Goal: Task Accomplishment & Management: Use online tool/utility

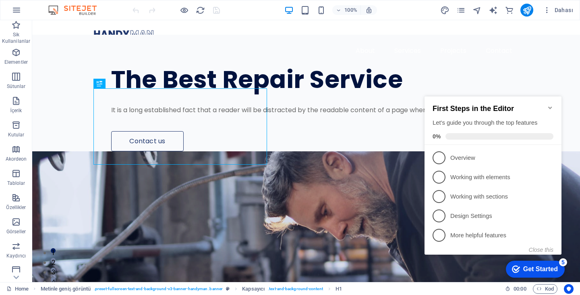
click at [475, 104] on h2 "First Steps in the Editor" at bounding box center [493, 108] width 121 height 8
click at [546, 105] on h2 "First Steps in the Editor" at bounding box center [493, 108] width 121 height 8
click at [549, 104] on icon "Minimize checklist" at bounding box center [550, 107] width 6 height 6
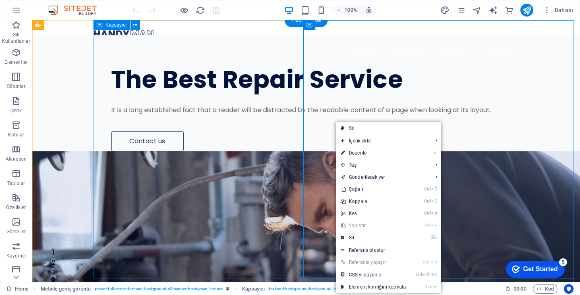
click at [282, 120] on div "The Best Repair Service It is a long established fact that a reader will be dis…" at bounding box center [337, 93] width 487 height 116
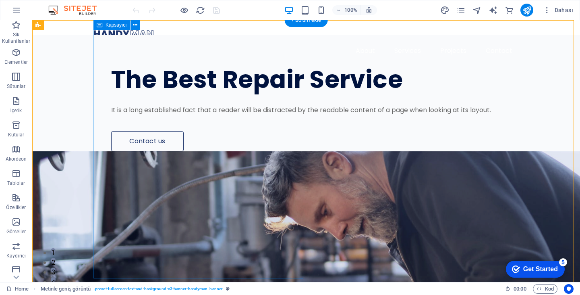
click at [197, 61] on div "The Best Repair Service It is a long established fact that a reader will be dis…" at bounding box center [337, 93] width 487 height 116
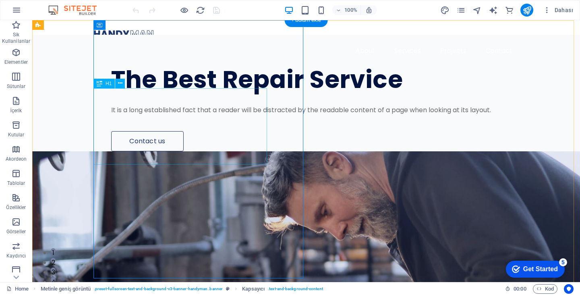
click at [202, 92] on div "The Best Repair Service" at bounding box center [318, 79] width 415 height 25
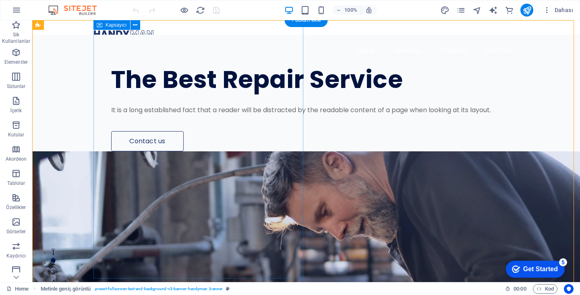
click at [111, 64] on div "The Best Repair Service It is a long established fact that a reader will be dis…" at bounding box center [337, 93] width 487 height 116
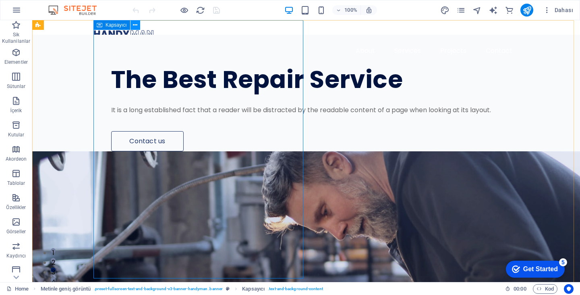
click at [139, 21] on button at bounding box center [136, 25] width 10 height 10
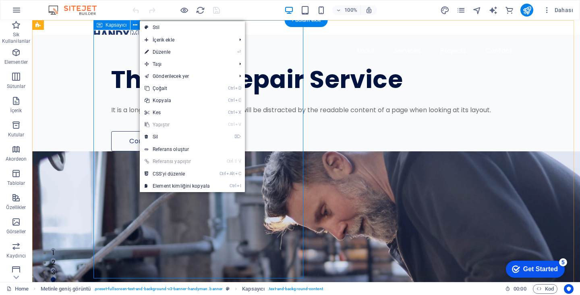
click at [116, 53] on div "The Best Repair Service It is a long established fact that a reader will be dis…" at bounding box center [337, 93] width 487 height 116
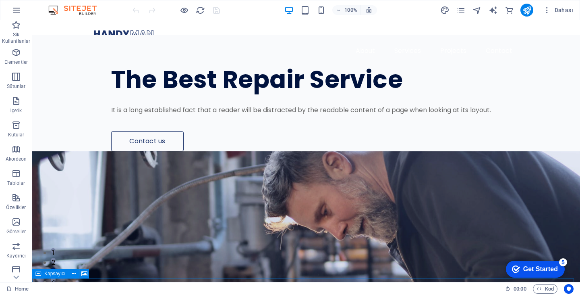
click at [14, 11] on icon "button" at bounding box center [17, 10] width 10 height 10
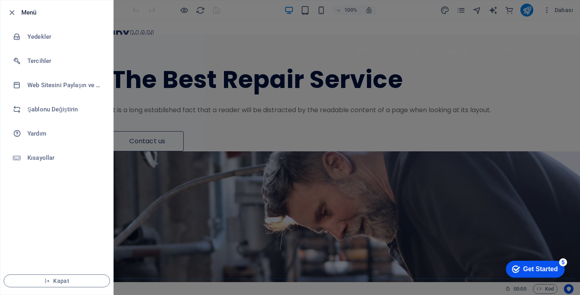
click at [135, 5] on div at bounding box center [290, 147] width 580 height 295
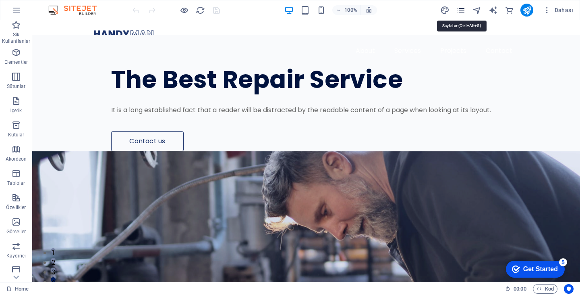
click at [458, 13] on icon "pages" at bounding box center [461, 10] width 9 height 9
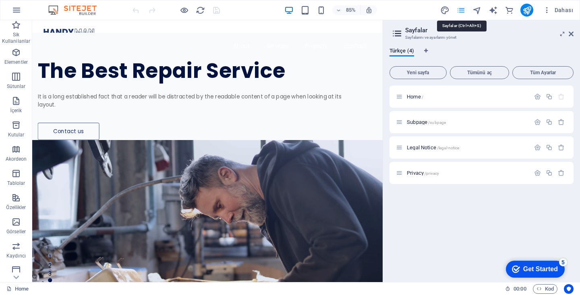
click at [458, 13] on icon "pages" at bounding box center [461, 10] width 9 height 9
click at [451, 115] on div "Subpage /subpage" at bounding box center [482, 122] width 184 height 22
click at [441, 124] on span "/subpage" at bounding box center [437, 122] width 18 height 4
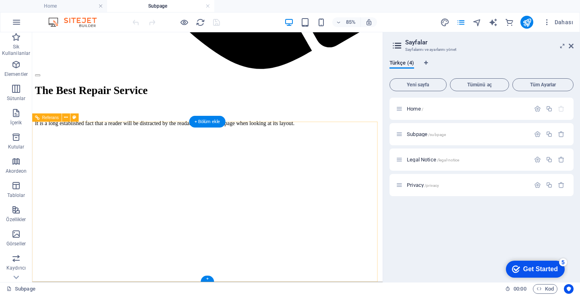
scroll to position [475, 0]
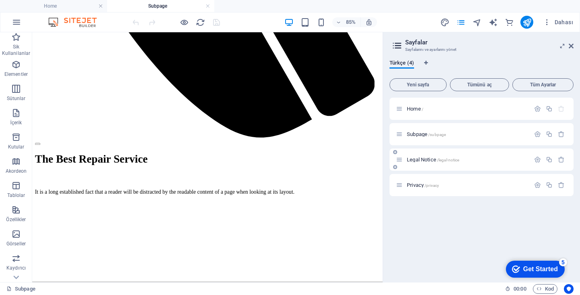
click at [414, 158] on span "Legal Notice /legal-notice" at bounding box center [433, 159] width 52 height 6
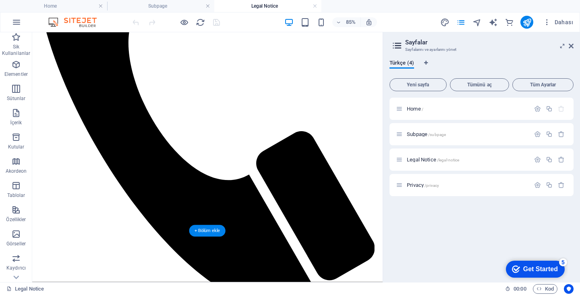
scroll to position [484, 0]
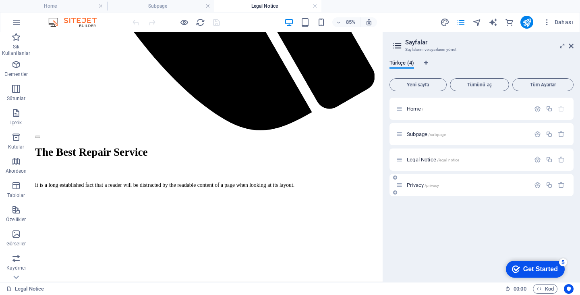
click at [421, 185] on span "Privacy /privacy" at bounding box center [423, 185] width 32 height 6
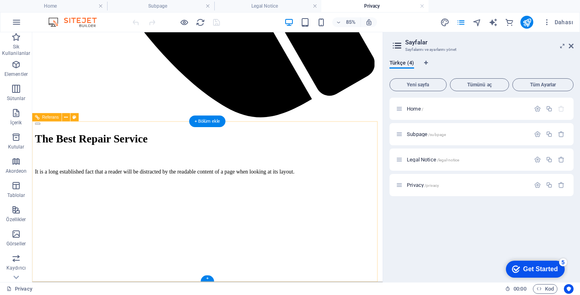
scroll to position [514, 0]
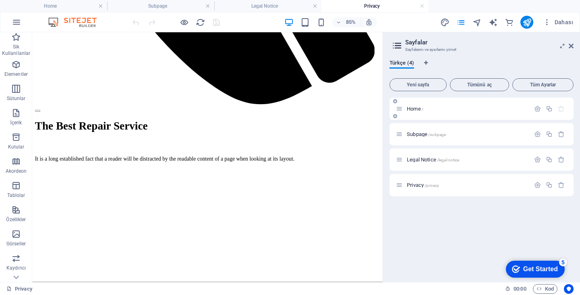
click at [415, 108] on span "Home /" at bounding box center [415, 109] width 17 height 6
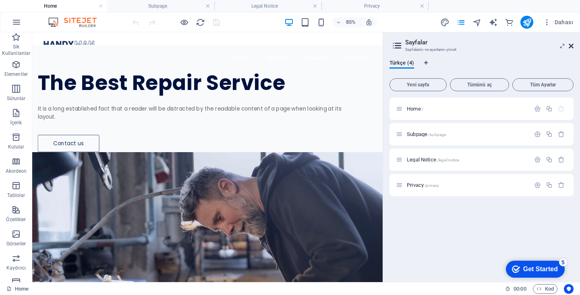
click at [572, 44] on icon at bounding box center [571, 46] width 5 height 6
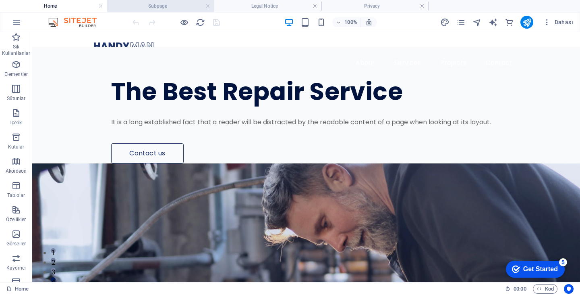
click at [207, 2] on h4 "Subpage" at bounding box center [160, 6] width 107 height 9
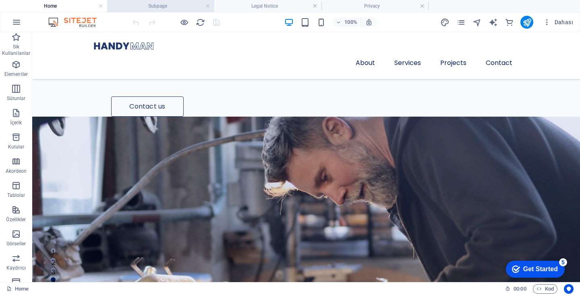
scroll to position [475, 0]
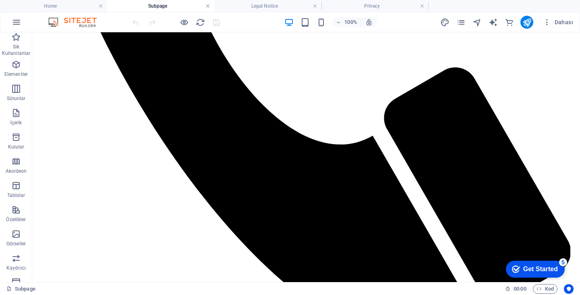
click at [209, 6] on link at bounding box center [208, 6] width 5 height 8
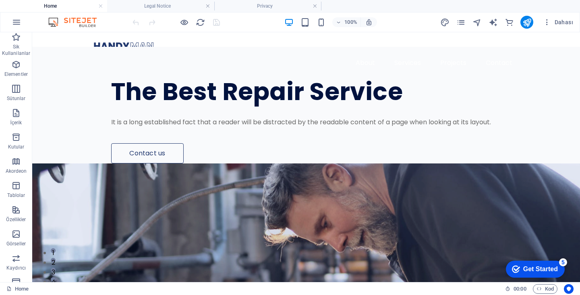
click at [209, 6] on link at bounding box center [208, 6] width 5 height 8
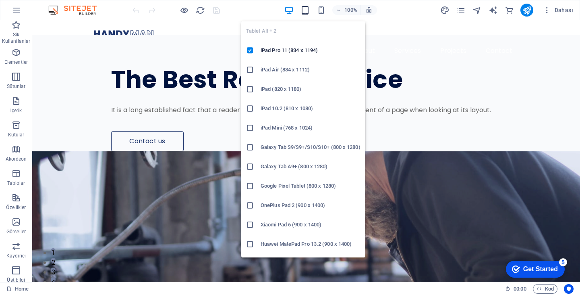
click at [306, 13] on icon "button" at bounding box center [305, 10] width 9 height 9
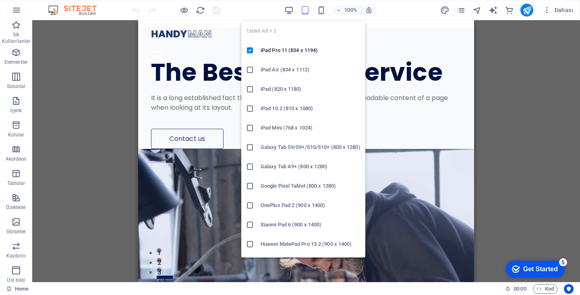
click at [306, 13] on icon "button" at bounding box center [305, 10] width 9 height 9
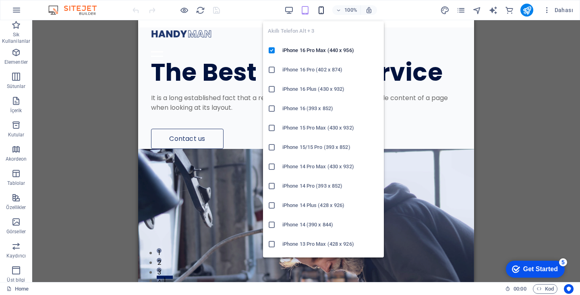
click at [319, 11] on icon "button" at bounding box center [321, 10] width 9 height 9
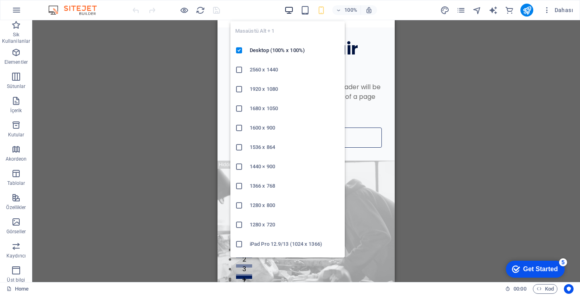
click at [286, 6] on icon "button" at bounding box center [289, 10] width 9 height 9
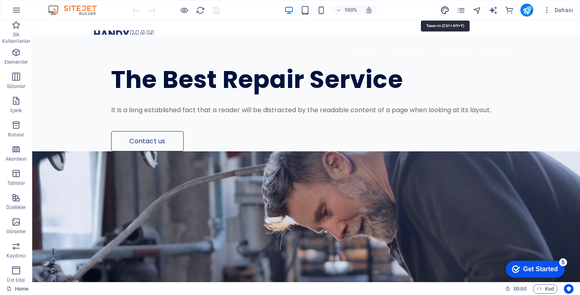
click at [444, 12] on icon "design" at bounding box center [445, 10] width 9 height 9
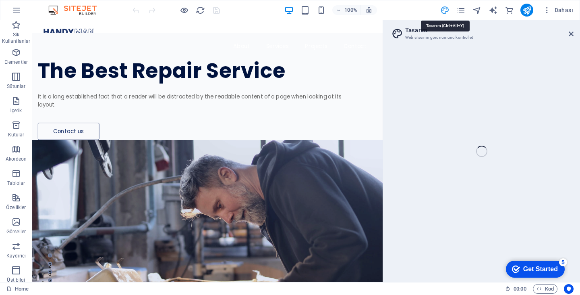
select select "px"
select select "400"
select select "px"
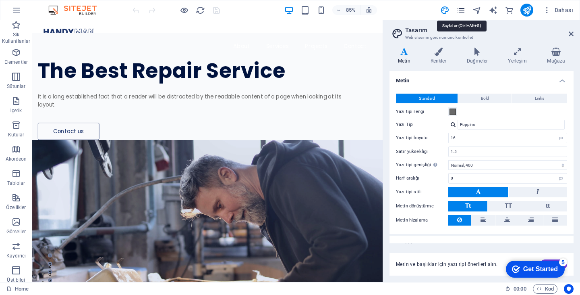
click at [460, 12] on icon "pages" at bounding box center [461, 10] width 9 height 9
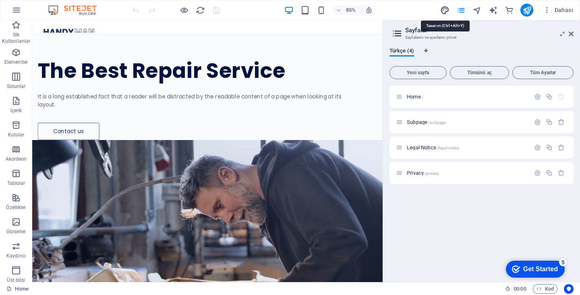
click at [448, 9] on icon "design" at bounding box center [445, 10] width 9 height 9
select select "px"
select select "400"
select select "px"
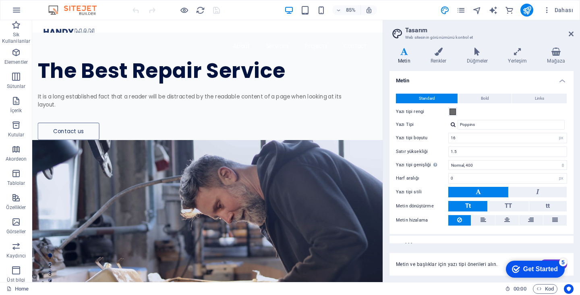
click at [573, 39] on header "Tasarım Web sitesinin görünümünü kontrol et" at bounding box center [482, 30] width 183 height 21
click at [573, 37] on header "Tasarım Web sitesinin görünümünü kontrol et" at bounding box center [482, 30] width 183 height 21
click at [572, 33] on icon at bounding box center [571, 34] width 5 height 6
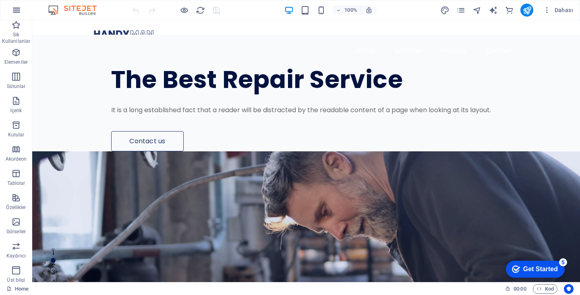
click at [15, 11] on icon "button" at bounding box center [17, 10] width 10 height 10
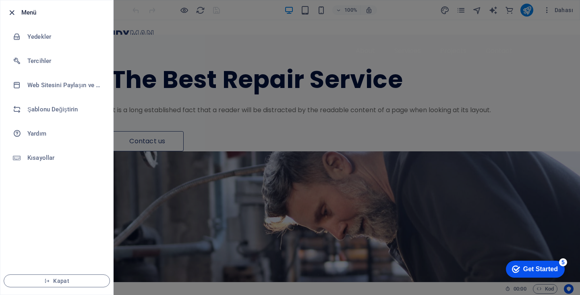
click at [8, 16] on icon "button" at bounding box center [11, 12] width 9 height 9
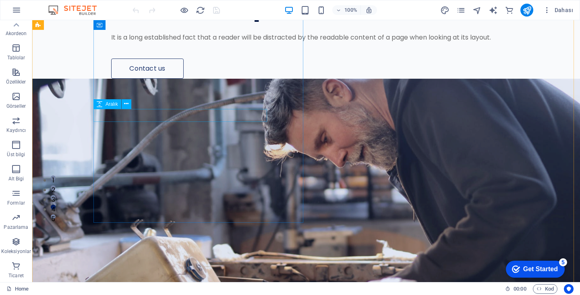
scroll to position [0, 0]
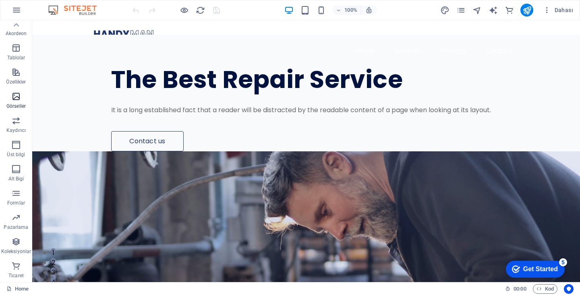
click at [13, 100] on icon "button" at bounding box center [16, 97] width 10 height 10
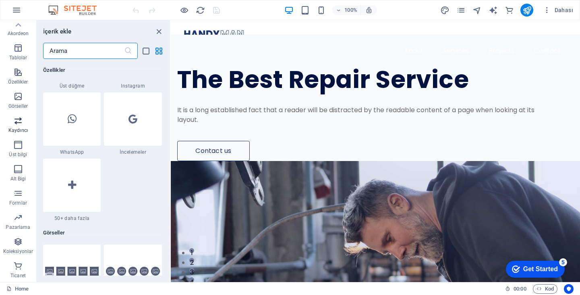
scroll to position [4087, 0]
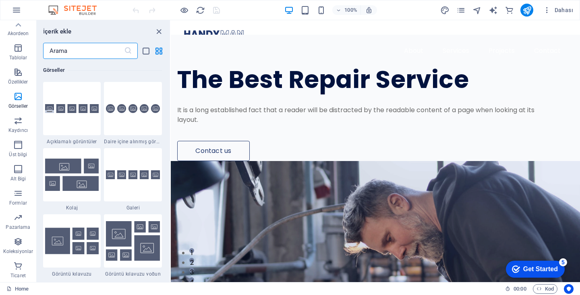
click at [168, 29] on div "İçerik ekle" at bounding box center [103, 32] width 133 height 10
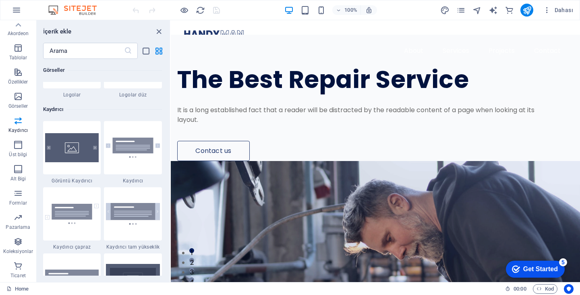
scroll to position [4813, 0]
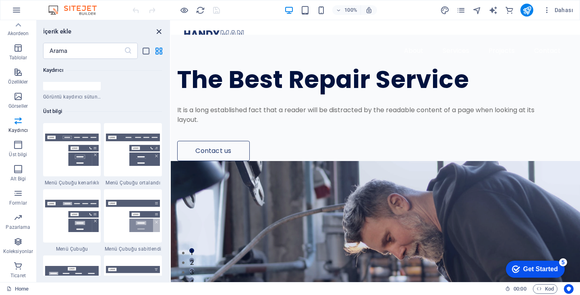
click at [160, 34] on icon "close panel" at bounding box center [158, 31] width 9 height 9
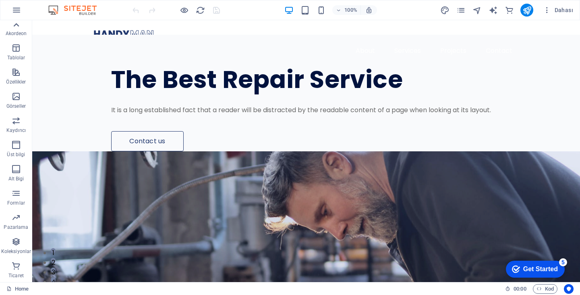
click at [11, 24] on icon at bounding box center [15, 24] width 11 height 11
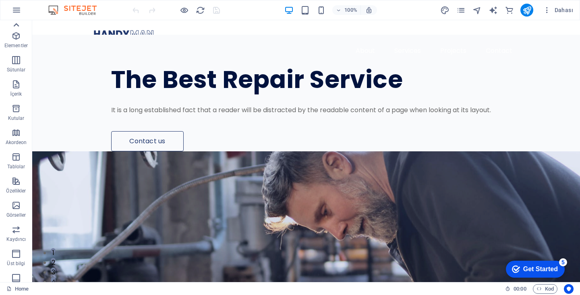
scroll to position [0, 0]
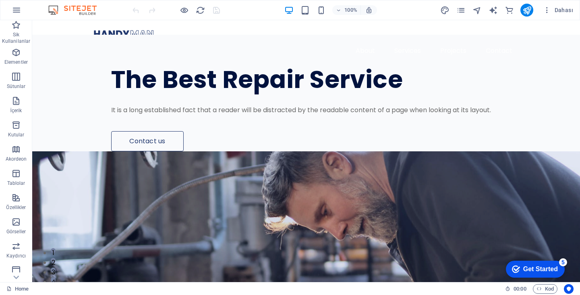
click at [11, 24] on icon "button" at bounding box center [16, 25] width 10 height 10
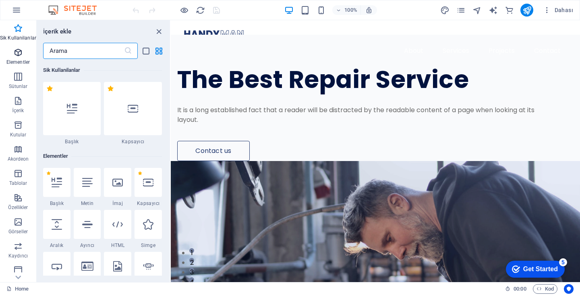
click at [18, 59] on p "Elementler" at bounding box center [17, 62] width 23 height 6
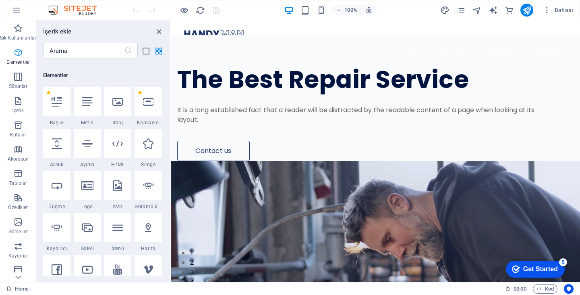
scroll to position [86, 0]
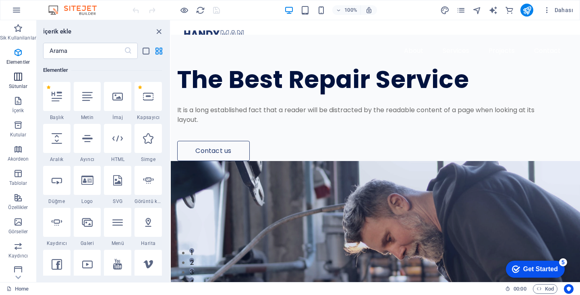
click at [13, 72] on icon "button" at bounding box center [18, 77] width 10 height 10
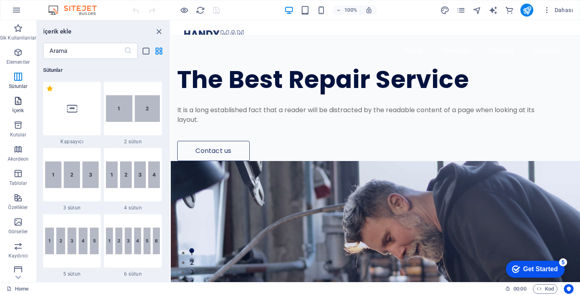
click at [15, 104] on icon "button" at bounding box center [18, 101] width 10 height 10
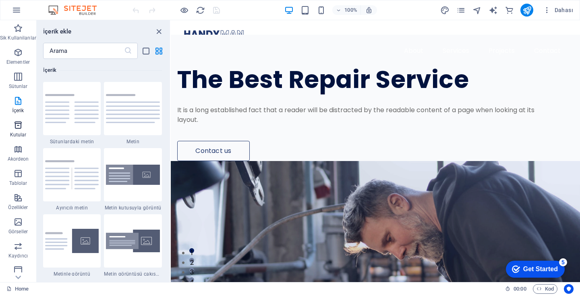
click at [17, 135] on p "Kutular" at bounding box center [18, 134] width 17 height 6
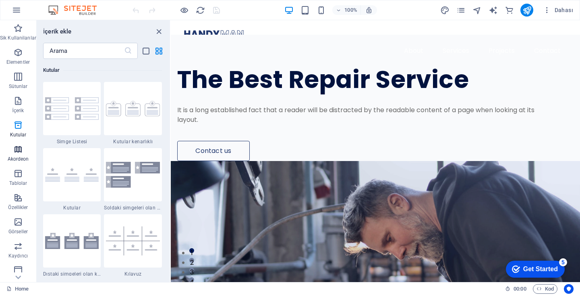
click at [15, 156] on p "Akordeon" at bounding box center [18, 159] width 21 height 6
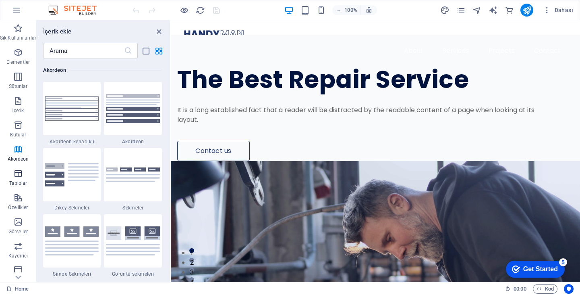
click at [15, 189] on button "Tablolar" at bounding box center [18, 177] width 36 height 24
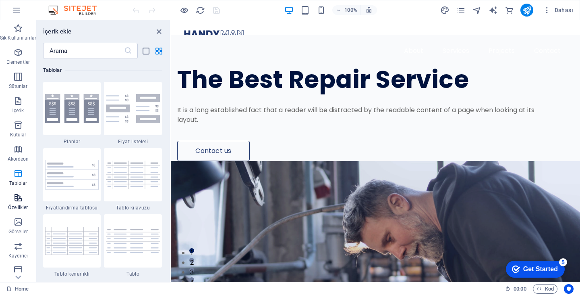
click at [10, 199] on span "Özellikler" at bounding box center [18, 202] width 36 height 19
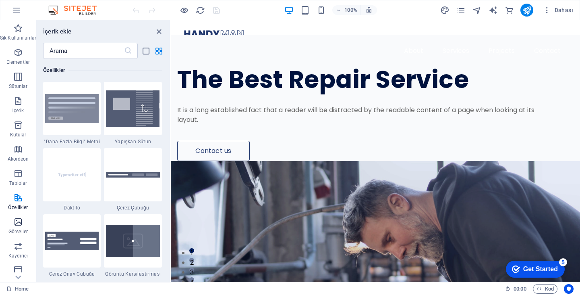
click at [14, 232] on p "Görseller" at bounding box center [17, 231] width 19 height 6
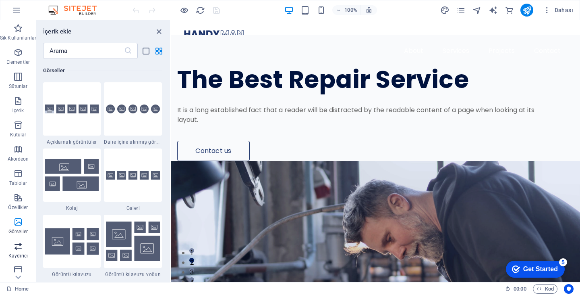
scroll to position [4087, 0]
click at [18, 245] on icon "button" at bounding box center [18, 246] width 10 height 10
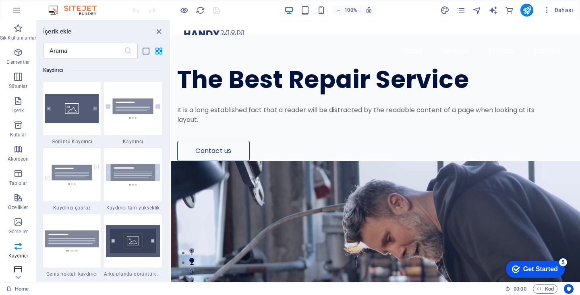
click at [17, 268] on icon "button" at bounding box center [18, 270] width 10 height 10
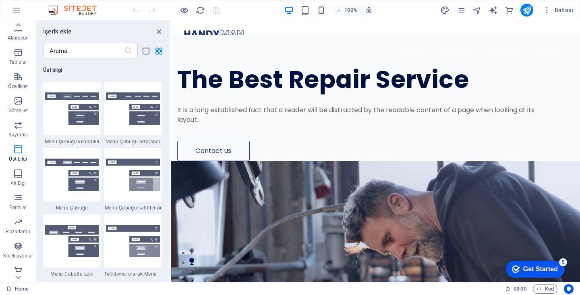
scroll to position [125, 0]
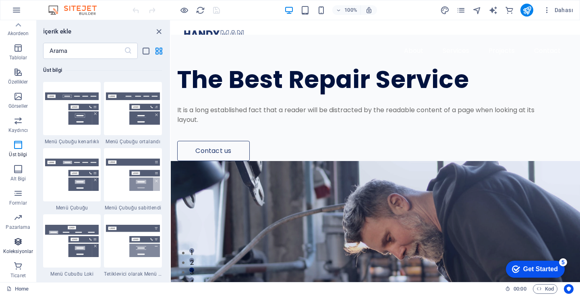
click at [15, 250] on p "Koleksiyonlar" at bounding box center [18, 251] width 30 height 6
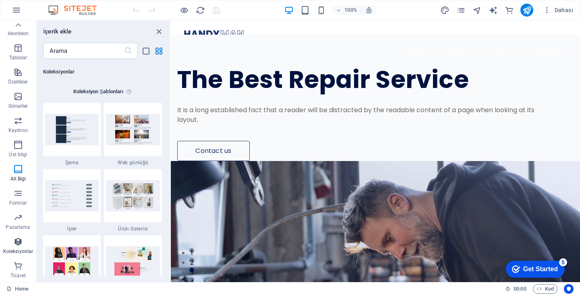
scroll to position [7379, 0]
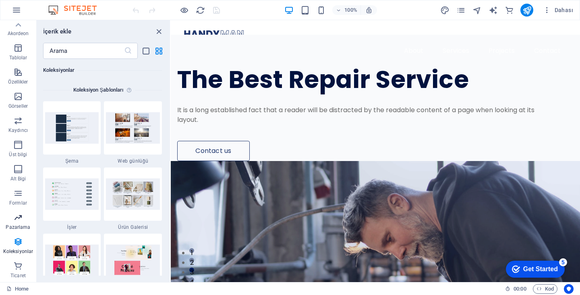
click at [15, 218] on icon "button" at bounding box center [18, 217] width 10 height 10
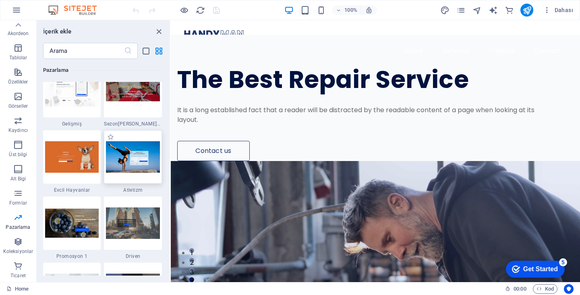
scroll to position [7090, 0]
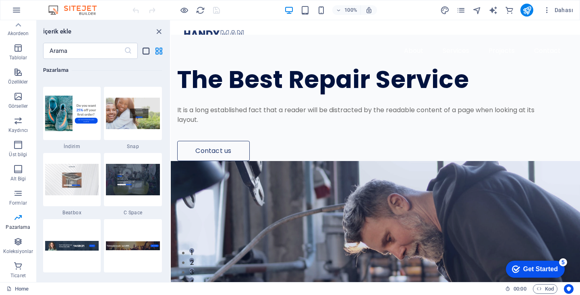
click at [148, 48] on icon "list-view" at bounding box center [145, 50] width 9 height 9
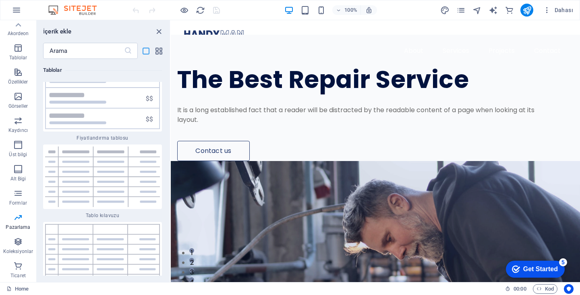
scroll to position [15833, 0]
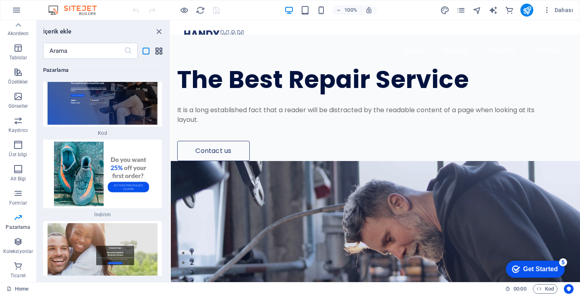
click at [159, 48] on icon "grid-view" at bounding box center [158, 50] width 9 height 9
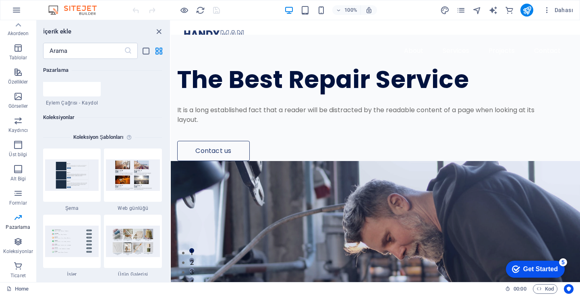
scroll to position [7574, 0]
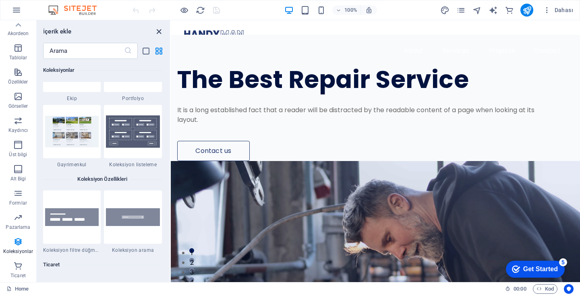
click at [160, 34] on icon "close panel" at bounding box center [158, 31] width 9 height 9
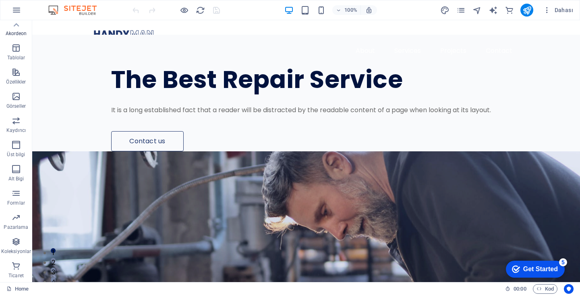
click at [14, 34] on p "Akordeon" at bounding box center [16, 33] width 21 height 6
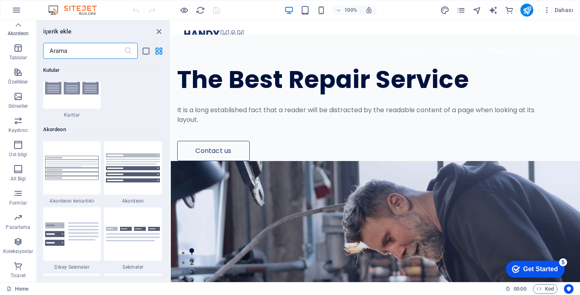
scroll to position [2574, 0]
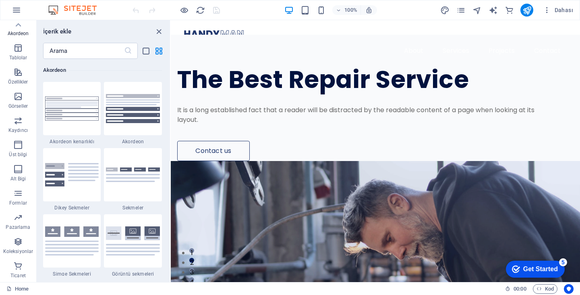
click at [14, 34] on p "Akordeon" at bounding box center [18, 33] width 21 height 6
click at [24, 15] on button "button" at bounding box center [16, 9] width 19 height 19
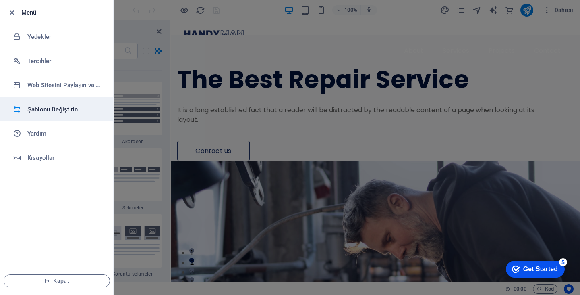
click at [15, 110] on icon at bounding box center [17, 109] width 8 height 8
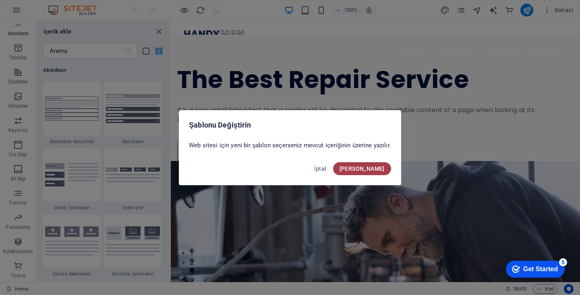
click at [374, 166] on span "[PERSON_NAME]" at bounding box center [362, 168] width 45 height 6
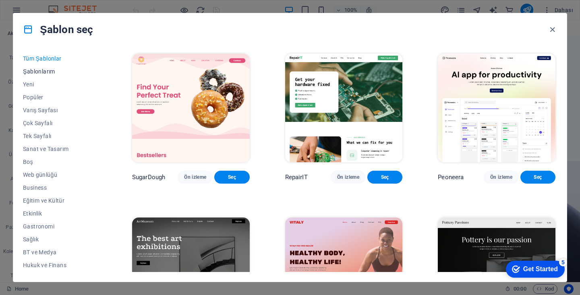
click at [39, 69] on span "Şablonlarım" at bounding box center [60, 71] width 74 height 6
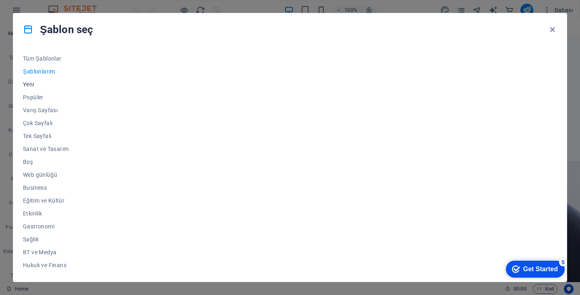
click at [25, 83] on span "Yeni" at bounding box center [60, 84] width 74 height 6
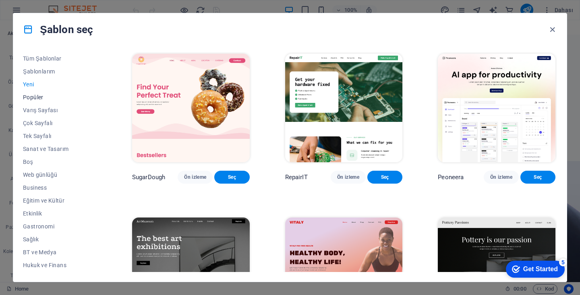
click at [24, 98] on span "Popüler" at bounding box center [60, 97] width 74 height 6
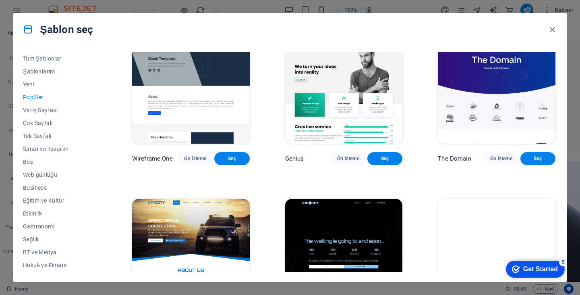
scroll to position [757, 0]
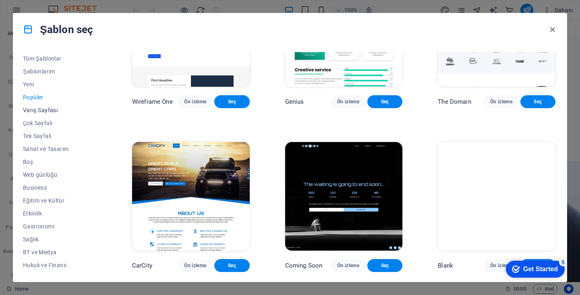
click at [29, 108] on span "Varış Sayfası" at bounding box center [60, 110] width 74 height 6
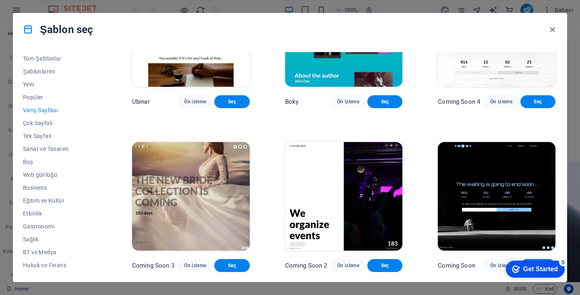
scroll to position [1261, 0]
click at [32, 115] on button "Varış Sayfası" at bounding box center [60, 110] width 74 height 13
click at [34, 120] on span "Çok Sayfalı" at bounding box center [60, 123] width 74 height 6
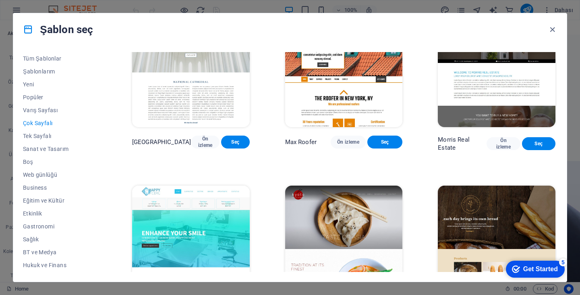
scroll to position [2257, 0]
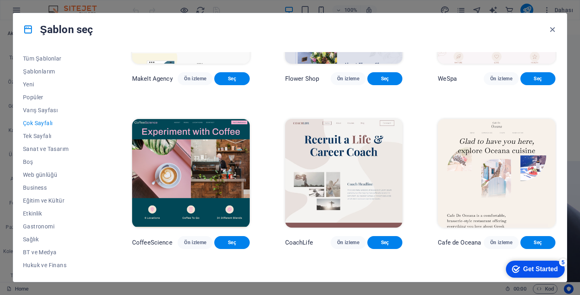
drag, startPoint x: 416, startPoint y: 245, endPoint x: 420, endPoint y: 239, distance: 7.5
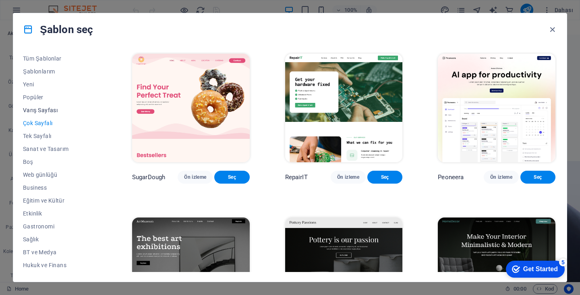
scroll to position [116, 0]
click at [35, 235] on button "Ticaret" at bounding box center [60, 239] width 74 height 13
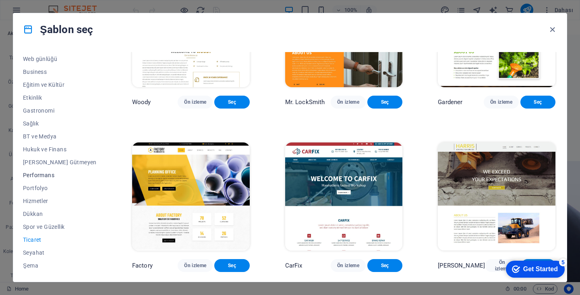
scroll to position [0, 0]
click at [53, 160] on span "Boş" at bounding box center [60, 161] width 74 height 6
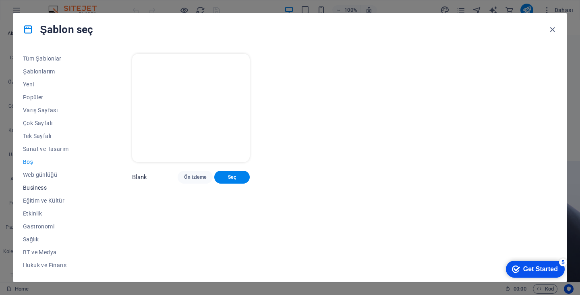
click at [50, 183] on button "Business" at bounding box center [60, 187] width 74 height 13
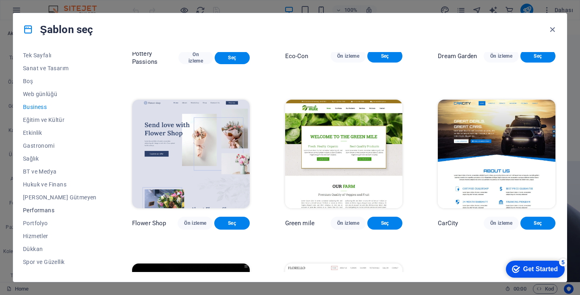
scroll to position [116, 0]
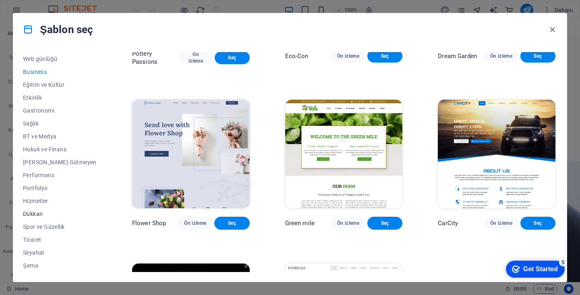
click at [35, 208] on button "Dükkan" at bounding box center [60, 213] width 74 height 13
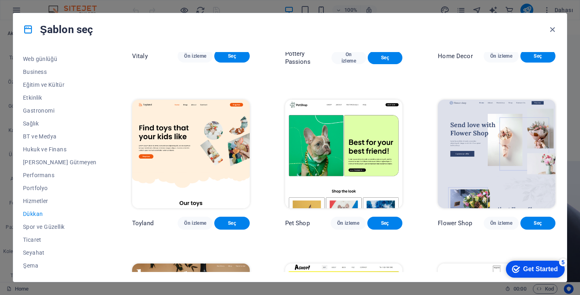
click at [35, 210] on span "Dükkan" at bounding box center [60, 213] width 74 height 6
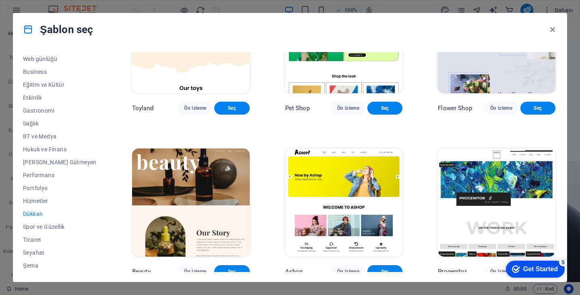
scroll to position [282, 0]
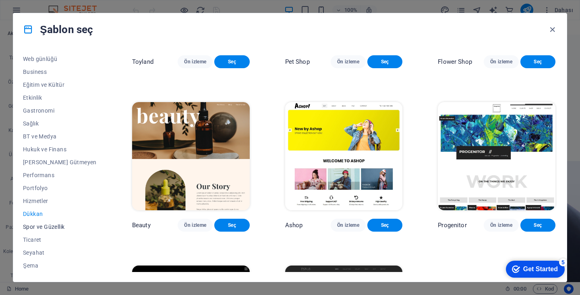
click at [34, 227] on span "Spor ve Güzellik" at bounding box center [60, 226] width 74 height 6
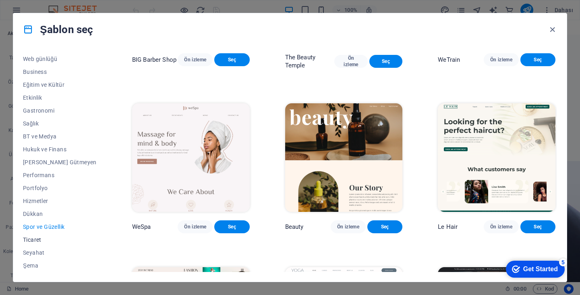
click at [36, 233] on button "Ticaret" at bounding box center [60, 239] width 74 height 13
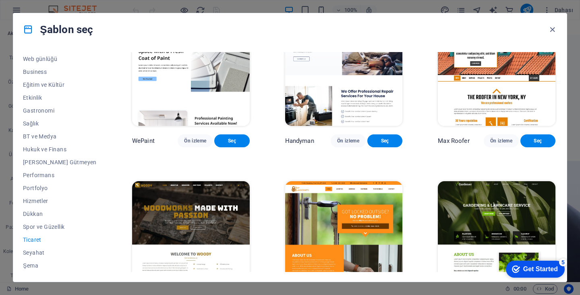
scroll to position [0, 0]
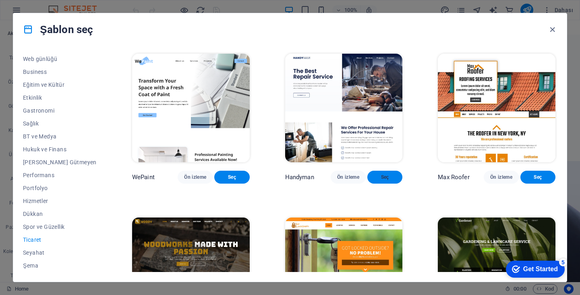
click at [374, 180] on span "Seç" at bounding box center [385, 177] width 22 height 6
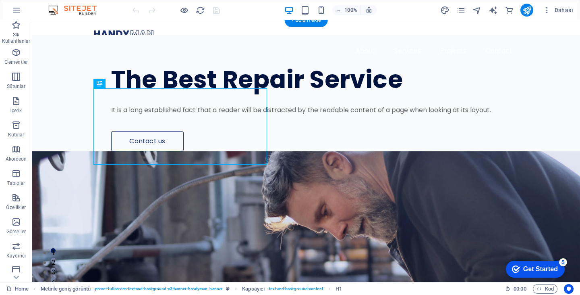
click at [385, 151] on figure at bounding box center [306, 280] width 548 height 258
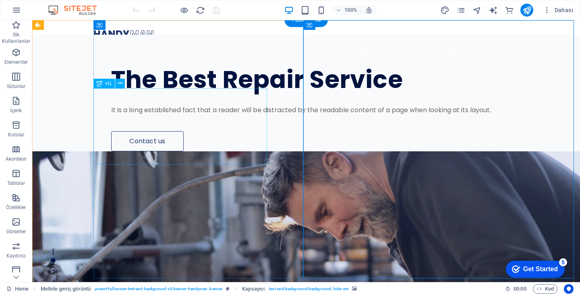
click at [138, 92] on div "The Best Repair Service" at bounding box center [318, 79] width 415 height 25
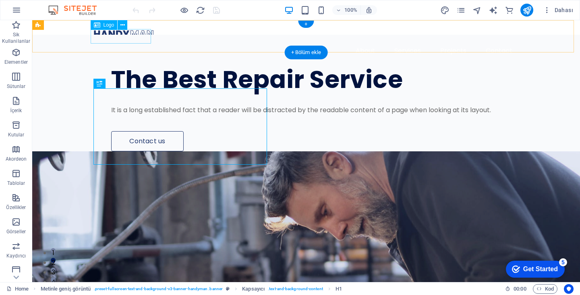
click at [143, 41] on div at bounding box center [307, 34] width 426 height 15
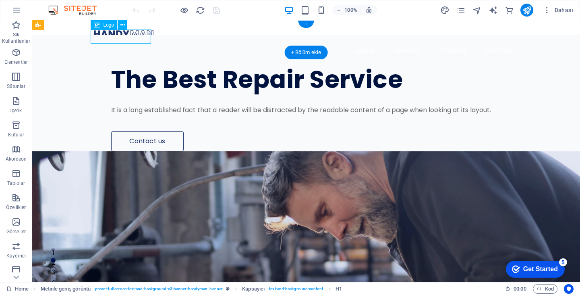
click at [143, 41] on div at bounding box center [307, 34] width 426 height 15
select select "px"
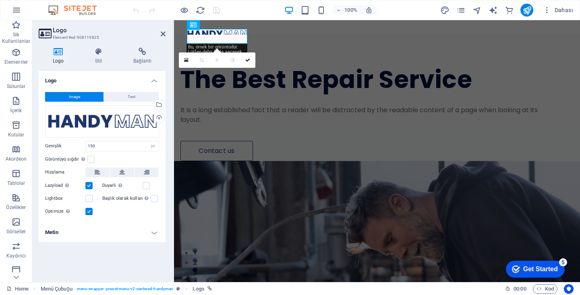
click at [160, 35] on header "Logo Element #ed-908119825" at bounding box center [102, 30] width 127 height 21
drag, startPoint x: 162, startPoint y: 35, endPoint x: 129, endPoint y: 31, distance: 33.7
click at [162, 35] on icon at bounding box center [163, 34] width 5 height 6
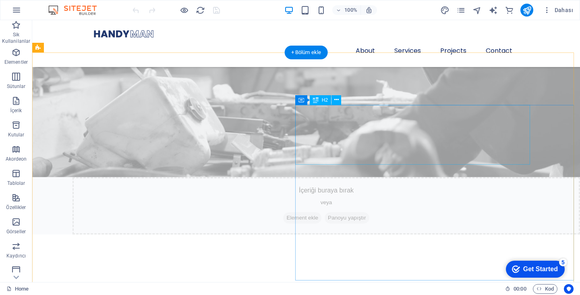
scroll to position [645, 0]
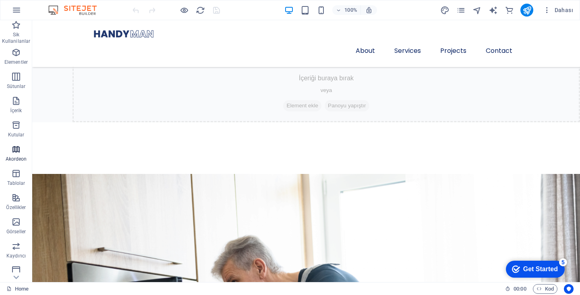
click at [15, 153] on icon "button" at bounding box center [16, 149] width 10 height 10
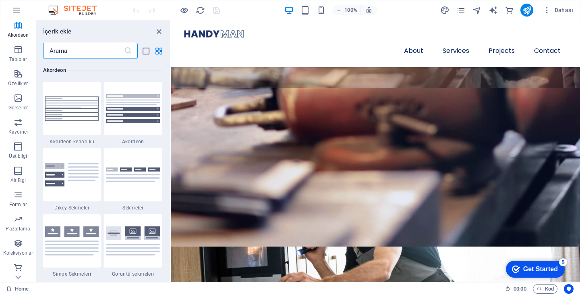
scroll to position [125, 0]
click at [157, 27] on icon "close panel" at bounding box center [158, 31] width 9 height 9
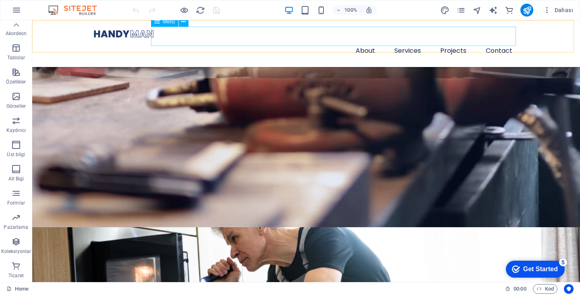
scroll to position [645, 0]
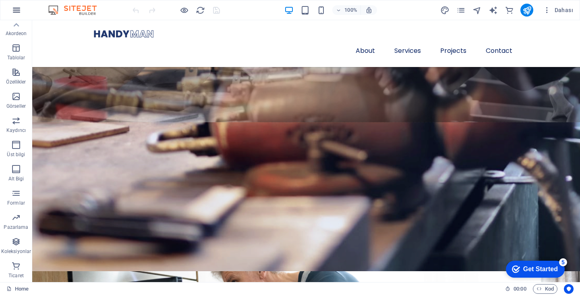
click at [14, 11] on icon "button" at bounding box center [17, 10] width 10 height 10
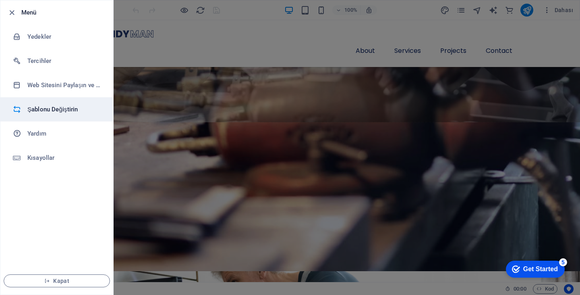
click at [46, 107] on h6 "Şablonu Değiştirin" at bounding box center [64, 109] width 75 height 10
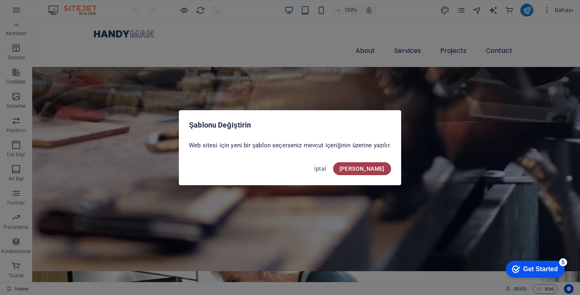
click at [379, 164] on button "[PERSON_NAME]" at bounding box center [362, 168] width 58 height 13
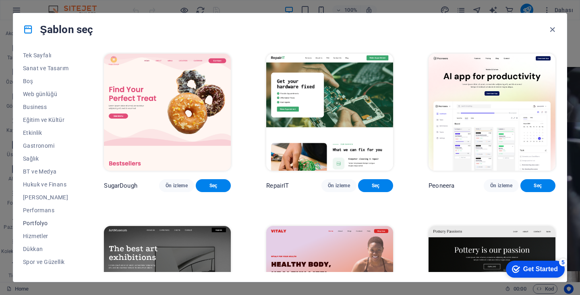
scroll to position [116, 0]
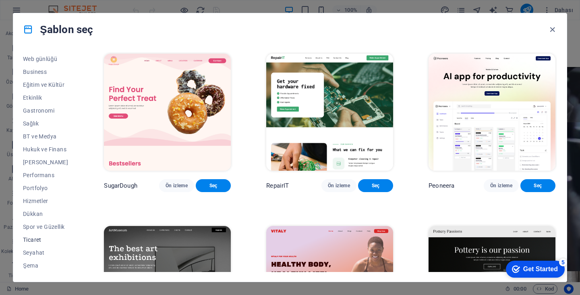
click at [42, 243] on button "Ticaret" at bounding box center [46, 239] width 46 height 13
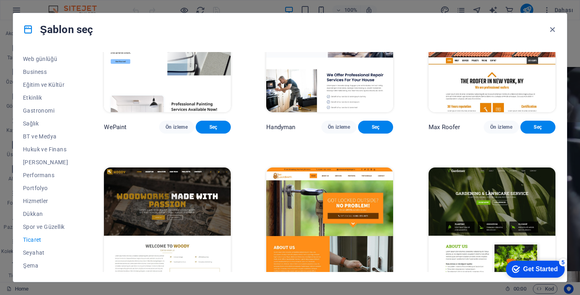
scroll to position [0, 0]
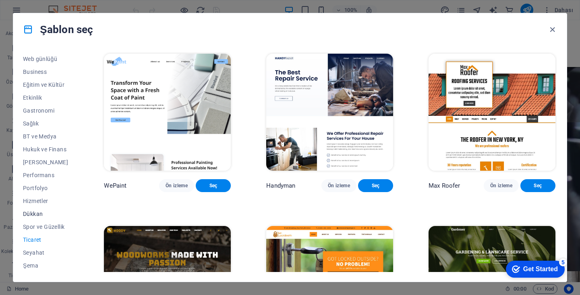
click at [50, 214] on span "Dükkan" at bounding box center [46, 213] width 46 height 6
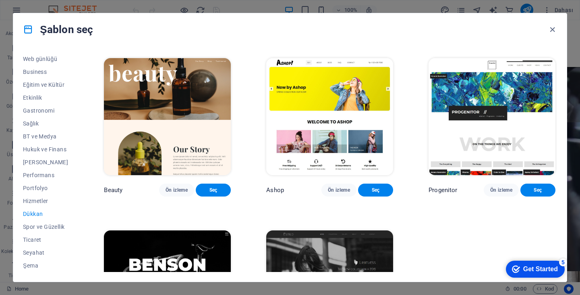
scroll to position [420, 0]
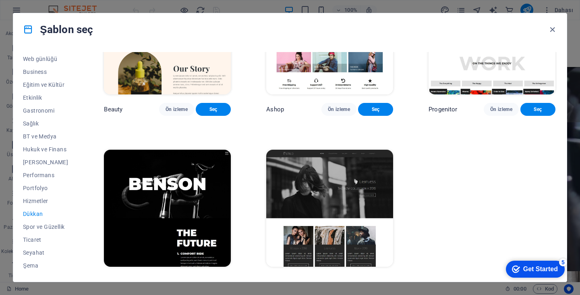
click at [178, 278] on span "Ön izleme" at bounding box center [177, 281] width 22 height 6
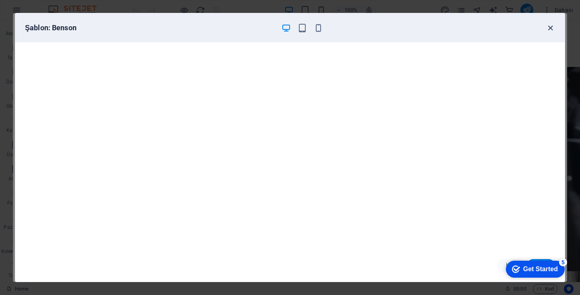
click at [550, 24] on icon "button" at bounding box center [550, 27] width 9 height 9
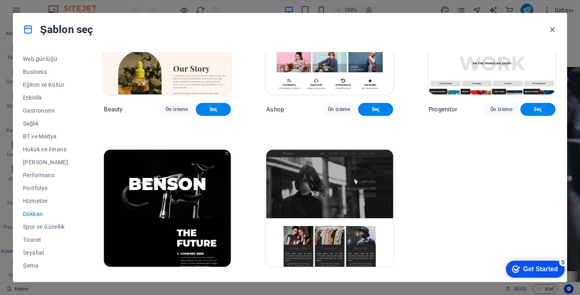
scroll to position [340, 0]
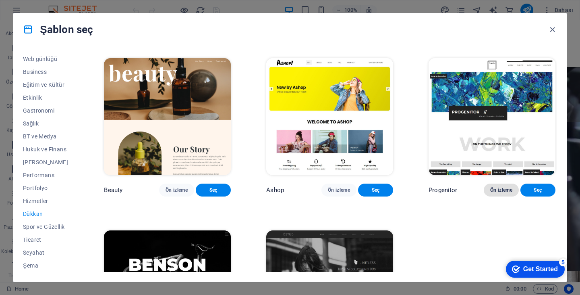
click at [504, 187] on span "Ön izleme" at bounding box center [502, 190] width 22 height 6
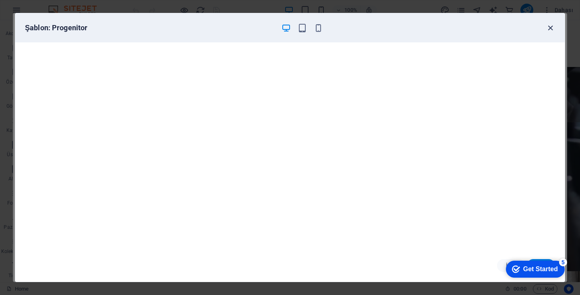
click at [554, 27] on icon "button" at bounding box center [550, 27] width 9 height 9
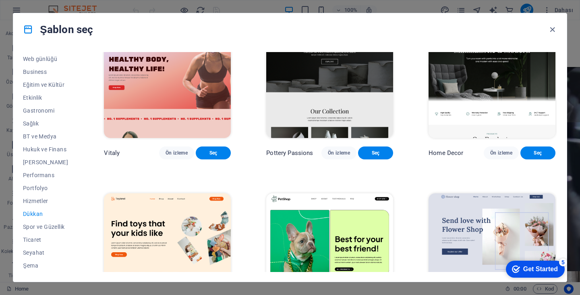
scroll to position [0, 0]
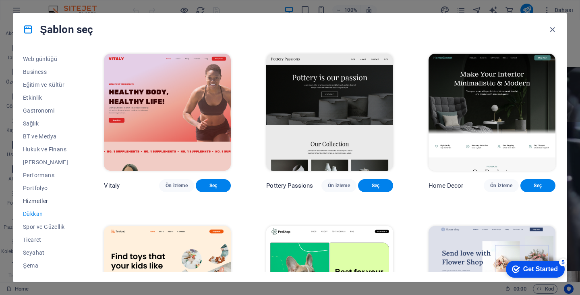
click at [44, 198] on span "Hizmetler" at bounding box center [46, 201] width 46 height 6
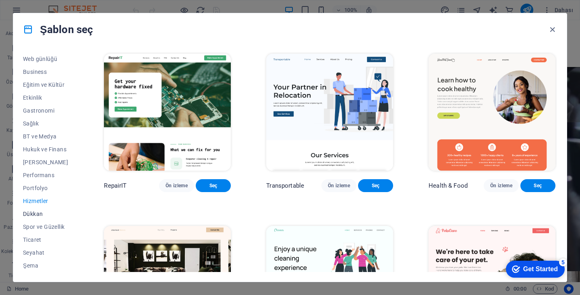
click at [33, 218] on button "Dükkan" at bounding box center [46, 213] width 46 height 13
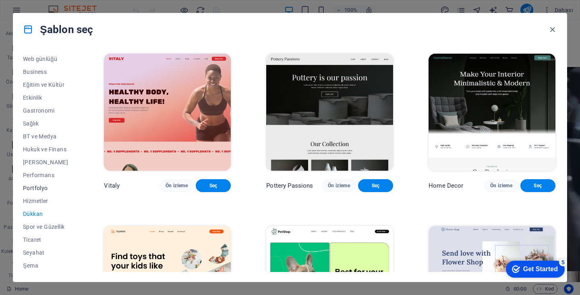
click at [38, 185] on span "Portfolyo" at bounding box center [46, 188] width 46 height 6
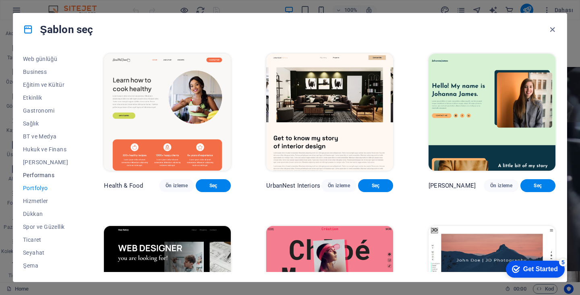
click at [39, 177] on span "Performans" at bounding box center [46, 175] width 46 height 6
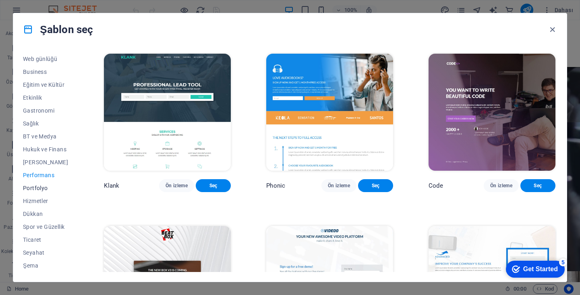
click at [38, 183] on button "Portfolyo" at bounding box center [46, 187] width 46 height 13
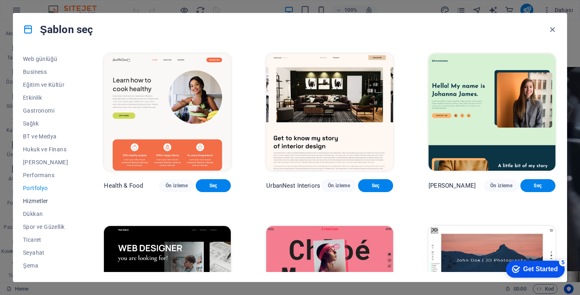
click at [40, 201] on span "Hizmetler" at bounding box center [46, 201] width 46 height 6
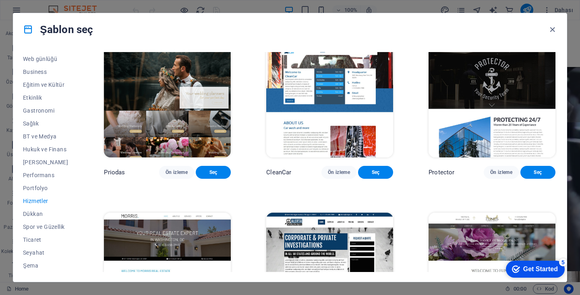
scroll to position [524, 0]
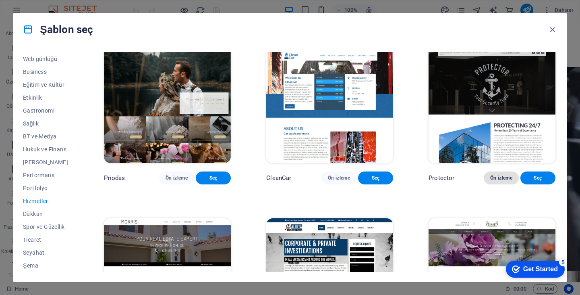
click at [484, 171] on button "Ön izleme" at bounding box center [501, 177] width 35 height 13
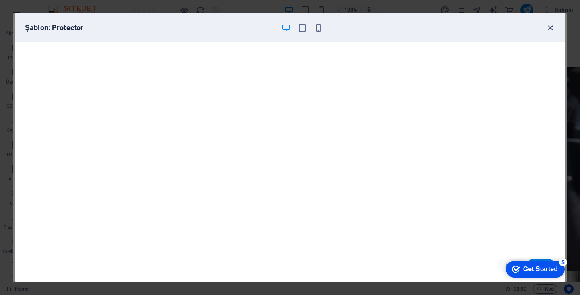
click at [553, 26] on icon "button" at bounding box center [550, 27] width 9 height 9
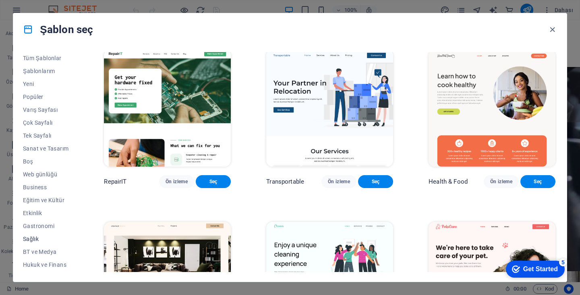
scroll to position [0, 0]
click at [40, 62] on button "Tüm Şablonlar" at bounding box center [46, 58] width 46 height 13
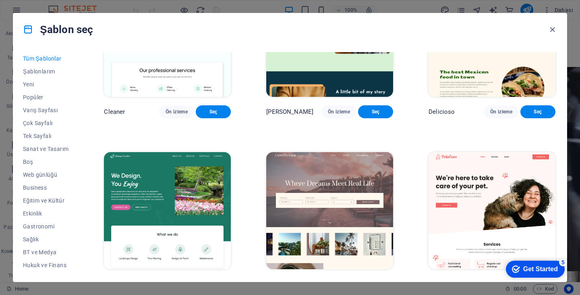
scroll to position [1693, 0]
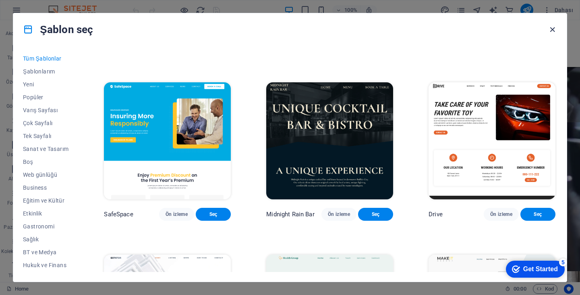
click at [551, 26] on icon "button" at bounding box center [552, 29] width 9 height 9
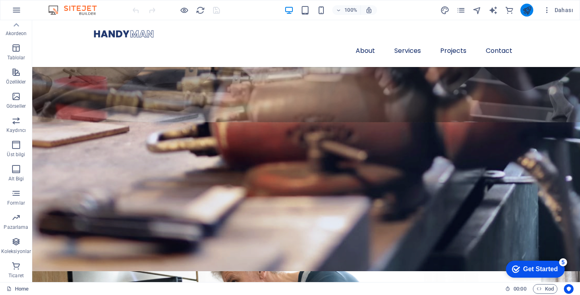
click at [522, 9] on button "publish" at bounding box center [527, 10] width 13 height 13
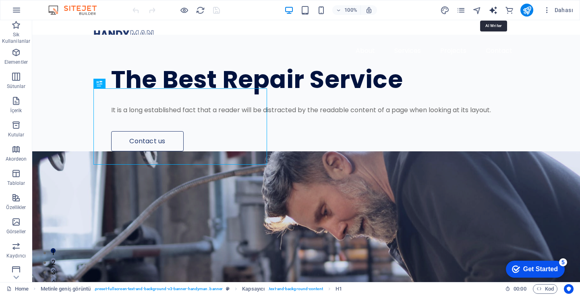
click at [495, 6] on icon "text_generator" at bounding box center [493, 10] width 9 height 9
select select "English"
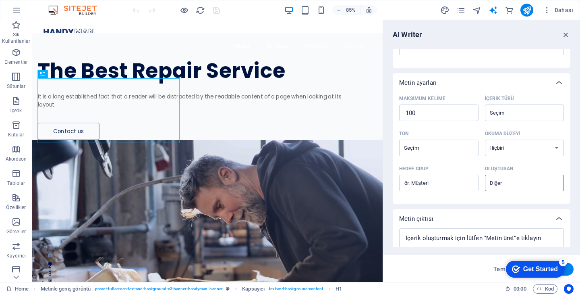
scroll to position [161, 0]
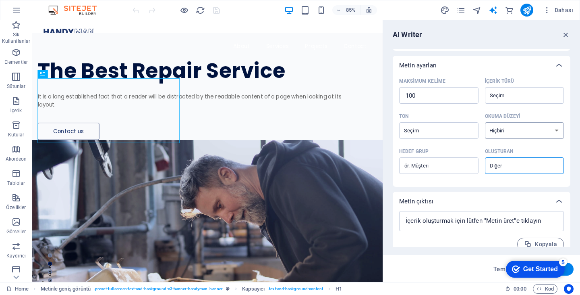
click at [495, 139] on select "Hiçbiri Akademik Yetişkin Genç Çocuk" at bounding box center [524, 130] width 79 height 17
click at [500, 129] on select "Hiçbiri Akademik Yetişkin Genç Çocuk" at bounding box center [524, 130] width 79 height 17
click at [539, 129] on select "Hiçbiri Akademik Yetişkin Genç Çocuk" at bounding box center [524, 130] width 79 height 17
click at [428, 137] on div "​" at bounding box center [438, 130] width 79 height 17
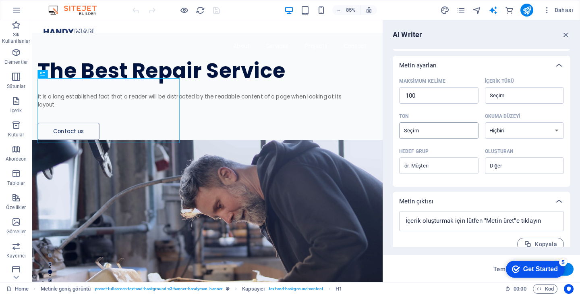
click at [428, 136] on input "Ton ​" at bounding box center [432, 131] width 61 height 12
click at [445, 166] on input "Hedef grup ​" at bounding box center [438, 165] width 79 height 13
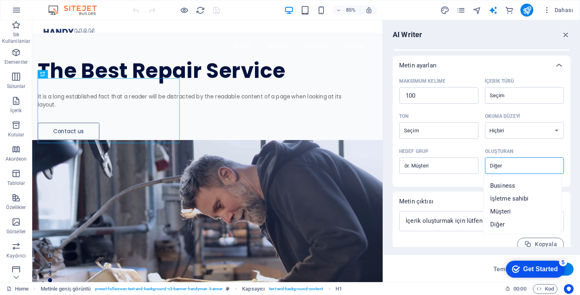
click at [502, 166] on input "Oluşturan ​" at bounding box center [518, 166] width 61 height 12
click at [504, 199] on span "İşletme sahibi" at bounding box center [510, 198] width 39 height 8
type input "Business owner"
click at [439, 171] on input "Hedef grup ​" at bounding box center [438, 165] width 79 height 13
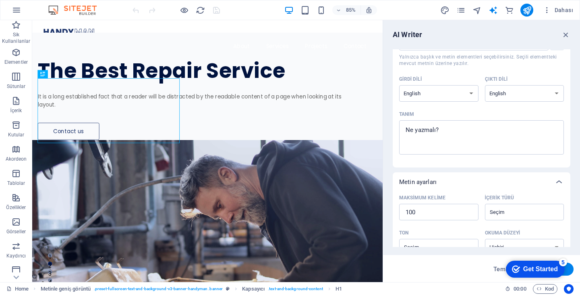
scroll to position [0, 0]
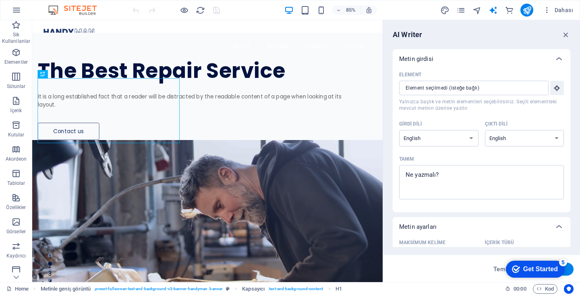
type input "Müşteri"
click at [441, 56] on div "Metin girdisi" at bounding box center [474, 59] width 150 height 8
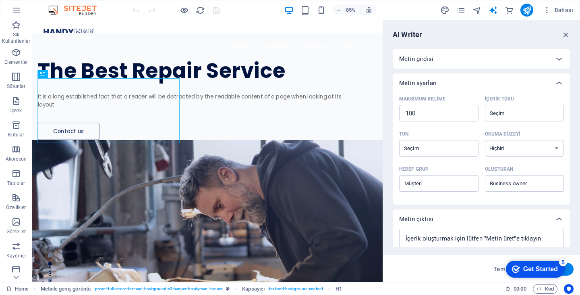
click at [441, 56] on div "Metin girdisi" at bounding box center [474, 59] width 150 height 8
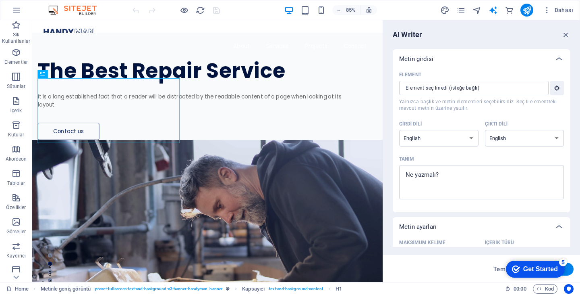
click at [568, 20] on div "AI Writer Metin girdisi Element ​ Yalnızca başlık ve metin elementleri seçebili…" at bounding box center [481, 151] width 197 height 262
click at [571, 27] on div "AI Writer Metin girdisi Element ​ Yalnızca başlık ve metin elementleri seçebili…" at bounding box center [481, 151] width 197 height 262
click at [570, 29] on div "AI Writer Metin girdisi Element ​ Yalnızca başlık ve metin elementleri seçebili…" at bounding box center [481, 151] width 197 height 262
drag, startPoint x: 568, startPoint y: 35, endPoint x: 536, endPoint y: 15, distance: 37.8
click at [568, 35] on icon "button" at bounding box center [566, 34] width 9 height 9
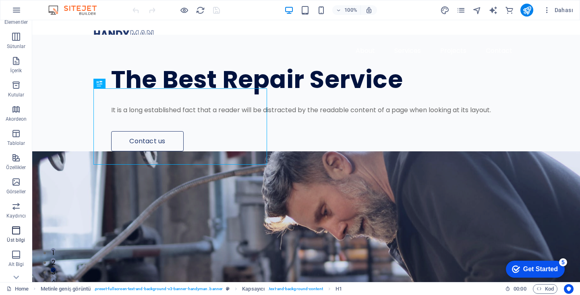
scroll to position [121, 0]
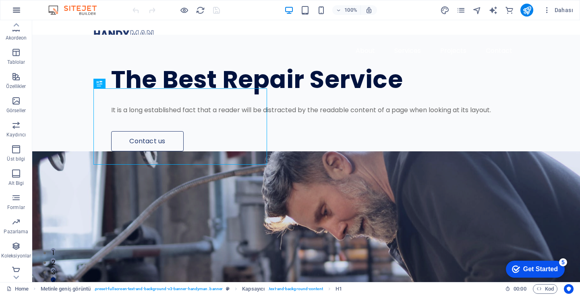
click at [21, 6] on icon "button" at bounding box center [17, 10] width 10 height 10
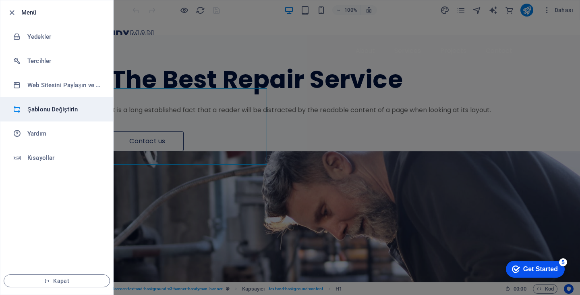
click at [19, 112] on icon at bounding box center [17, 109] width 8 height 8
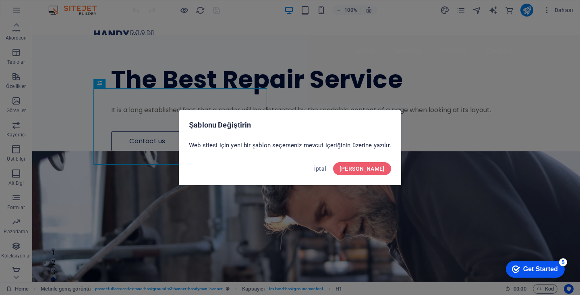
click at [384, 160] on div "İptal Onayla" at bounding box center [290, 170] width 222 height 27
click at [385, 167] on button "[PERSON_NAME]" at bounding box center [362, 168] width 58 height 13
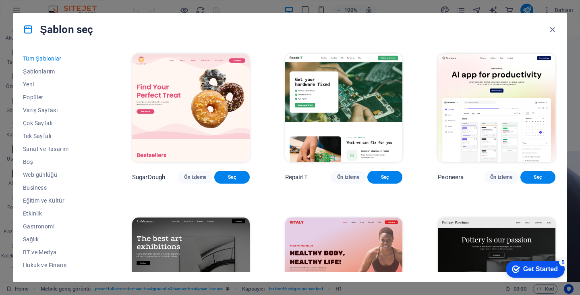
click at [41, 63] on button "Tüm Şablonlar" at bounding box center [60, 58] width 74 height 13
click at [39, 108] on span "Varış Sayfası" at bounding box center [60, 110] width 74 height 6
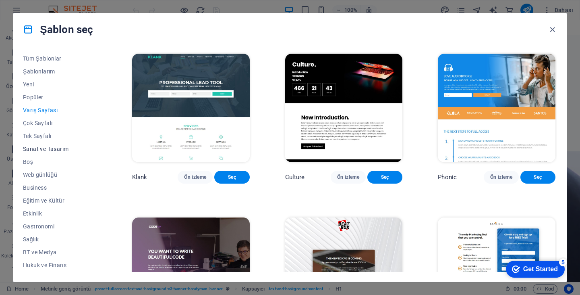
click at [39, 150] on span "Sanat ve Tasarım" at bounding box center [60, 149] width 74 height 6
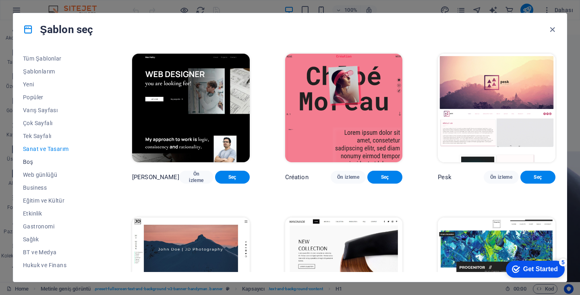
click at [36, 163] on span "Boş" at bounding box center [60, 161] width 74 height 6
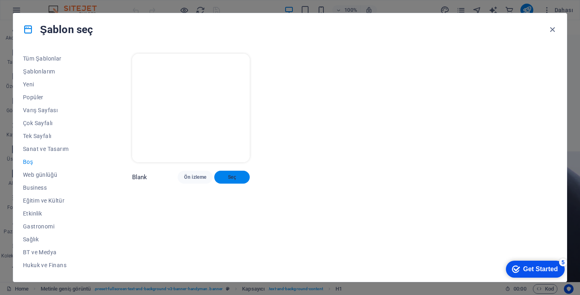
click at [221, 180] on span "Seç" at bounding box center [232, 177] width 22 height 6
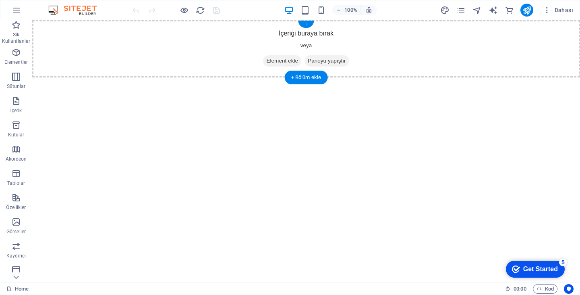
click at [271, 60] on span "Element ekle" at bounding box center [282, 60] width 38 height 11
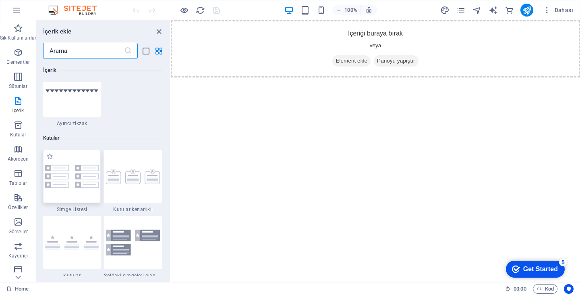
scroll to position [2177, 0]
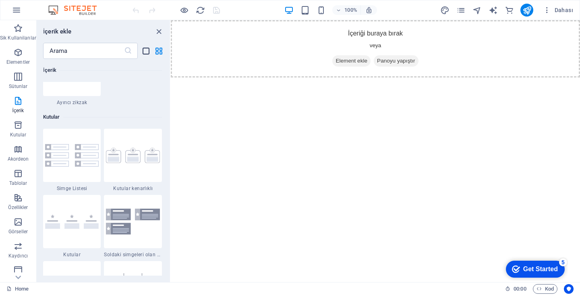
click at [144, 50] on icon "list-view" at bounding box center [145, 50] width 9 height 9
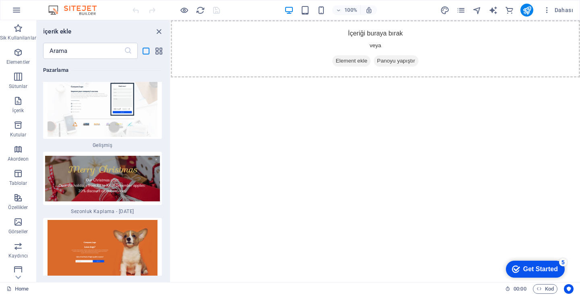
scroll to position [15456, 0]
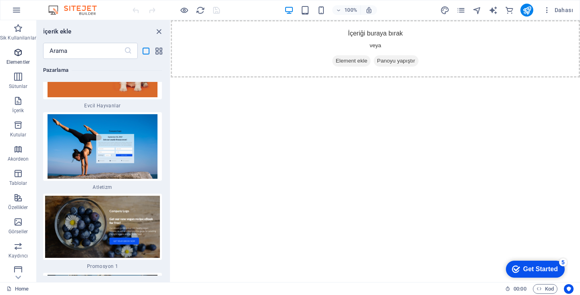
click at [17, 54] on icon "button" at bounding box center [18, 53] width 10 height 10
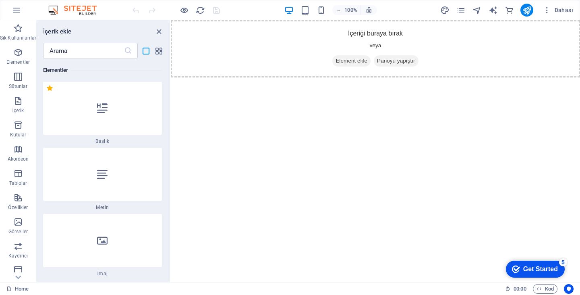
scroll to position [152, 0]
click at [150, 51] on icon "list-view" at bounding box center [145, 50] width 9 height 9
click at [154, 52] on div "​" at bounding box center [103, 51] width 133 height 16
click at [156, 53] on icon "grid-view" at bounding box center [158, 50] width 9 height 9
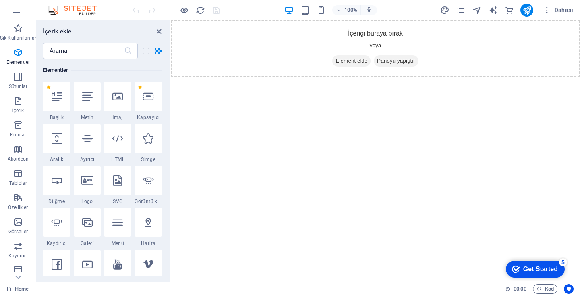
drag, startPoint x: 168, startPoint y: 63, endPoint x: 166, endPoint y: 69, distance: 5.4
click at [166, 69] on div "Sik Kullanilanlar 1 Star Başlık 1 Star Kapsayıcı Elementler 1 Star Başlık 1 Sta…" at bounding box center [103, 167] width 133 height 216
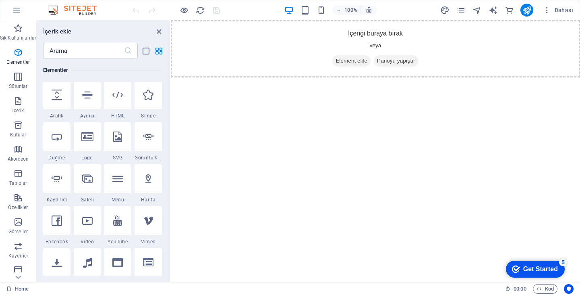
scroll to position [166, 0]
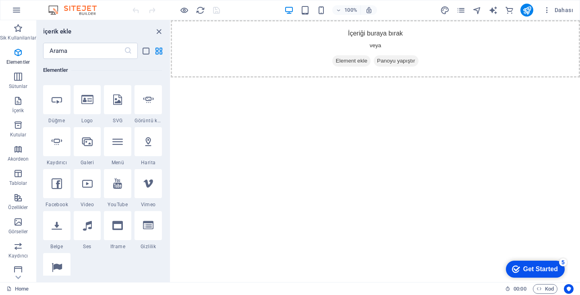
click at [168, 71] on div "Sik Kullanilanlar 1 Star Başlık 1 Star Kapsayıcı Elementler 1 Star Başlık 1 Sta…" at bounding box center [103, 167] width 133 height 216
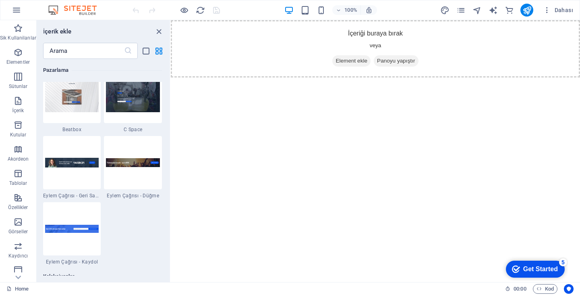
scroll to position [6887, 0]
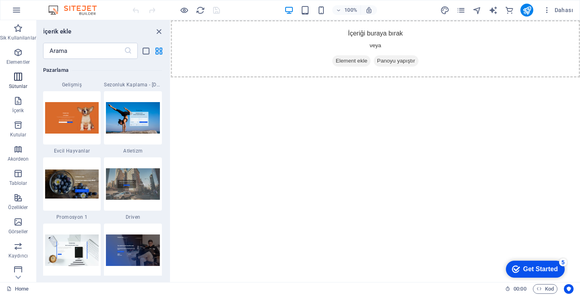
click at [22, 75] on icon "button" at bounding box center [18, 77] width 10 height 10
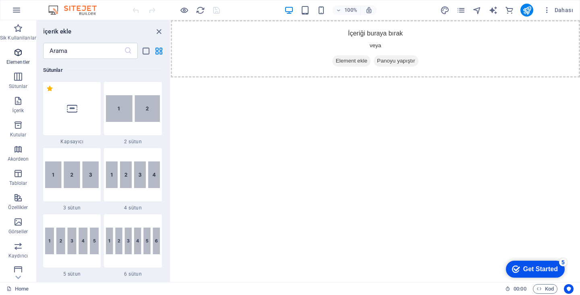
scroll to position [399, 0]
click at [19, 47] on button "Elementler" at bounding box center [18, 56] width 36 height 24
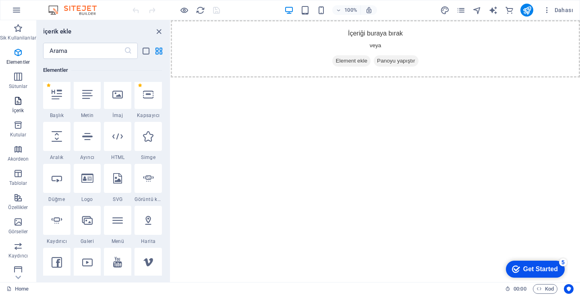
scroll to position [86, 0]
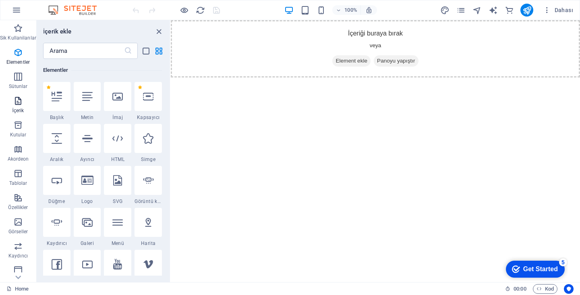
click at [16, 93] on button "İçerik" at bounding box center [18, 105] width 36 height 24
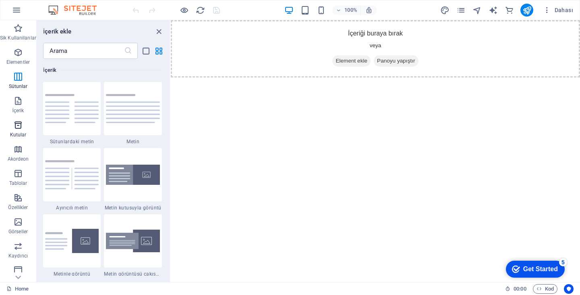
click at [17, 136] on p "Kutular" at bounding box center [18, 134] width 17 height 6
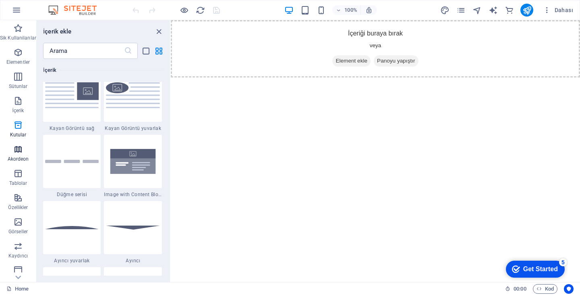
scroll to position [2223, 0]
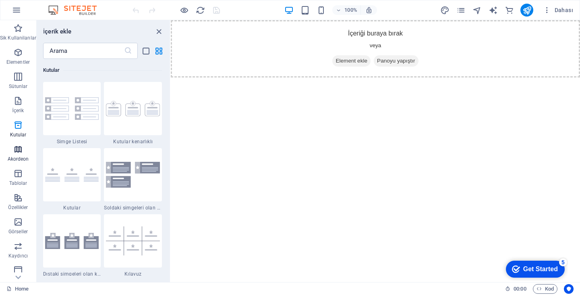
click at [15, 152] on icon "button" at bounding box center [18, 149] width 10 height 10
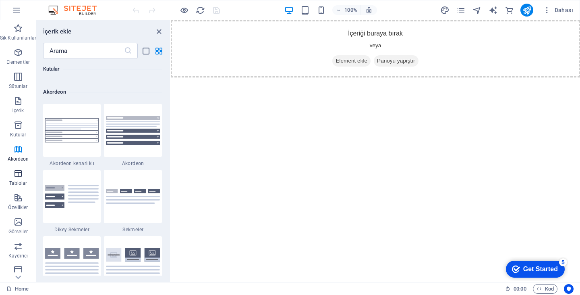
scroll to position [2574, 0]
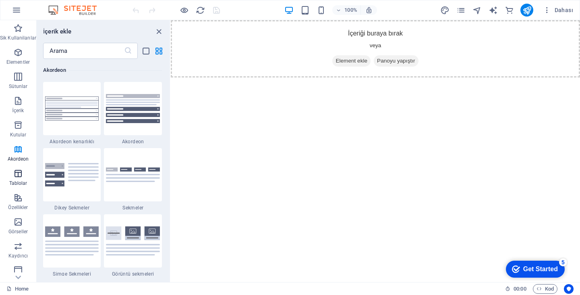
click at [18, 181] on p "Tablolar" at bounding box center [18, 183] width 18 height 6
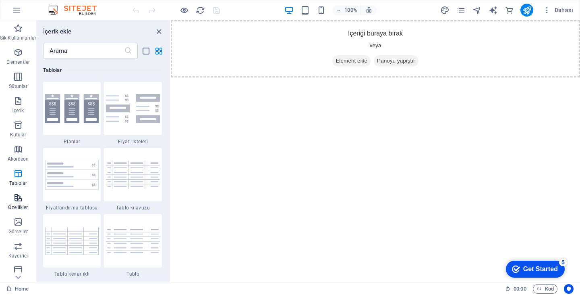
click at [23, 200] on span "Özellikler" at bounding box center [18, 202] width 36 height 19
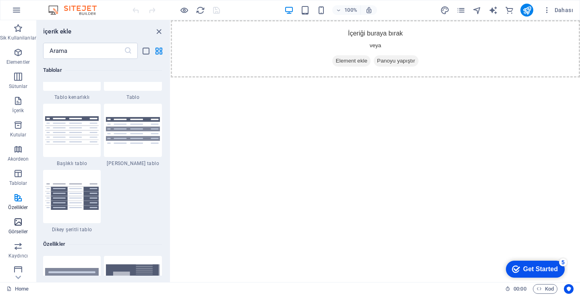
scroll to position [3142, 0]
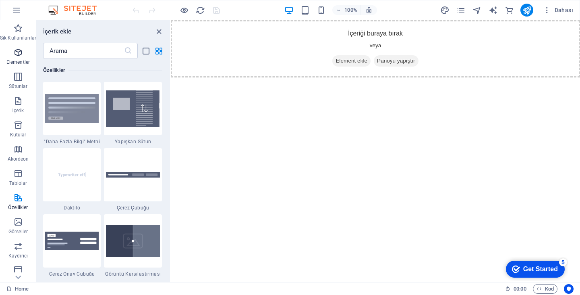
click at [11, 50] on span "Elementler" at bounding box center [18, 57] width 36 height 19
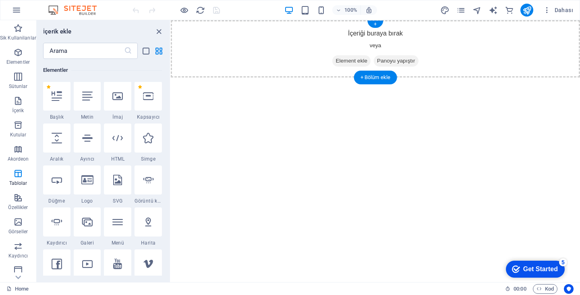
scroll to position [86, 0]
click at [367, 75] on div "+ Bölüm ekle" at bounding box center [375, 78] width 43 height 14
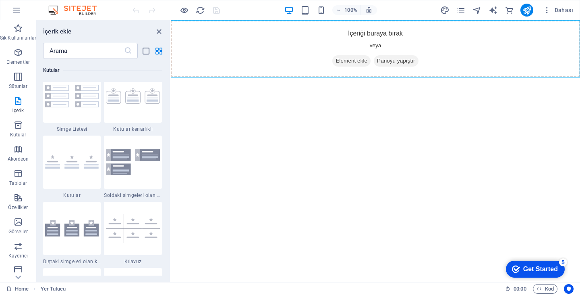
scroll to position [2257, 0]
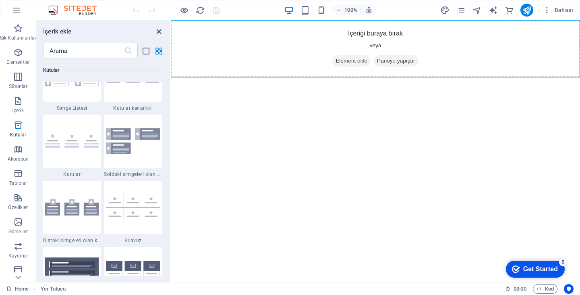
click at [158, 29] on icon "close panel" at bounding box center [158, 31] width 9 height 9
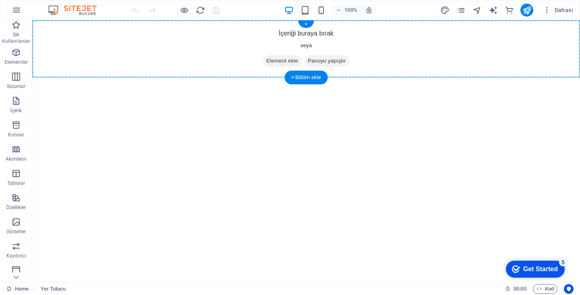
drag, startPoint x: 287, startPoint y: 42, endPoint x: 287, endPoint y: 54, distance: 11.7
click at [287, 54] on div "İçeriği buraya bırak veya Element ekle Panoyu yapıştır" at bounding box center [306, 48] width 548 height 57
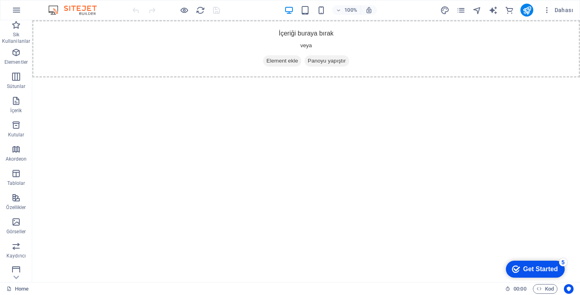
click at [303, 20] on header "100% Dahası" at bounding box center [290, 10] width 580 height 20
click at [306, 24] on div "+" at bounding box center [306, 24] width 16 height 7
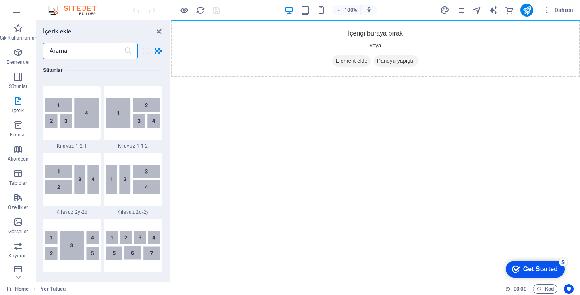
scroll to position [0, 0]
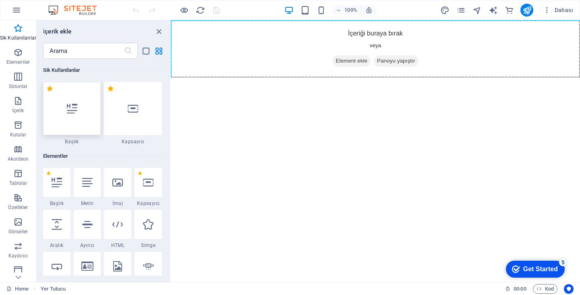
click at [71, 118] on div at bounding box center [72, 108] width 58 height 53
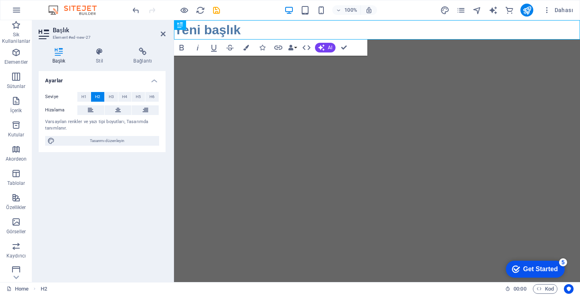
click at [241, 40] on html "Skip to main content Yeni başlık" at bounding box center [377, 29] width 406 height 19
click at [230, 22] on h2 "Yeni başlık" at bounding box center [377, 29] width 406 height 19
drag, startPoint x: 345, startPoint y: 29, endPoint x: 319, endPoint y: 82, distance: 59.3
click at [174, 40] on html "Skip to main content Yeni başlık" at bounding box center [377, 29] width 406 height 19
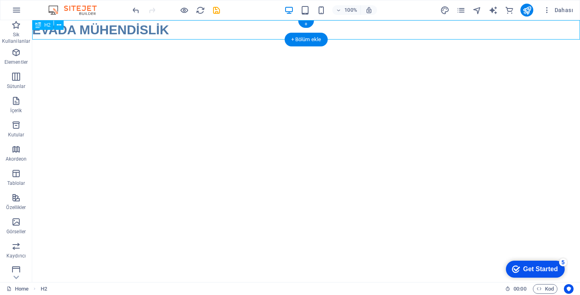
click at [360, 31] on div "EVADA MÜHENDİSLİK" at bounding box center [306, 29] width 548 height 19
click at [181, 40] on html "Skip to main content EVADA MÜHENDİSLİK" at bounding box center [306, 29] width 548 height 19
click at [182, 40] on html "Skip to main content EVADA MÜHENDİSLİK" at bounding box center [306, 29] width 548 height 19
click at [184, 29] on div "EVADA MÜHENDİSLİK" at bounding box center [306, 29] width 548 height 19
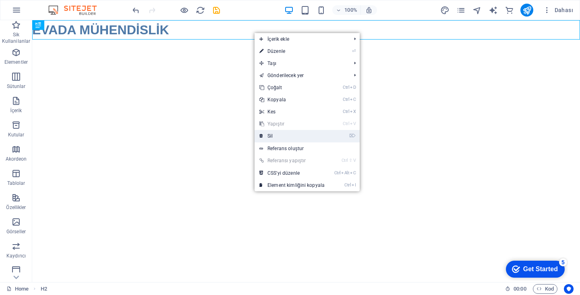
click at [267, 133] on link "⌦ Sil" at bounding box center [292, 136] width 75 height 12
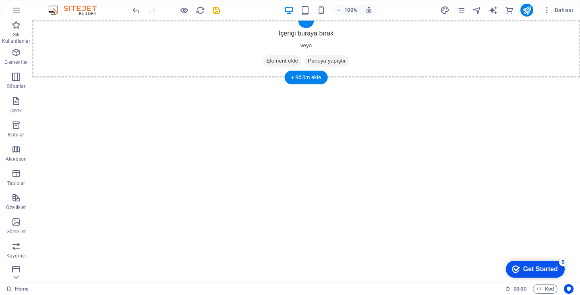
click at [282, 61] on span "Element ekle" at bounding box center [282, 60] width 38 height 11
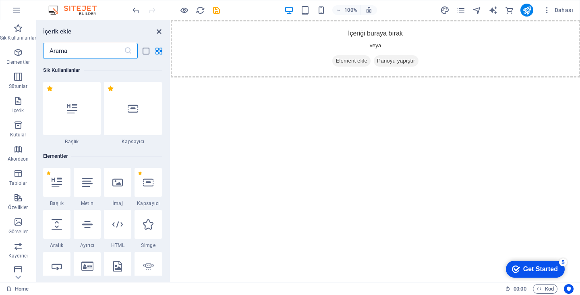
click at [158, 29] on icon "close panel" at bounding box center [158, 31] width 9 height 9
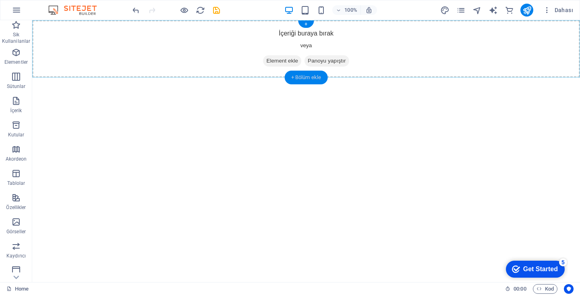
click at [314, 77] on div "+ Bölüm ekle" at bounding box center [306, 78] width 43 height 14
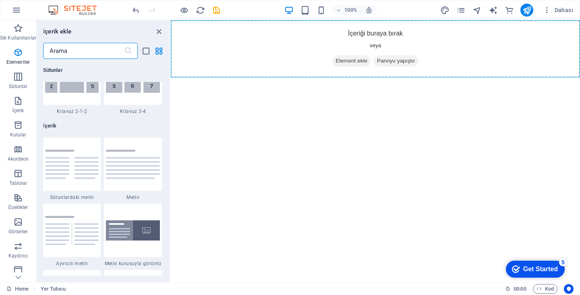
scroll to position [1410, 0]
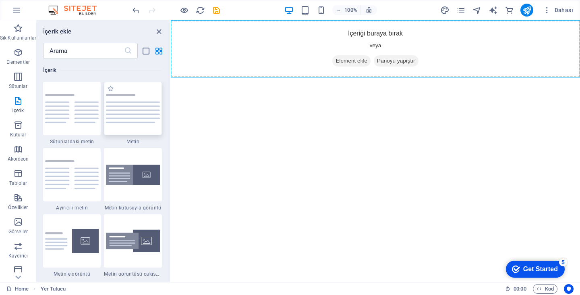
click at [137, 106] on img at bounding box center [133, 108] width 54 height 29
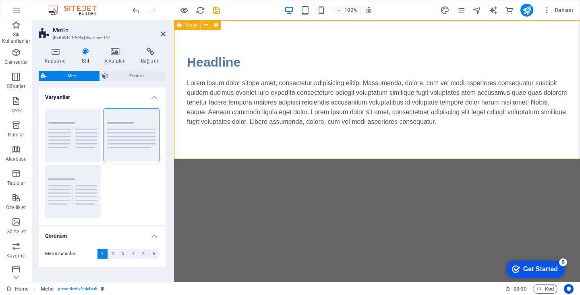
click at [274, 156] on div "Headline Lorem ipsum dolor sitope amet, consectetur adipisicing elitip. Massume…" at bounding box center [377, 89] width 406 height 139
click at [276, 159] on html "Skip to main content Headline Lorem ipsum dolor sitope amet, consectetur adipis…" at bounding box center [377, 89] width 406 height 139
click at [204, 26] on icon at bounding box center [206, 25] width 4 height 8
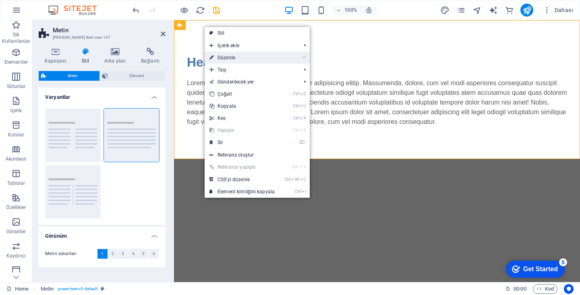
click at [214, 57] on link "⏎ Düzenle" at bounding box center [242, 58] width 75 height 12
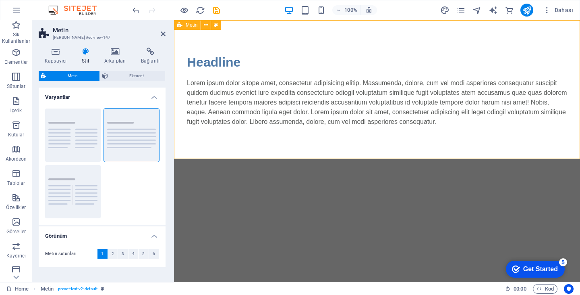
click at [225, 155] on div "Headline Lorem ipsum dolor sitope amet, consectetur adipisicing elitip. Massume…" at bounding box center [377, 89] width 406 height 139
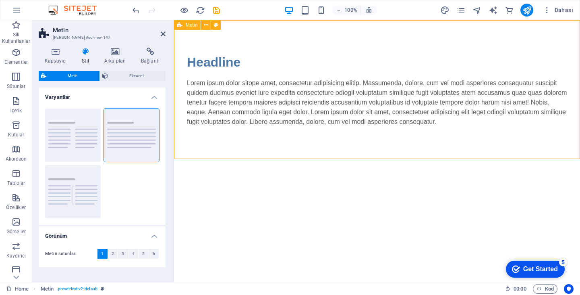
drag, startPoint x: 225, startPoint y: 155, endPoint x: 226, endPoint y: 160, distance: 5.3
click at [226, 159] on html "Skip to main content Headline Lorem ipsum dolor sitope amet, consectetur adipis…" at bounding box center [377, 89] width 406 height 139
click at [226, 149] on div "Headline Lorem ipsum dolor sitope amet, consectetur adipisicing elitip. Massume…" at bounding box center [377, 89] width 406 height 139
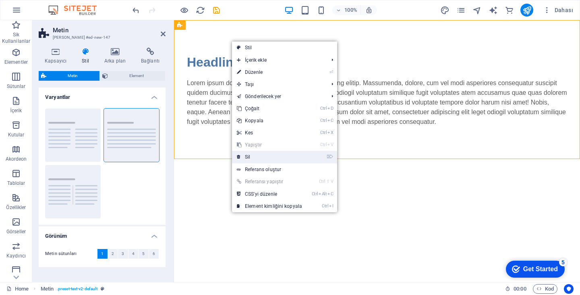
click at [257, 153] on link "⌦ Sil" at bounding box center [269, 157] width 75 height 12
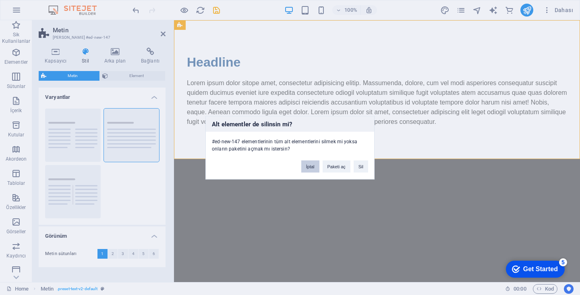
click at [310, 164] on button "İptal" at bounding box center [311, 166] width 18 height 12
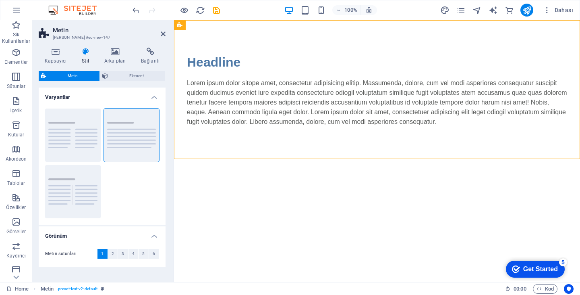
click at [227, 159] on html "Skip to main content Headline Lorem ipsum dolor sitope amet, consectetur adipis…" at bounding box center [377, 89] width 406 height 139
click at [158, 32] on h2 "Metin" at bounding box center [109, 30] width 113 height 7
click at [161, 35] on icon at bounding box center [163, 34] width 5 height 6
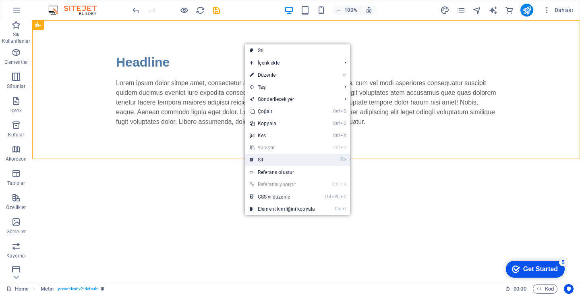
click at [256, 163] on link "⌦ Sil" at bounding box center [282, 160] width 75 height 12
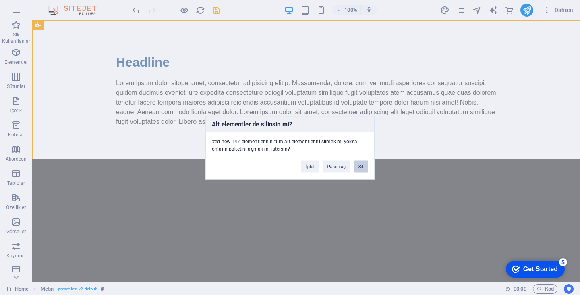
click at [359, 166] on button "Sil" at bounding box center [361, 166] width 15 height 12
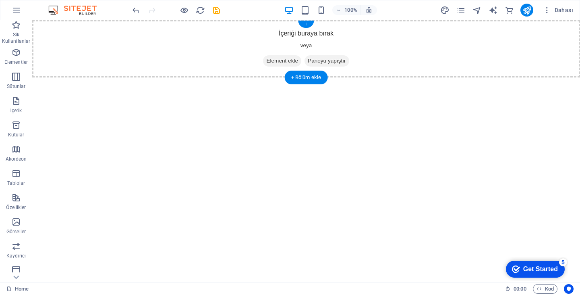
click at [265, 61] on span "Element ekle" at bounding box center [282, 60] width 38 height 11
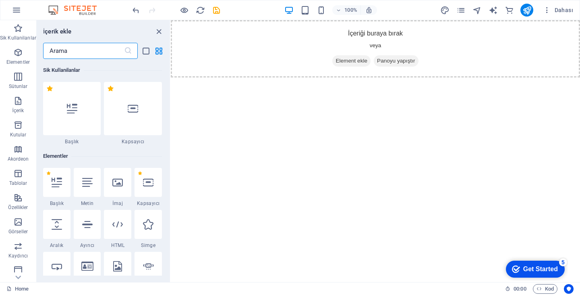
scroll to position [40, 0]
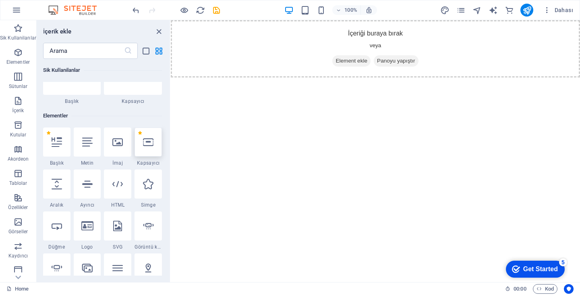
click at [139, 139] on div at bounding box center [148, 141] width 27 height 29
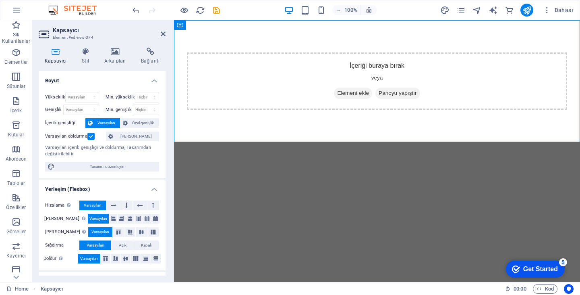
click at [235, 142] on html "Skip to main content İçeriği buraya bırak veya Element ekle Panoyu yapıştır" at bounding box center [377, 81] width 406 height 122
click at [187, 22] on div "Kapsayıcı" at bounding box center [192, 25] width 37 height 10
drag, startPoint x: 347, startPoint y: 58, endPoint x: 189, endPoint y: 71, distance: 158.5
click at [175, 142] on html "Skip to main content İçeriği buraya bırak veya Element ekle Panoyu yapıştır" at bounding box center [377, 81] width 406 height 122
click at [398, 142] on html "Skip to main content İçeriği buraya bırak veya Element ekle Panoyu yapıştır" at bounding box center [377, 81] width 406 height 122
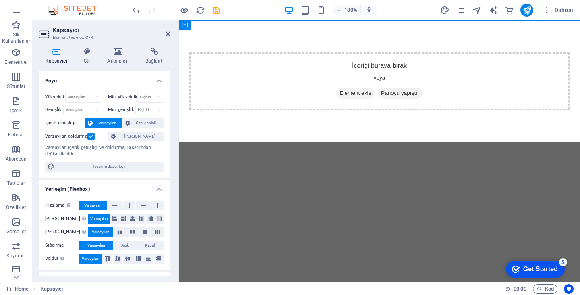
click at [178, 159] on div at bounding box center [178, 151] width 2 height 262
click at [371, 60] on div "İçeriği buraya bırak veya Element ekle Panoyu yapıştır" at bounding box center [379, 80] width 381 height 57
click at [371, 66] on div "İçeriği buraya bırak veya Element ekle Panoyu yapıştır" at bounding box center [379, 80] width 381 height 57
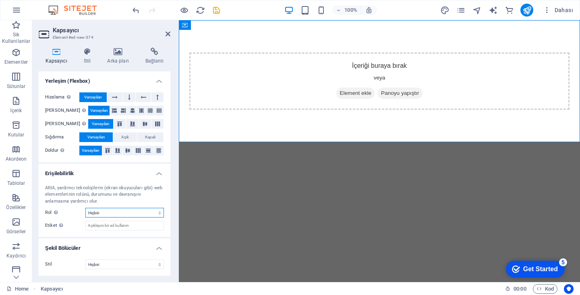
click at [106, 214] on select "Hiçbiri Alert Alt Bigi Article Banner Comment Complementary Dialog Marquee Pres…" at bounding box center [124, 213] width 79 height 10
select select "header"
click at [85, 208] on select "Hiçbiri Alert Alt Bigi Article Banner Comment Complementary Dialog Marquee Pres…" at bounding box center [124, 213] width 79 height 10
click at [72, 194] on div "ARIA, yardımcı teknolojilerin (ekran okuyucuları gibi) web elementlerinin rolün…" at bounding box center [104, 195] width 119 height 20
click at [92, 265] on select "Hiçbiri Üçgen Kare Çapraz Çokgen 1 Çokgen 2 Zikzak Çoklu Zikzaklar Dalgalar Çok…" at bounding box center [124, 264] width 79 height 10
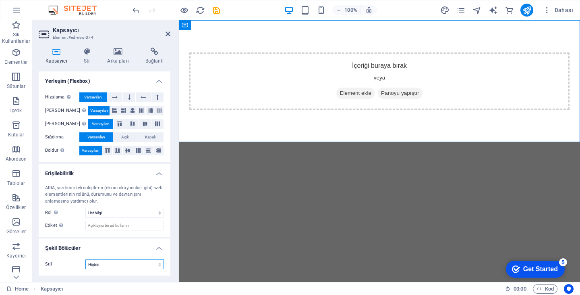
drag, startPoint x: 92, startPoint y: 265, endPoint x: 94, endPoint y: 269, distance: 4.5
click at [94, 269] on select "Hiçbiri Üçgen Kare Çapraz Çokgen 1 Çokgen 2 Zikzak Çoklu Zikzaklar Dalgalar Çok…" at bounding box center [124, 264] width 79 height 10
click at [93, 266] on select "Hiçbiri Üçgen Kare Çapraz Çokgen 1 Çokgen 2 Zikzak Çoklu Zikzaklar Dalgalar Çok…" at bounding box center [124, 264] width 79 height 10
click at [85, 259] on select "Hiçbiri Üçgen Kare Çapraz Çokgen 1 Çokgen 2 Zikzak Çoklu Zikzaklar Dalgalar Çok…" at bounding box center [124, 264] width 79 height 10
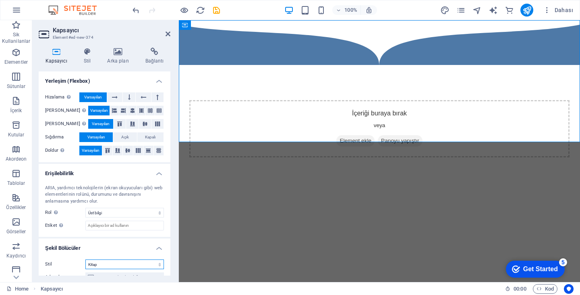
click at [96, 266] on select "Hiçbiri Üçgen Kare Çapraz Çokgen 1 Çokgen 2 Zikzak Çoklu Zikzaklar Dalgalar Çok…" at bounding box center [124, 264] width 79 height 10
click at [85, 259] on select "Hiçbiri Üçgen Kare Çapraz Çokgen 1 Çokgen 2 Zikzak Çoklu Zikzaklar Dalgalar Çok…" at bounding box center [124, 264] width 79 height 10
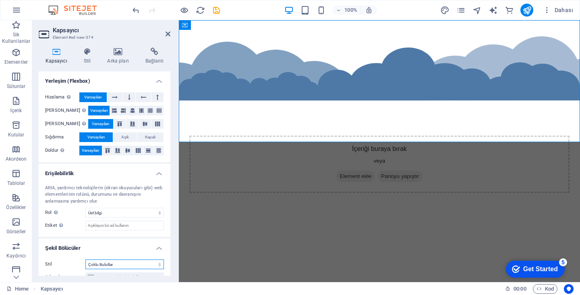
click at [126, 262] on select "Hiçbiri Üçgen Kare Çapraz Çokgen 1 Çokgen 2 Zikzak Çoklu Zikzaklar Dalgalar Çok…" at bounding box center [124, 264] width 79 height 10
click at [85, 259] on select "Hiçbiri Üçgen Kare Çapraz Çokgen 1 Çokgen 2 Zikzak Çoklu Zikzaklar Dalgalar Çok…" at bounding box center [124, 264] width 79 height 10
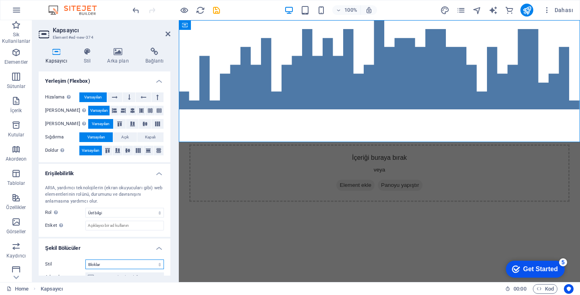
click at [104, 265] on select "Hiçbiri Üçgen Kare Çapraz Çokgen 1 Çokgen 2 Zikzak Çoklu Zikzaklar Dalgalar Çok…" at bounding box center [124, 264] width 79 height 10
click at [85, 259] on select "Hiçbiri Üçgen Kare Çapraz Çokgen 1 Çokgen 2 Zikzak Çoklu Zikzaklar Dalgalar Çok…" at bounding box center [124, 264] width 79 height 10
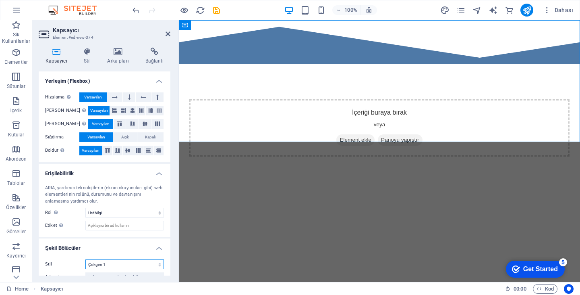
click at [126, 265] on select "Hiçbiri Üçgen Kare Çapraz Çokgen 1 Çokgen 2 Zikzak Çoklu Zikzaklar Dalgalar Çok…" at bounding box center [124, 264] width 79 height 10
click at [85, 259] on select "Hiçbiri Üçgen Kare Çapraz Çokgen 1 Çokgen 2 Zikzak Çoklu Zikzaklar Dalgalar Çok…" at bounding box center [124, 264] width 79 height 10
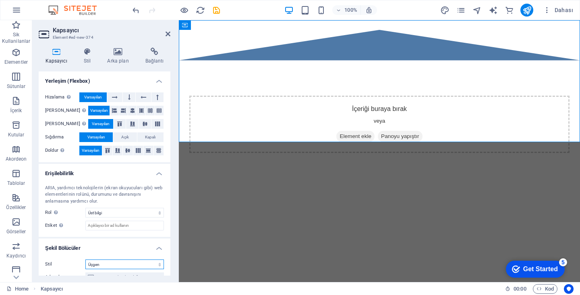
click at [111, 263] on select "Hiçbiri Üçgen Kare Çapraz Çokgen 1 Çokgen 2 Zikzak Çoklu Zikzaklar Dalgalar Çok…" at bounding box center [124, 264] width 79 height 10
click at [85, 259] on select "Hiçbiri Üçgen Kare Çapraz Çokgen 1 Çokgen 2 Zikzak Çoklu Zikzaklar Dalgalar Çok…" at bounding box center [124, 264] width 79 height 10
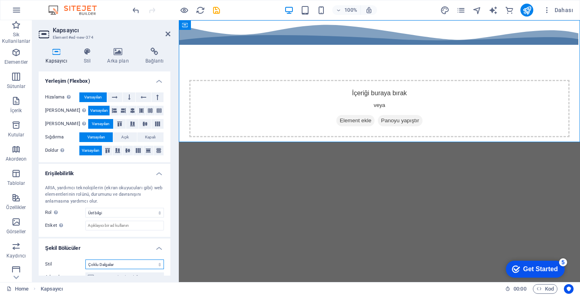
click at [116, 262] on select "Hiçbiri Üçgen Kare Çapraz Çokgen 1 Çokgen 2 Zikzak Çoklu Zikzaklar Dalgalar Çok…" at bounding box center [124, 264] width 79 height 10
click at [85, 259] on select "Hiçbiri Üçgen Kare Çapraz Çokgen 1 Çokgen 2 Zikzak Çoklu Zikzaklar Dalgalar Çok…" at bounding box center [124, 264] width 79 height 10
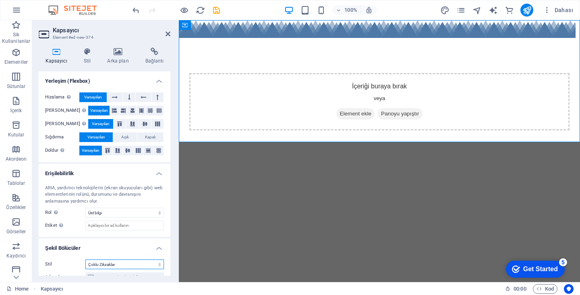
click at [122, 263] on select "Hiçbiri Üçgen Kare Çapraz Çokgen 1 Çokgen 2 Zikzak Çoklu Zikzaklar Dalgalar Çok…" at bounding box center [124, 264] width 79 height 10
click at [85, 259] on select "Hiçbiri Üçgen Kare Çapraz Çokgen 1 Çokgen 2 Zikzak Çoklu Zikzaklar Dalgalar Çok…" at bounding box center [124, 264] width 79 height 10
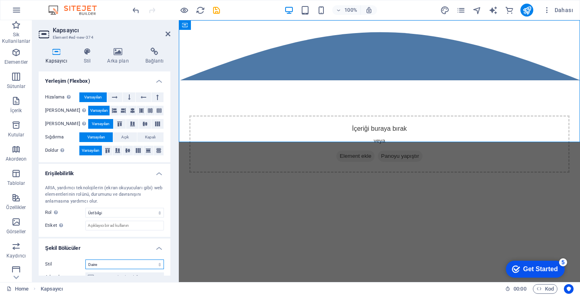
click at [126, 261] on select "Hiçbiri Üçgen Kare Çapraz Çokgen 1 Çokgen 2 Zikzak Çoklu Zikzaklar Dalgalar Çok…" at bounding box center [124, 264] width 79 height 10
click at [85, 259] on select "Hiçbiri Üçgen Kare Çapraz Çokgen 1 Çokgen 2 Zikzak Çoklu Zikzaklar Dalgalar Çok…" at bounding box center [124, 264] width 79 height 10
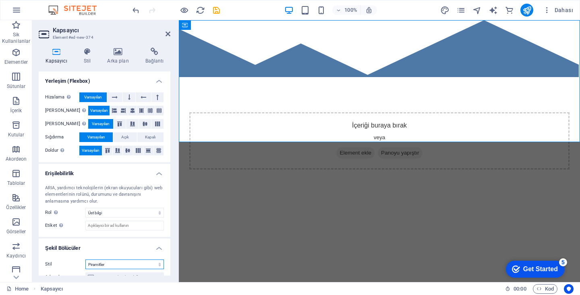
click at [116, 263] on select "Hiçbiri Üçgen Kare Çapraz Çokgen 1 Çokgen 2 Zikzak Çoklu Zikzaklar Dalgalar Çok…" at bounding box center [124, 264] width 79 height 10
click at [85, 259] on select "Hiçbiri Üçgen Kare Çapraz Çokgen 1 Çokgen 2 Zikzak Çoklu Zikzaklar Dalgalar Çok…" at bounding box center [124, 264] width 79 height 10
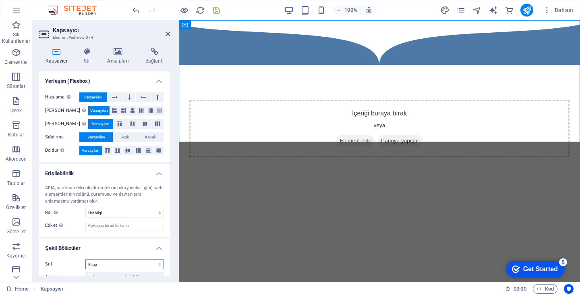
click at [115, 262] on select "Hiçbiri Üçgen Kare Çapraz Çokgen 1 Çokgen 2 Zikzak Çoklu Zikzaklar Dalgalar Çok…" at bounding box center [124, 264] width 79 height 10
click at [85, 259] on select "Hiçbiri Üçgen Kare Çapraz Çokgen 1 Çokgen 2 Zikzak Çoklu Zikzaklar Dalgalar Çok…" at bounding box center [124, 264] width 79 height 10
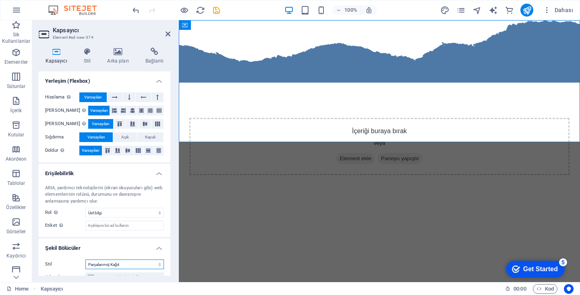
click at [114, 264] on select "Hiçbiri Üçgen Kare Çapraz Çokgen 1 Çokgen 2 Zikzak Çoklu Zikzaklar Dalgalar Çok…" at bounding box center [124, 264] width 79 height 10
click at [85, 259] on select "Hiçbiri Üçgen Kare Çapraz Çokgen 1 Çokgen 2 Zikzak Çoklu Zikzaklar Dalgalar Çok…" at bounding box center [124, 264] width 79 height 10
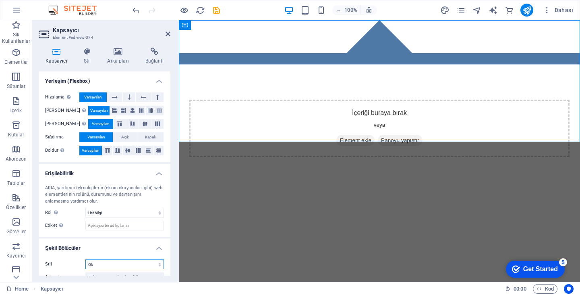
click at [113, 262] on select "Hiçbiri Üçgen Kare Çapraz Çokgen 1 Çokgen 2 Zikzak Çoklu Zikzaklar Dalgalar Çok…" at bounding box center [124, 264] width 79 height 10
select select "none"
click at [85, 259] on select "Hiçbiri Üçgen Kare Çapraz Çokgen 1 Çokgen 2 Zikzak Çoklu Zikzaklar Dalgalar Çok…" at bounding box center [124, 264] width 79 height 10
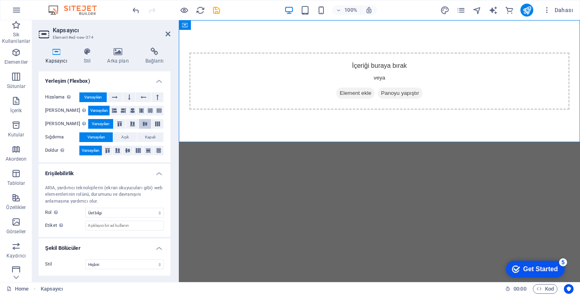
click at [140, 123] on icon at bounding box center [145, 123] width 10 height 5
click at [92, 120] on span "Varsayılan" at bounding box center [101, 124] width 18 height 10
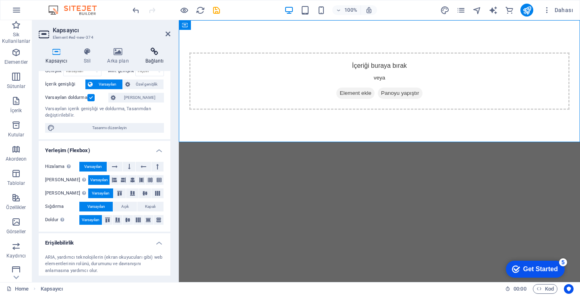
scroll to position [0, 0]
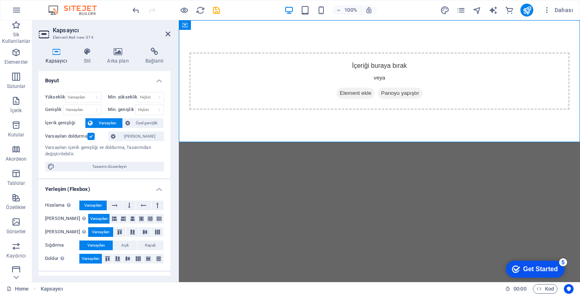
click at [171, 37] on aside "Kapsayıcı Element #ed-new-374 Kapsayıcı Stil Arka plan Bağlantı Boyut Yükseklik…" at bounding box center [105, 151] width 147 height 262
click at [167, 32] on icon at bounding box center [168, 34] width 5 height 6
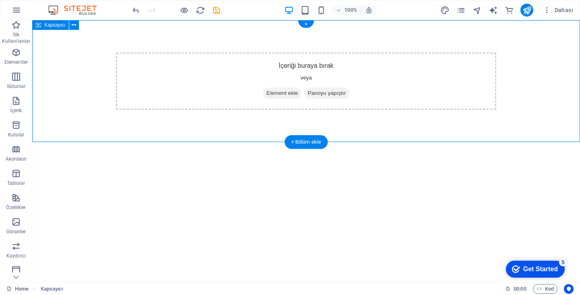
click at [278, 93] on span "Element ekle" at bounding box center [282, 92] width 38 height 11
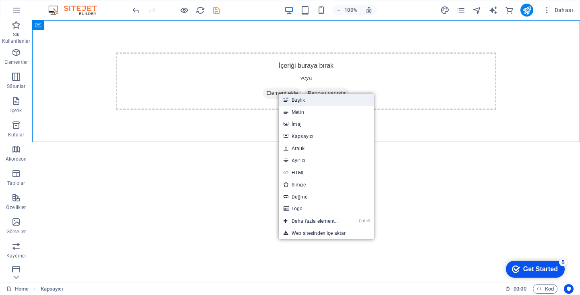
click at [312, 98] on link "Başlık" at bounding box center [326, 100] width 95 height 12
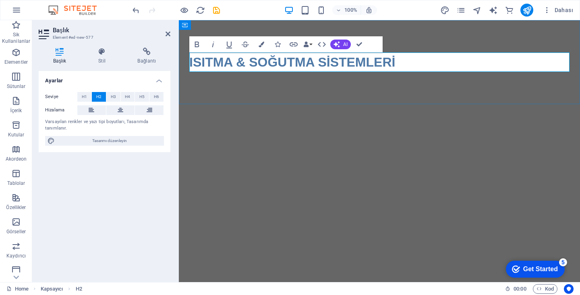
click at [336, 68] on h2 "ISITMA & SOĞUTMA SİSTEMLERİ" at bounding box center [379, 61] width 381 height 19
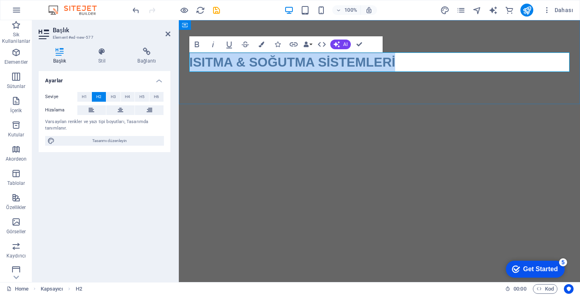
click at [336, 68] on h2 "ISITMA & SOĞUTMA SİSTEMLERİ" at bounding box center [379, 61] width 381 height 19
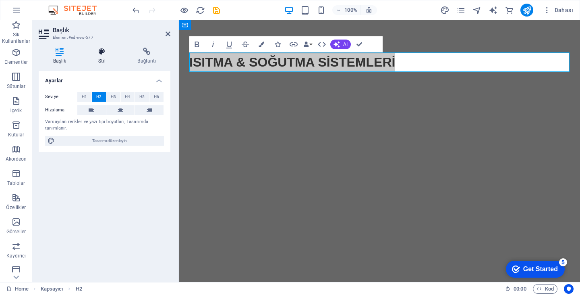
click at [106, 54] on icon at bounding box center [102, 52] width 36 height 8
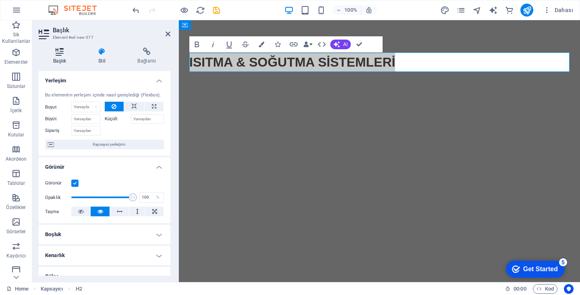
click at [48, 50] on icon at bounding box center [60, 52] width 42 height 8
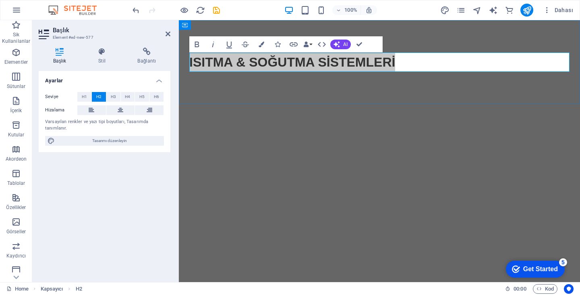
drag, startPoint x: 23, startPoint y: 45, endPoint x: 106, endPoint y: 37, distance: 82.6
click at [106, 37] on h3 "Element #ed-new-577" at bounding box center [104, 37] width 102 height 7
click at [101, 57] on h4 "Stil" at bounding box center [103, 56] width 39 height 17
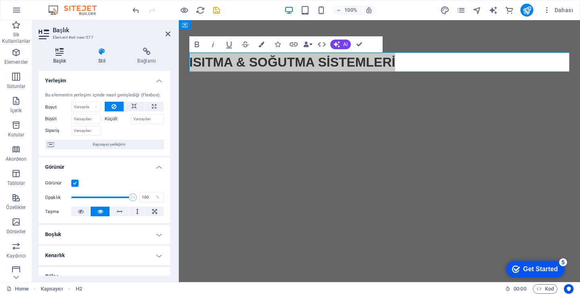
click at [52, 58] on h4 "Başlık" at bounding box center [61, 56] width 45 height 17
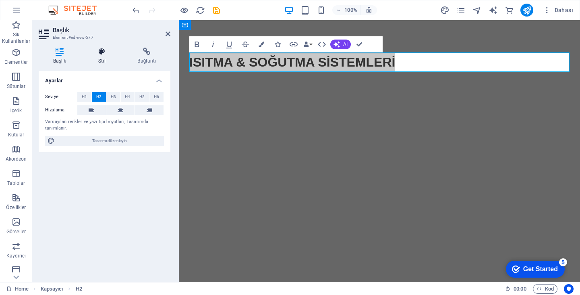
click at [98, 55] on icon at bounding box center [102, 52] width 36 height 8
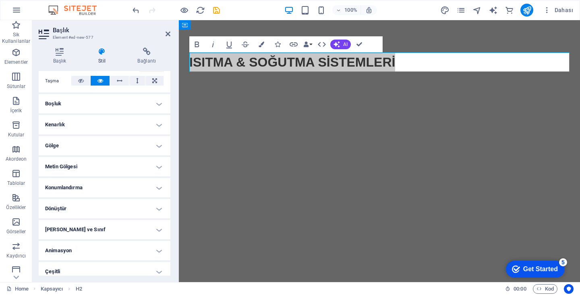
scroll to position [136, 0]
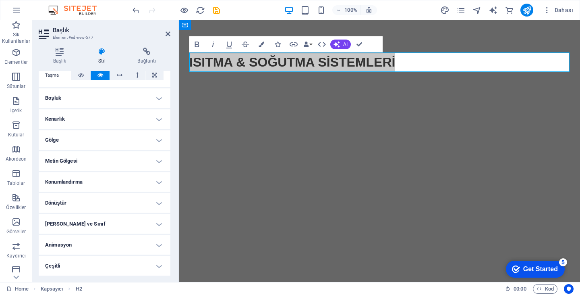
click at [92, 230] on h4 "Kimlik ve Sınıf" at bounding box center [105, 223] width 132 height 19
click at [96, 221] on h4 "Kimlik ve Sınıf" at bounding box center [105, 221] width 132 height 15
click at [62, 44] on div "Başlık Stil Bağlantı Ayarlar Seviye H1 H2 H3 H4 H5 H6 Hizalama Varsayılan renkl…" at bounding box center [104, 161] width 145 height 241
click at [70, 54] on icon at bounding box center [60, 52] width 42 height 8
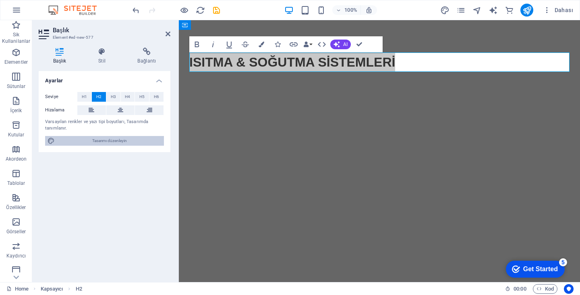
click at [100, 141] on span "Tasarımı düzenleyin" at bounding box center [109, 141] width 104 height 10
select select "px"
select select "400"
select select "px"
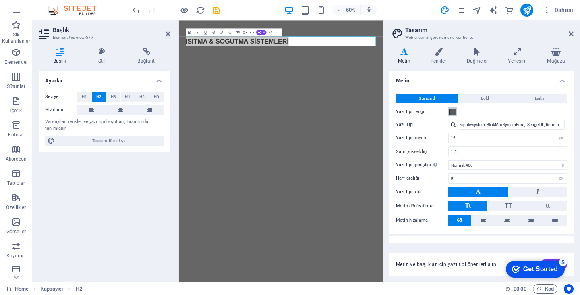
click at [452, 114] on span at bounding box center [453, 111] width 6 height 6
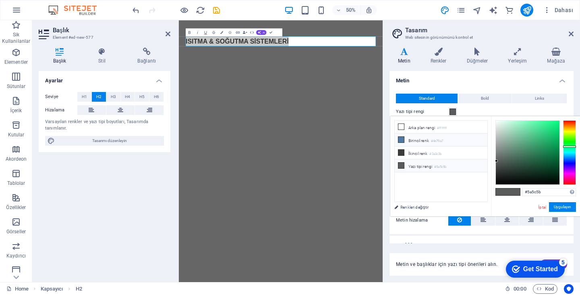
click at [401, 136] on span at bounding box center [401, 139] width 6 height 6
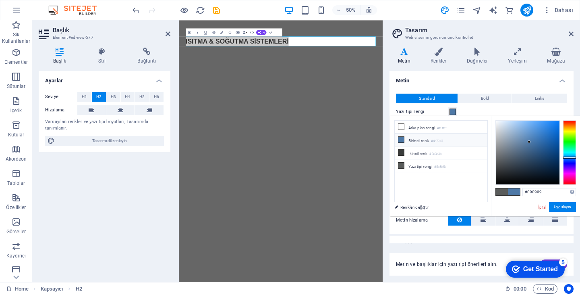
type input "#000000"
drag, startPoint x: 499, startPoint y: 179, endPoint x: 445, endPoint y: 223, distance: 69.1
click at [445, 223] on body "evadamuhendislik.com Home Sik Kullanilanlar Elementler Sütunlar İçerik Kutular …" at bounding box center [290, 147] width 580 height 295
click at [556, 206] on button "Uygulayın" at bounding box center [562, 207] width 27 height 10
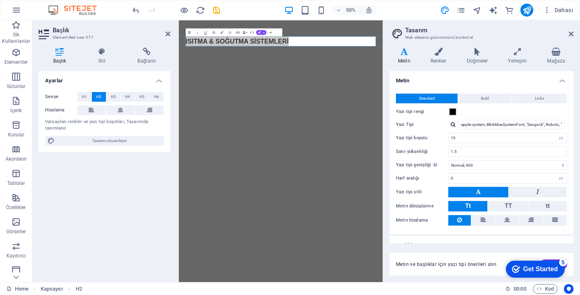
click at [466, 190] on button at bounding box center [479, 192] width 60 height 10
click at [466, 189] on button at bounding box center [479, 192] width 60 height 10
click at [526, 188] on button at bounding box center [538, 192] width 58 height 10
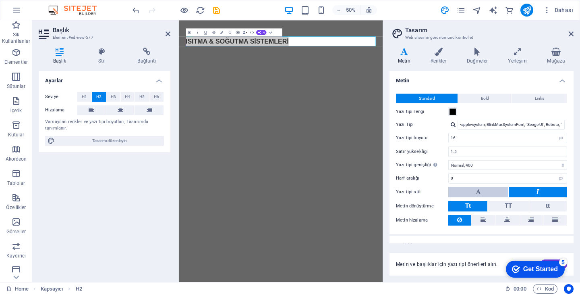
click at [473, 189] on button at bounding box center [479, 192] width 60 height 10
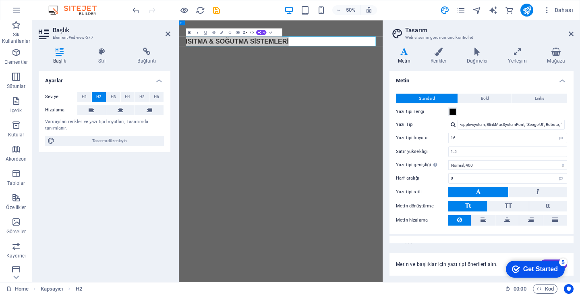
click at [187, 29] on button "Bold" at bounding box center [190, 32] width 8 height 8
drag, startPoint x: 517, startPoint y: 263, endPoint x: 996, endPoint y: 523, distance: 545.3
click at [500, 272] on html "checkmark Get Started 5 First Steps in the Editor Let's guide you through the t…" at bounding box center [534, 268] width 69 height 24
click at [513, 268] on icon "Get Started 5 items remaining, 0% complete" at bounding box center [516, 268] width 8 height 7
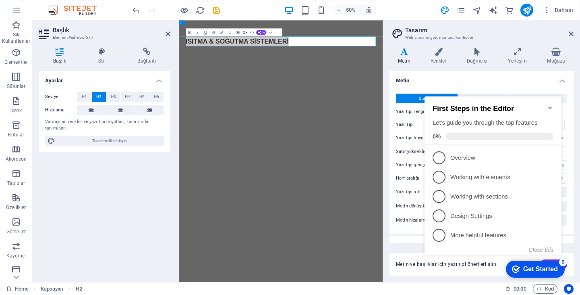
click at [548, 105] on icon "Minimize checklist" at bounding box center [550, 107] width 6 height 6
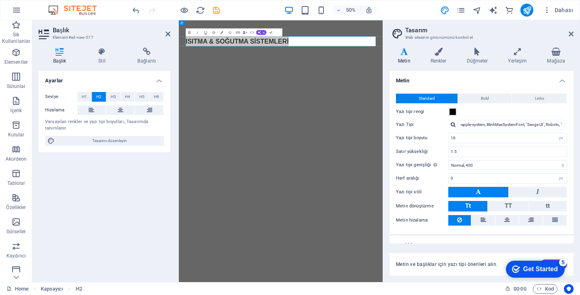
click at [532, 272] on div "Get Started" at bounding box center [541, 268] width 35 height 7
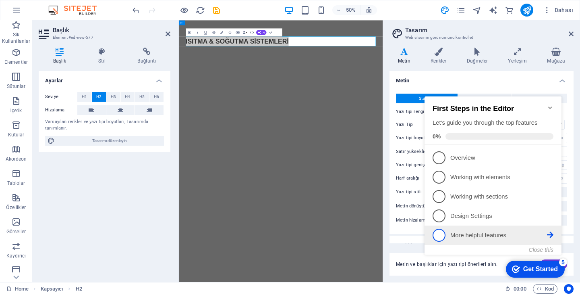
click at [539, 243] on li "5 More helpful features - incomplete" at bounding box center [493, 234] width 137 height 19
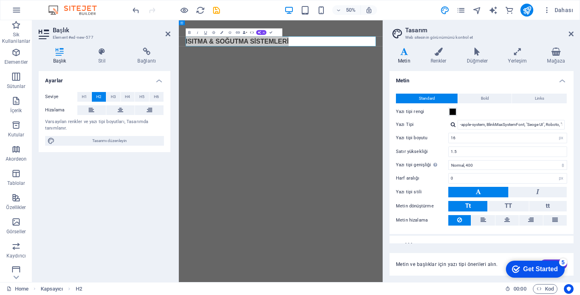
click at [543, 273] on div "checkmark Get Started 5" at bounding box center [535, 268] width 59 height 17
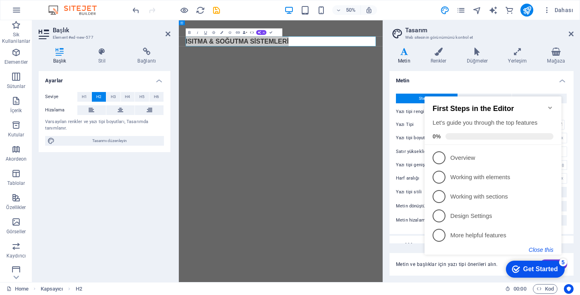
click at [542, 252] on button "Close this" at bounding box center [541, 249] width 25 height 6
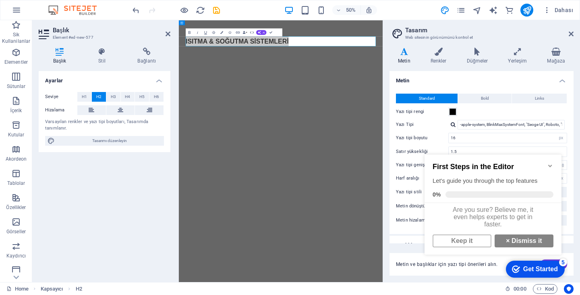
scroll to position [0, 0]
click at [514, 242] on link "× Dismiss it" at bounding box center [524, 240] width 59 height 13
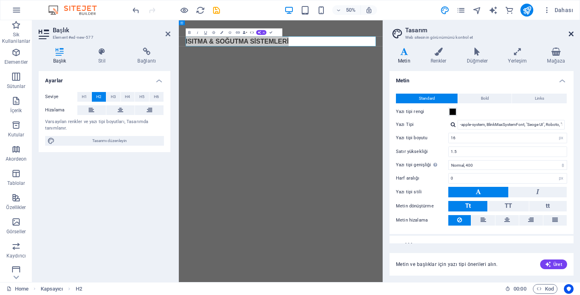
click at [569, 37] on icon at bounding box center [571, 34] width 5 height 6
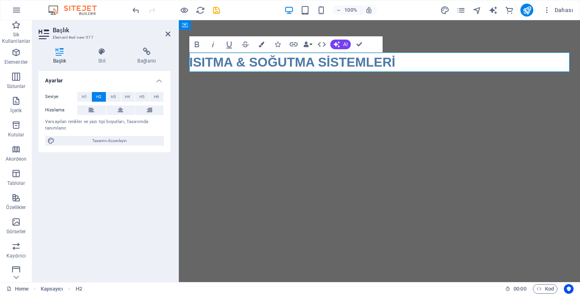
click at [360, 104] on html "Skip to main content ISITMA & SOĞUTMA SİSTEMLERİ" at bounding box center [379, 62] width 401 height 84
click at [242, 65] on strong "ISITMA & SOĞUTMA SİSTEMLERİ" at bounding box center [292, 62] width 206 height 15
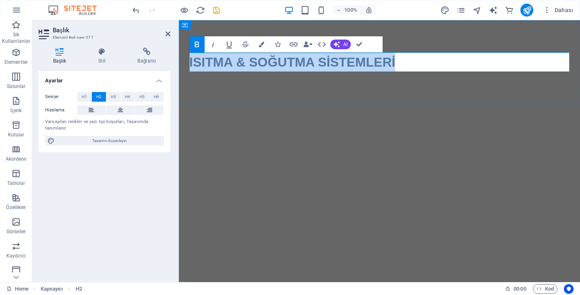
click at [242, 65] on strong "ISITMA & SOĞUTMA SİSTEMLERİ" at bounding box center [292, 62] width 206 height 15
click at [211, 44] on icon "button" at bounding box center [213, 45] width 10 height 10
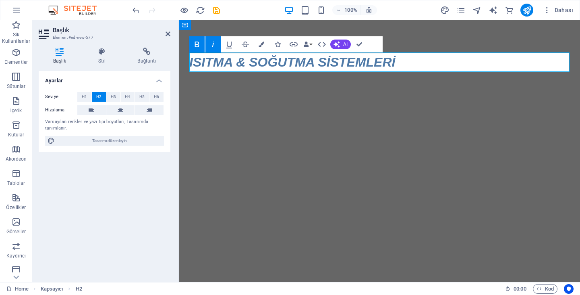
click at [200, 43] on icon "button" at bounding box center [197, 45] width 10 height 10
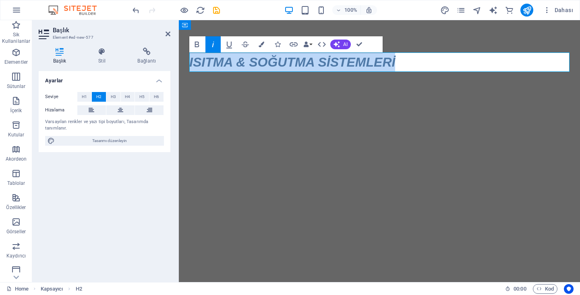
click at [210, 43] on icon "button" at bounding box center [213, 45] width 10 height 10
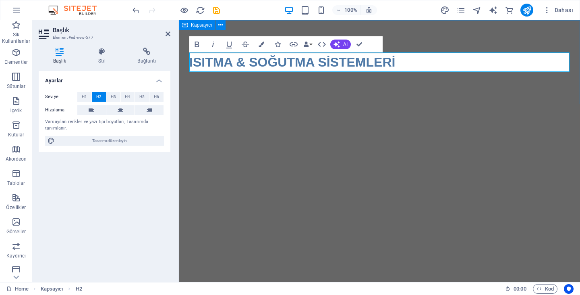
click at [208, 99] on div "ISITMA & SOĞUTMA SİSTEMLERİ" at bounding box center [379, 62] width 401 height 84
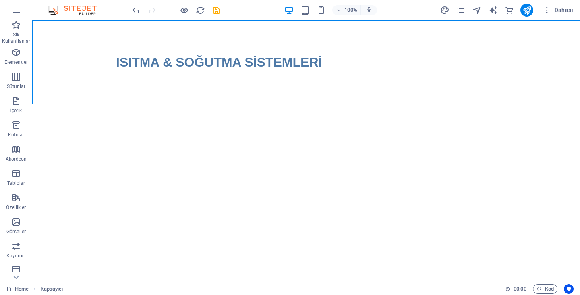
click at [219, 104] on html "Skip to main content ISITMA & SOĞUTMA SİSTEMLERİ" at bounding box center [306, 62] width 548 height 84
click at [163, 96] on div "ISITMA & SOĞUTMA SİSTEMLERİ" at bounding box center [306, 62] width 548 height 84
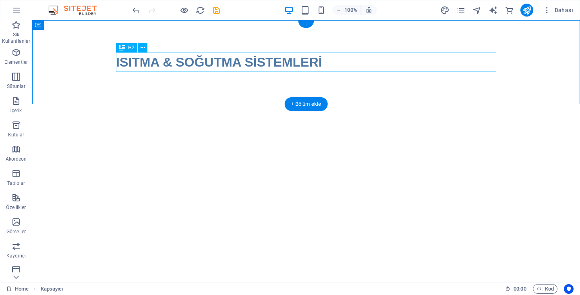
click at [158, 55] on div "ISITMA & SOĞUTMA SİSTEMLERİ" at bounding box center [306, 61] width 381 height 19
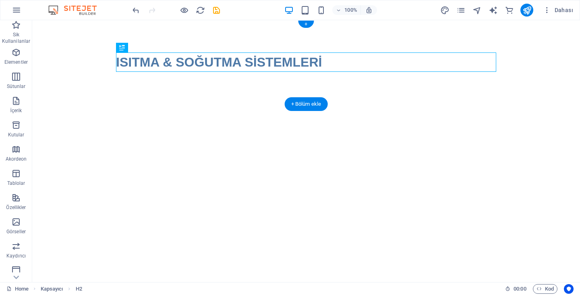
drag, startPoint x: 166, startPoint y: 67, endPoint x: 129, endPoint y: 63, distance: 36.8
click at [126, 62] on div "ISITMA & SOĞUTMA SİSTEMLERİ" at bounding box center [306, 61] width 381 height 19
drag, startPoint x: 141, startPoint y: 64, endPoint x: 129, endPoint y: 62, distance: 12.7
click at [129, 62] on div "ISITMA & SOĞUTMA SİSTEMLERİ" at bounding box center [306, 61] width 381 height 19
drag, startPoint x: 129, startPoint y: 62, endPoint x: 77, endPoint y: 42, distance: 55.6
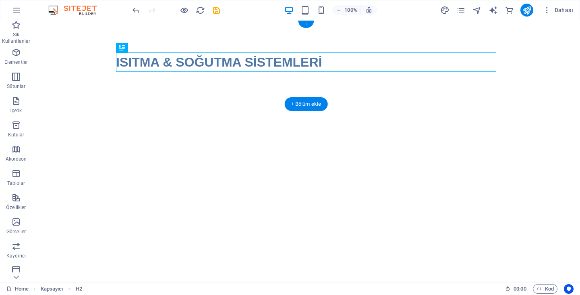
click at [77, 42] on div "ISITMA & SOĞUTMA SİSTEMLERİ" at bounding box center [306, 62] width 548 height 84
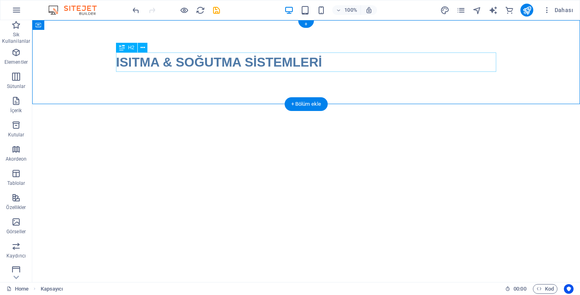
click at [144, 60] on div "ISITMA & SOĞUTMA SİSTEMLERİ" at bounding box center [306, 61] width 381 height 19
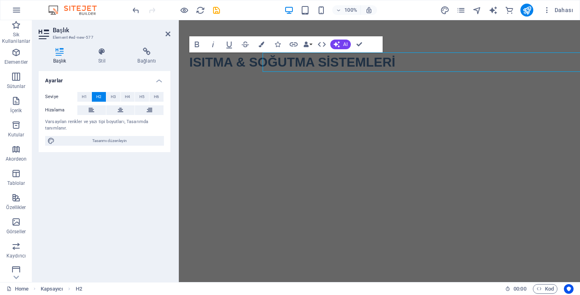
click at [144, 60] on h4 "Bağlantı" at bounding box center [146, 56] width 47 height 17
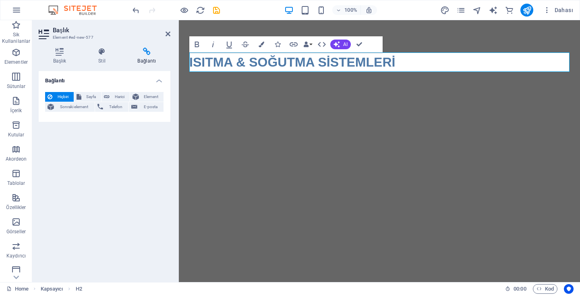
click at [169, 28] on h2 "Başlık" at bounding box center [112, 30] width 118 height 7
click at [168, 37] on link at bounding box center [168, 34] width 5 height 7
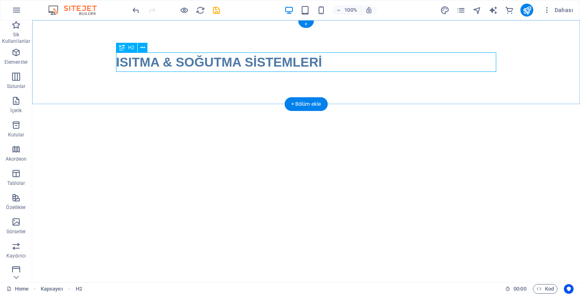
click at [192, 52] on div "ISITMA & SOĞUTMA SİSTEMLERİ" at bounding box center [306, 62] width 548 height 84
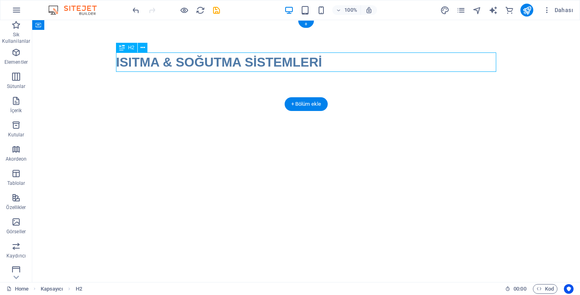
drag, startPoint x: 194, startPoint y: 61, endPoint x: 189, endPoint y: 60, distance: 4.6
click at [189, 60] on div "ISITMA & SOĞUTMA SİSTEMLERİ" at bounding box center [306, 61] width 381 height 19
drag, startPoint x: 189, startPoint y: 60, endPoint x: 173, endPoint y: 50, distance: 18.9
click at [173, 50] on div "ISITMA & SOĞUTMA SİSTEMLERİ" at bounding box center [306, 62] width 548 height 84
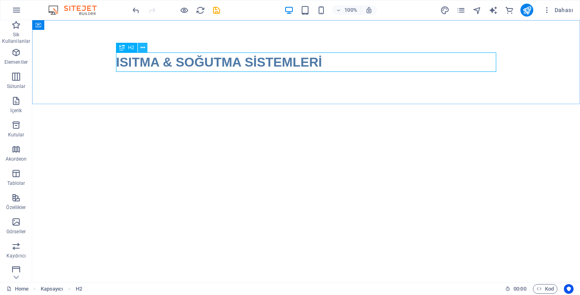
click at [145, 50] on button at bounding box center [143, 48] width 10 height 10
click at [389, 66] on div "ISITMA & SOĞUTMA SİSTEMLERİ" at bounding box center [306, 61] width 381 height 19
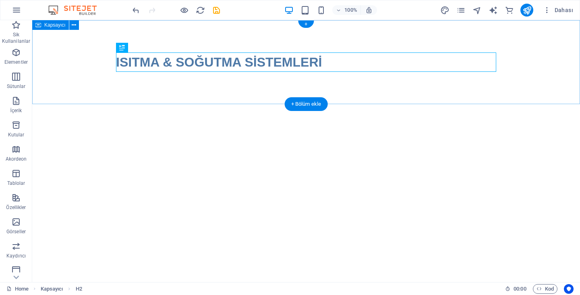
click at [505, 50] on div "ISITMA & SOĞUTMA SİSTEMLERİ" at bounding box center [306, 62] width 548 height 84
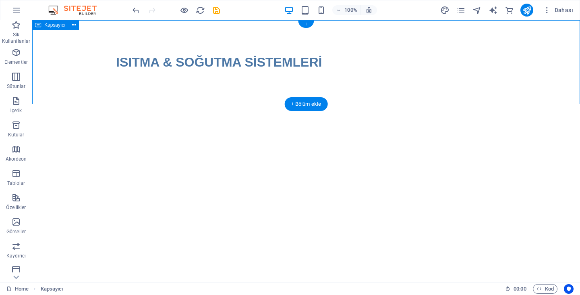
click at [306, 60] on div "ISITMA & SOĞUTMA SİSTEMLERİ" at bounding box center [306, 61] width 381 height 19
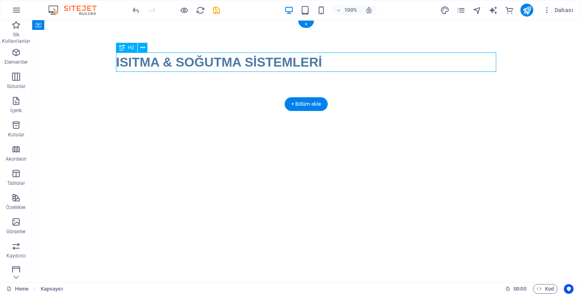
click at [306, 60] on div "ISITMA & SOĞUTMA SİSTEMLERİ" at bounding box center [306, 61] width 381 height 19
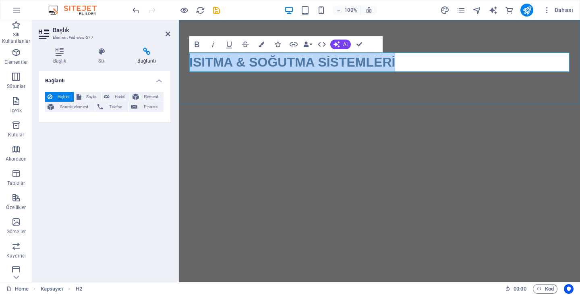
click at [306, 60] on h2 "ISITMA & SOĞUTMA SİSTEMLERİ" at bounding box center [379, 61] width 381 height 19
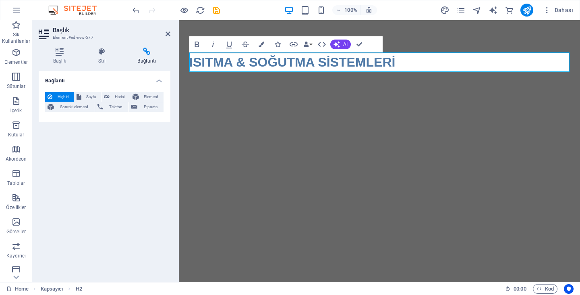
click at [322, 104] on html "Skip to main content ISITMA & SOĞUTMA SİSTEMLERİ" at bounding box center [379, 62] width 401 height 84
click at [168, 33] on icon at bounding box center [168, 34] width 5 height 6
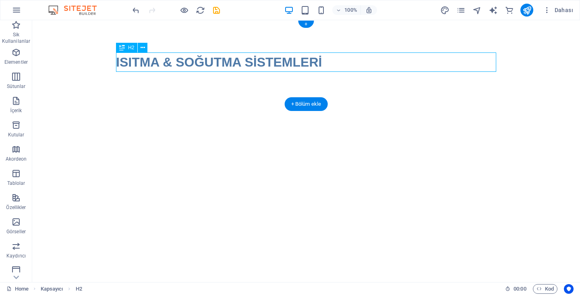
click at [165, 57] on div "ISITMA & SOĞUTMA SİSTEMLERİ" at bounding box center [306, 61] width 381 height 19
drag, startPoint x: 163, startPoint y: 62, endPoint x: 156, endPoint y: 57, distance: 8.1
click at [156, 57] on div "ISITMA & SOĞUTMA SİSTEMLERİ" at bounding box center [306, 61] width 381 height 19
drag, startPoint x: 156, startPoint y: 57, endPoint x: 47, endPoint y: 31, distance: 112.2
click at [47, 31] on div "ISITMA & SOĞUTMA SİSTEMLERİ" at bounding box center [306, 62] width 548 height 84
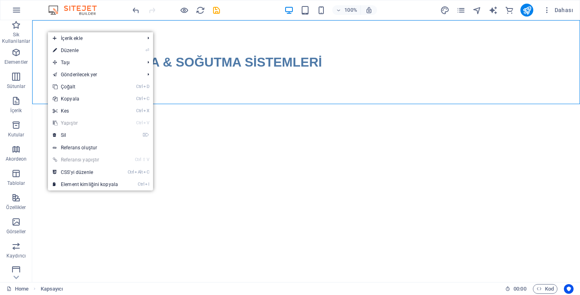
click at [159, 104] on html "Skip to main content ISITMA & SOĞUTMA SİSTEMLERİ" at bounding box center [306, 62] width 548 height 84
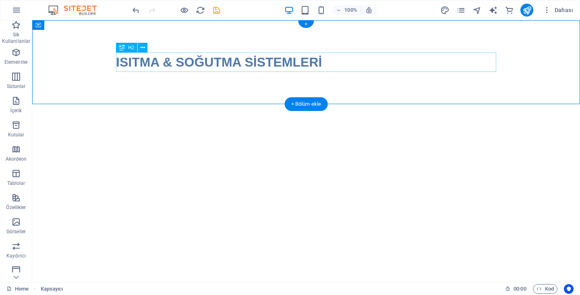
click at [183, 67] on div "ISITMA & SOĞUTMA SİSTEMLERİ" at bounding box center [306, 61] width 381 height 19
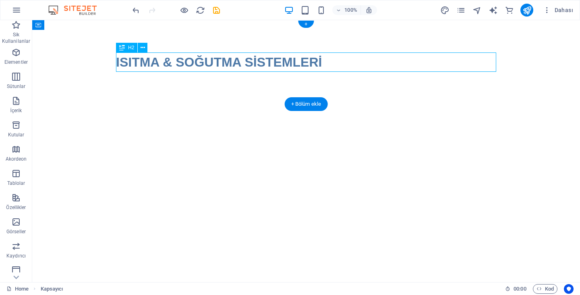
click at [183, 67] on div "ISITMA & SOĞUTMA SİSTEMLERİ" at bounding box center [306, 61] width 381 height 19
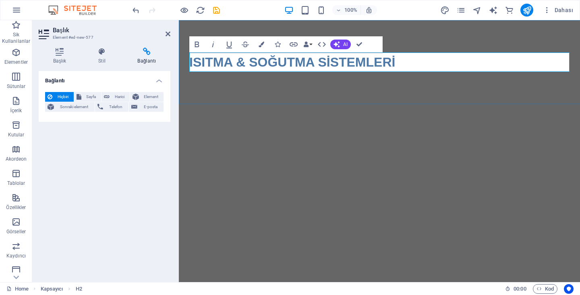
click at [183, 67] on div "ISITMA & SOĞUTMA SİSTEMLERİ" at bounding box center [379, 62] width 401 height 84
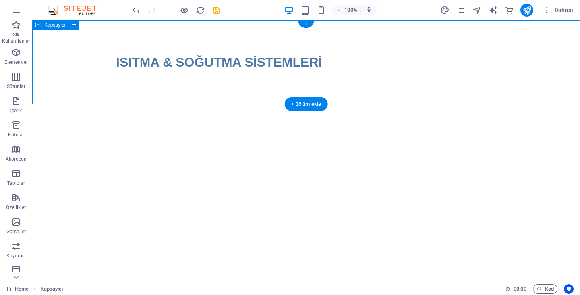
click at [234, 51] on div "ISITMA & SOĞUTMA SİSTEMLERİ" at bounding box center [306, 62] width 548 height 84
click at [183, 48] on div "ISITMA & SOĞUTMA SİSTEMLERİ" at bounding box center [306, 62] width 548 height 84
click at [169, 69] on div "ISITMA & SOĞUTMA SİSTEMLERİ" at bounding box center [306, 61] width 381 height 19
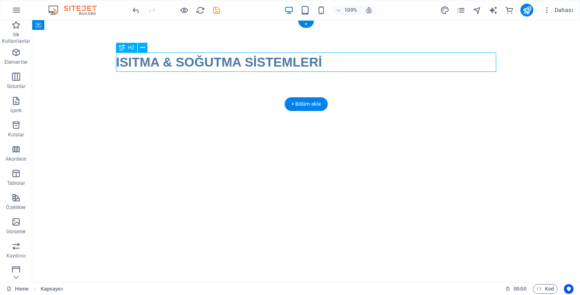
click at [169, 69] on div "ISITMA & SOĞUTMA SİSTEMLERİ" at bounding box center [306, 61] width 381 height 19
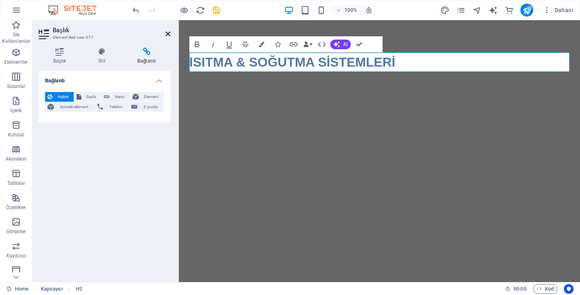
click at [167, 37] on icon at bounding box center [168, 34] width 5 height 6
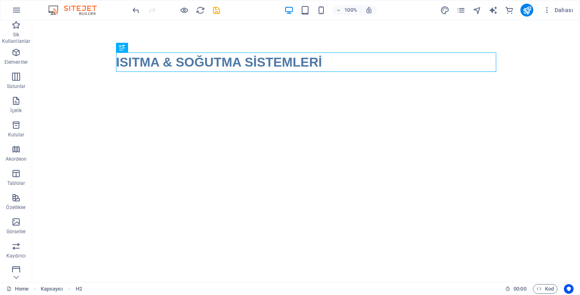
click at [141, 39] on div "ISITMA & SOĞUTMA SİSTEMLERİ" at bounding box center [306, 62] width 548 height 84
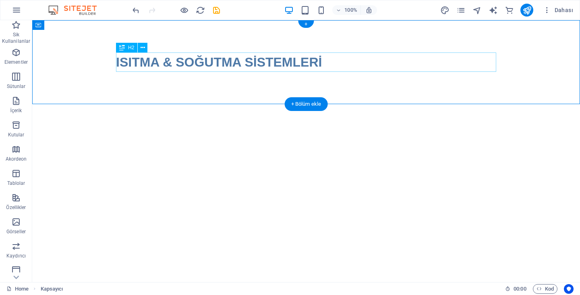
click at [161, 57] on div "ISITMA & SOĞUTMA SİSTEMLERİ" at bounding box center [306, 61] width 381 height 19
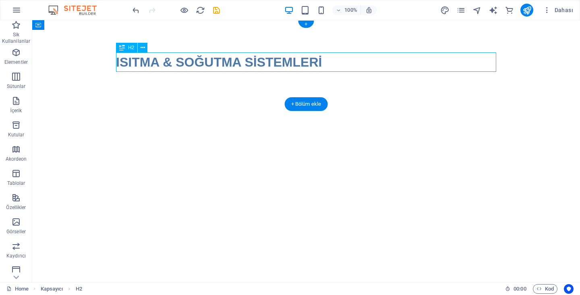
drag, startPoint x: 174, startPoint y: 59, endPoint x: 123, endPoint y: 64, distance: 51.8
click at [125, 60] on div "ISITMA & SOĞUTMA SİSTEMLERİ" at bounding box center [306, 61] width 381 height 19
drag, startPoint x: 168, startPoint y: 58, endPoint x: 92, endPoint y: 35, distance: 80.3
click at [98, 40] on div "ISITMA & SOĞUTMA SİSTEMLERİ" at bounding box center [306, 62] width 548 height 84
click at [133, 104] on html "Skip to main content ISITMA & SOĞUTMA SİSTEMLERİ" at bounding box center [306, 62] width 548 height 84
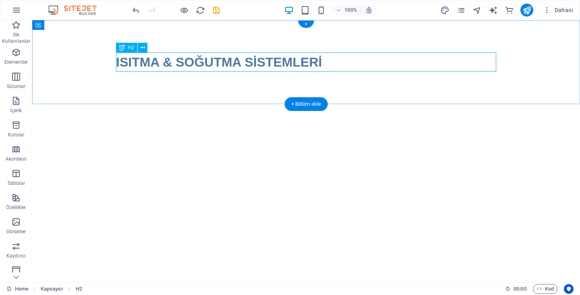
click at [136, 66] on div "ISITMA & SOĞUTMA SİSTEMLERİ" at bounding box center [306, 61] width 381 height 19
click at [148, 50] on button at bounding box center [143, 48] width 10 height 10
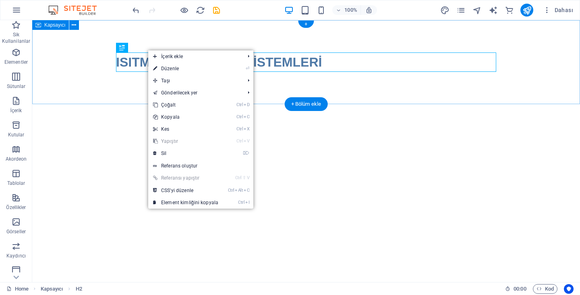
drag, startPoint x: 91, startPoint y: 101, endPoint x: 90, endPoint y: 106, distance: 4.5
click at [90, 104] on html "Skip to main content ISITMA & SOĞUTMA SİSTEMLERİ" at bounding box center [306, 62] width 548 height 84
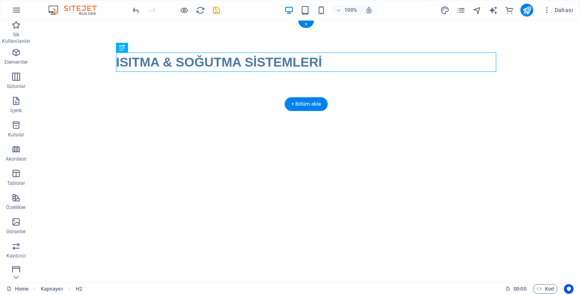
drag, startPoint x: 170, startPoint y: 65, endPoint x: 79, endPoint y: 54, distance: 91.3
click at [79, 54] on div "ISITMA & SOĞUTMA SİSTEMLERİ" at bounding box center [306, 62] width 548 height 84
drag, startPoint x: 315, startPoint y: 78, endPoint x: 270, endPoint y: 64, distance: 47.2
click at [270, 64] on div "ISITMA & SOĞUTMA SİSTEMLERİ" at bounding box center [306, 61] width 381 height 19
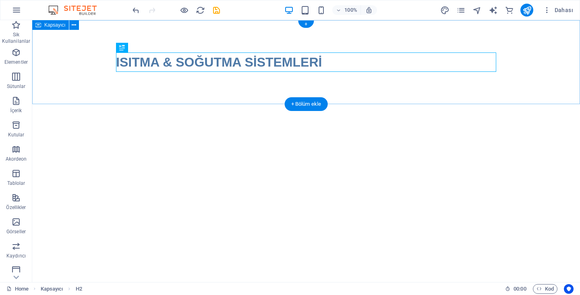
click at [112, 61] on div "ISITMA & SOĞUTMA SİSTEMLERİ" at bounding box center [306, 62] width 548 height 84
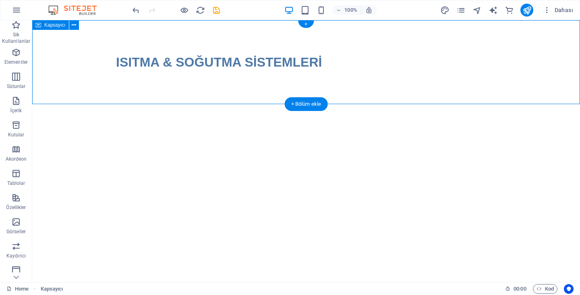
click at [112, 61] on div "ISITMA & SOĞUTMA SİSTEMLERİ" at bounding box center [306, 62] width 548 height 84
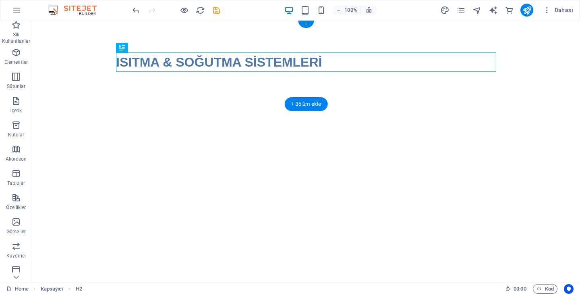
drag, startPoint x: 120, startPoint y: 64, endPoint x: 72, endPoint y: 69, distance: 48.2
click at [72, 69] on div "ISITMA & SOĞUTMA SİSTEMLERİ" at bounding box center [306, 62] width 548 height 84
click at [84, 63] on div "ISITMA & SOĞUTMA SİSTEMLERİ" at bounding box center [306, 62] width 548 height 84
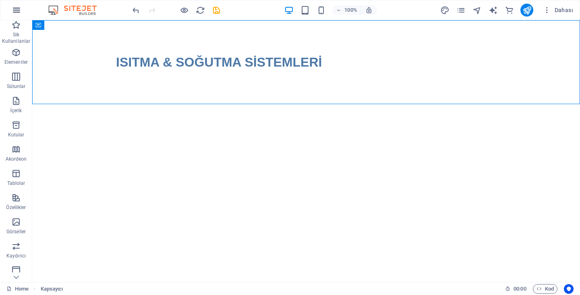
click at [18, 10] on icon "button" at bounding box center [17, 10] width 10 height 10
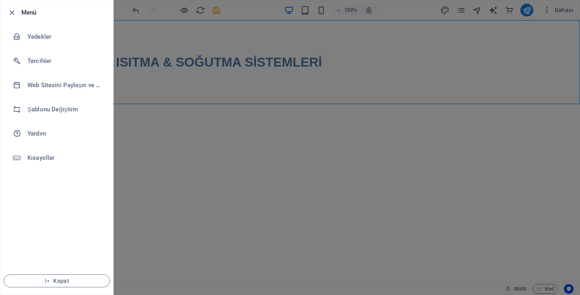
click at [154, 143] on div at bounding box center [290, 147] width 580 height 295
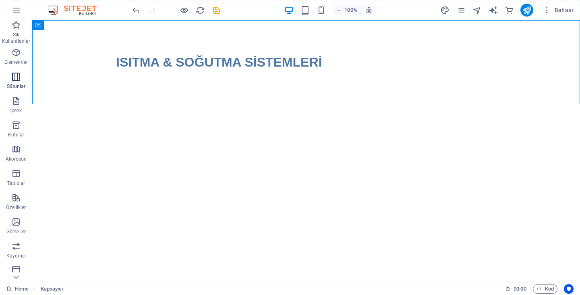
click at [16, 76] on icon "button" at bounding box center [16, 77] width 10 height 10
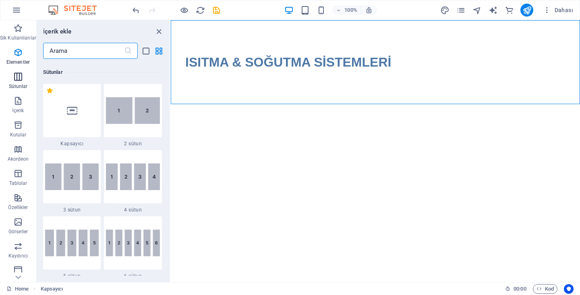
scroll to position [399, 0]
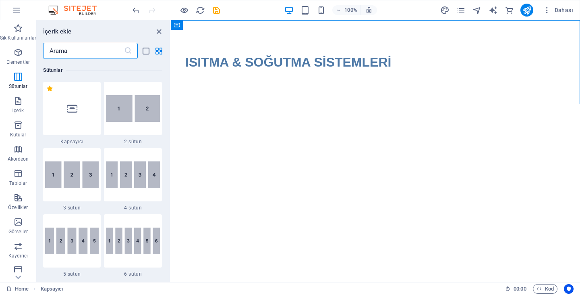
click at [231, 104] on html "Skip to main content ISITMA & SOĞUTMA SİSTEMLERİ" at bounding box center [376, 62] width 410 height 84
click at [159, 32] on icon "close panel" at bounding box center [158, 31] width 9 height 9
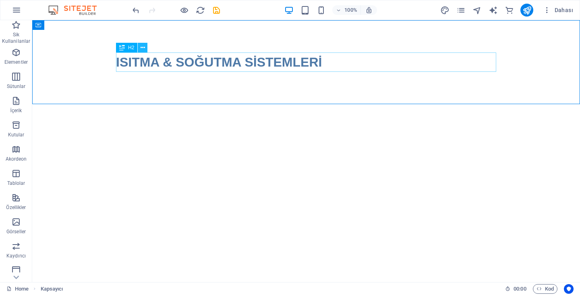
click at [144, 46] on icon at bounding box center [143, 48] width 4 height 8
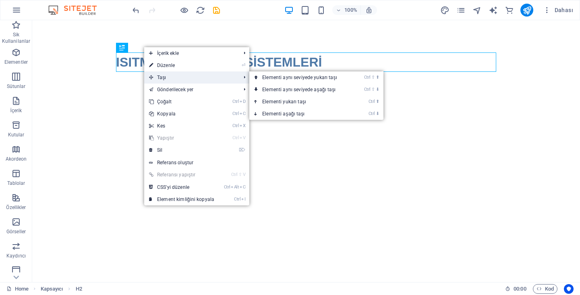
click at [156, 76] on span "Taşı" at bounding box center [190, 77] width 93 height 12
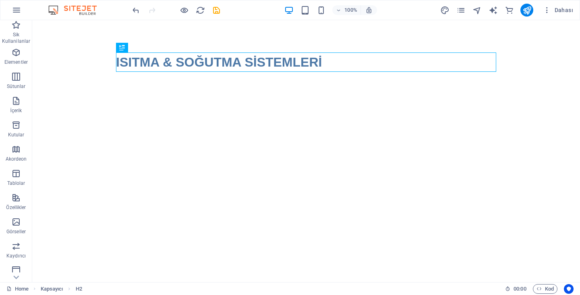
click at [113, 104] on html "Skip to main content ISITMA & SOĞUTMA SİSTEMLERİ" at bounding box center [306, 62] width 548 height 84
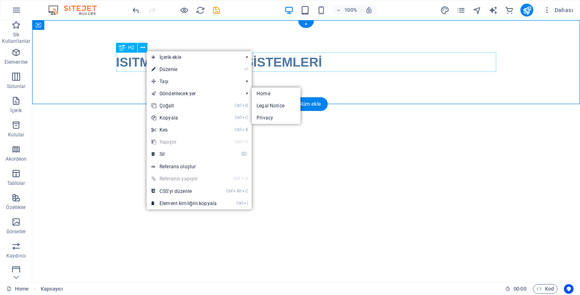
click at [125, 63] on div "ISITMA & SOĞUTMA SİSTEMLERİ" at bounding box center [306, 61] width 381 height 19
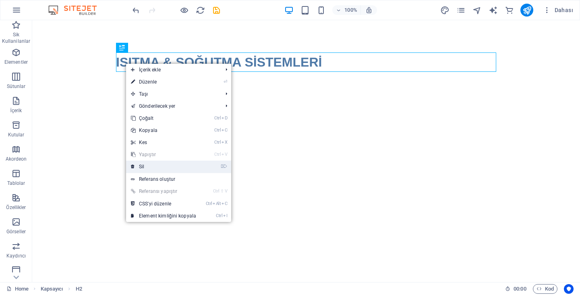
click at [155, 172] on link "⌦ Sil" at bounding box center [163, 166] width 75 height 12
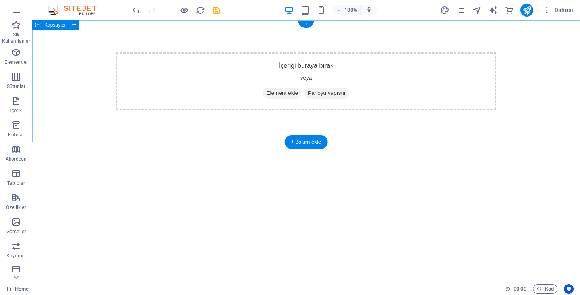
click at [289, 93] on span "Element ekle" at bounding box center [282, 92] width 38 height 11
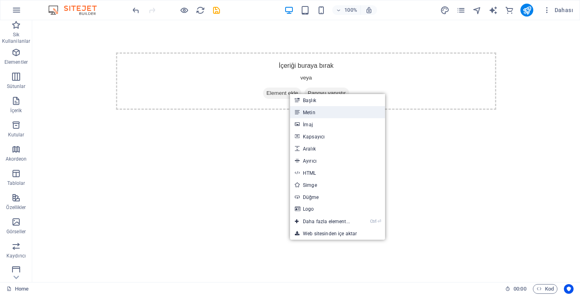
click at [316, 116] on link "Metin" at bounding box center [337, 112] width 95 height 12
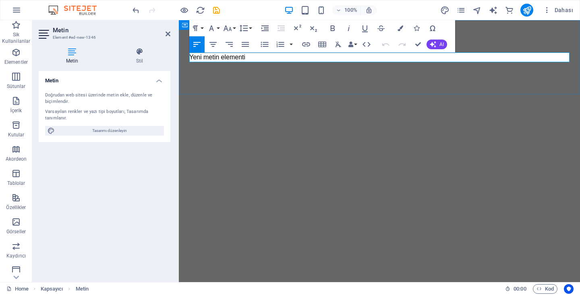
click at [415, 94] on html "Skip to main content Yeni metin elementi" at bounding box center [379, 57] width 401 height 74
click at [299, 94] on html "Skip to main content Yeni metin elementi" at bounding box center [379, 57] width 401 height 74
click at [165, 32] on header "Metin Element #ed-new-1346" at bounding box center [105, 30] width 132 height 21
click at [171, 33] on aside "Metin Element #ed-new-1346 Metin Stil Metin Doğrudan web sitesi üzerinde metin …" at bounding box center [105, 151] width 147 height 262
click at [169, 31] on icon at bounding box center [168, 34] width 5 height 6
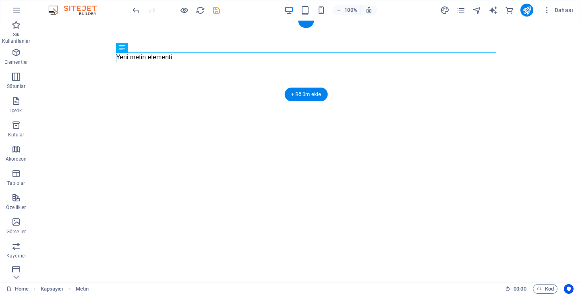
drag, startPoint x: 178, startPoint y: 58, endPoint x: 100, endPoint y: 51, distance: 78.1
click at [93, 51] on div "Yeni metin elementi" at bounding box center [306, 57] width 548 height 74
drag, startPoint x: 162, startPoint y: 59, endPoint x: 63, endPoint y: 51, distance: 99.1
click at [62, 52] on div "Yeni metin elementi" at bounding box center [306, 57] width 548 height 74
drag, startPoint x: 131, startPoint y: 58, endPoint x: 49, endPoint y: 41, distance: 83.1
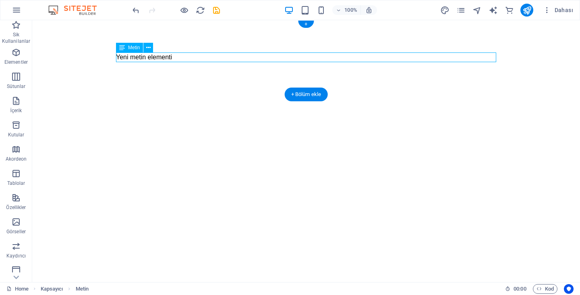
click at [49, 41] on div "Yeni metin elementi" at bounding box center [306, 57] width 548 height 74
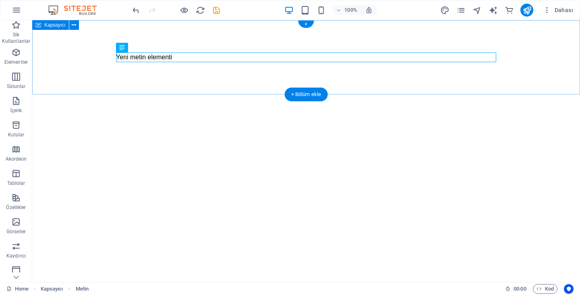
click at [239, 83] on div "Yeni metin elementi" at bounding box center [306, 57] width 548 height 74
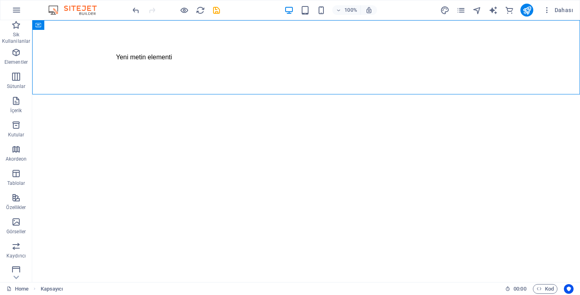
click at [239, 94] on html "Skip to main content Yeni metin elementi" at bounding box center [306, 57] width 548 height 74
click at [274, 57] on div "Yeni metin elementi" at bounding box center [306, 57] width 381 height 10
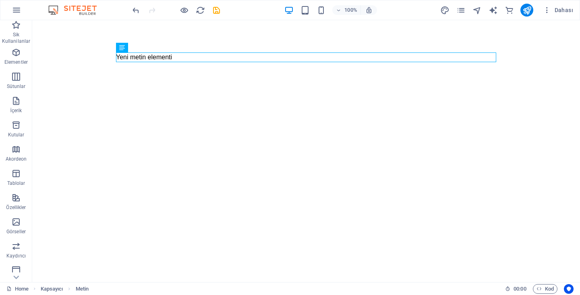
click at [106, 94] on html "Skip to main content Yeni metin elementi" at bounding box center [306, 57] width 548 height 74
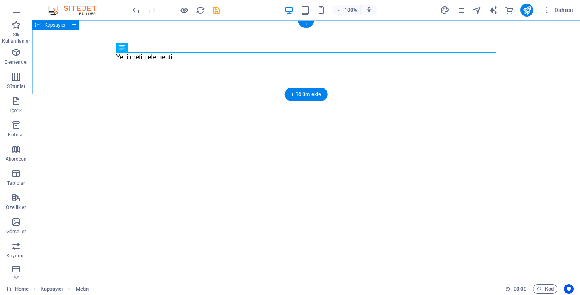
click at [148, 42] on div "Yeni metin elementi" at bounding box center [306, 57] width 548 height 74
click at [138, 59] on div "Yeni metin elementi" at bounding box center [306, 57] width 381 height 10
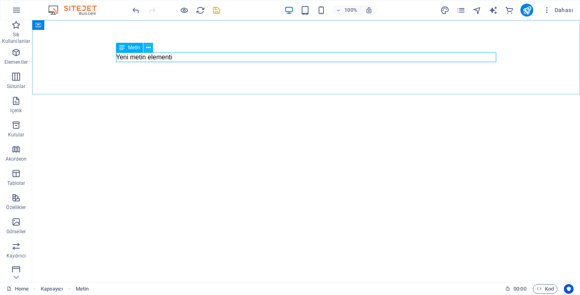
click at [150, 49] on icon at bounding box center [148, 48] width 4 height 8
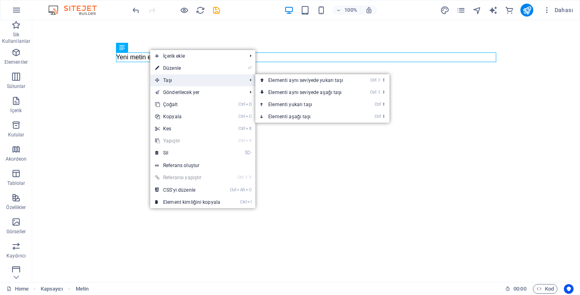
click at [158, 83] on icon at bounding box center [157, 80] width 4 height 12
click at [269, 81] on link "Ctrl ⇧ ⬆ Elementi aynı seviyede yukarı taşı" at bounding box center [308, 80] width 104 height 12
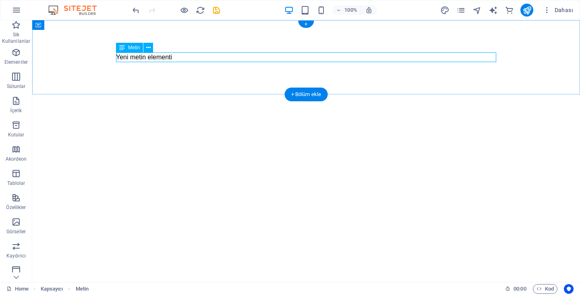
click at [236, 52] on div "Yeni metin elementi" at bounding box center [306, 57] width 548 height 74
click at [234, 60] on div "Yeni metin elementi" at bounding box center [306, 57] width 381 height 10
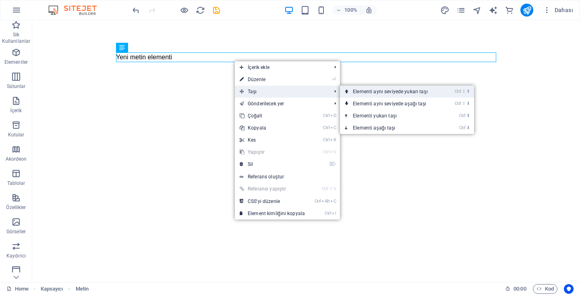
click at [408, 90] on link "Ctrl ⇧ ⬆ Elementi aynı seviyede yukarı taşı" at bounding box center [392, 91] width 104 height 12
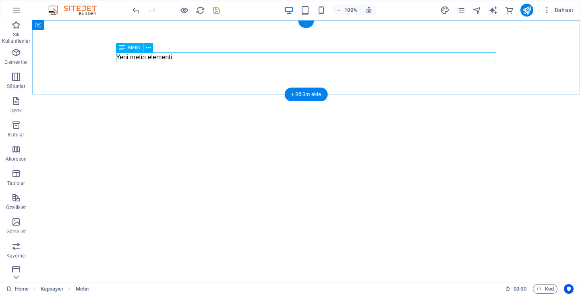
drag, startPoint x: 307, startPoint y: 52, endPoint x: 310, endPoint y: 40, distance: 12.8
click at [308, 49] on div "Yeni metin elementi" at bounding box center [306, 57] width 548 height 74
click at [311, 24] on div "+" at bounding box center [306, 24] width 16 height 7
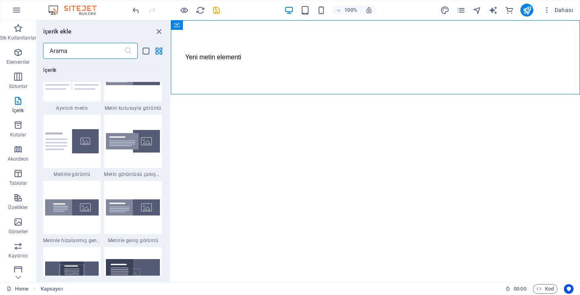
scroll to position [1612, 0]
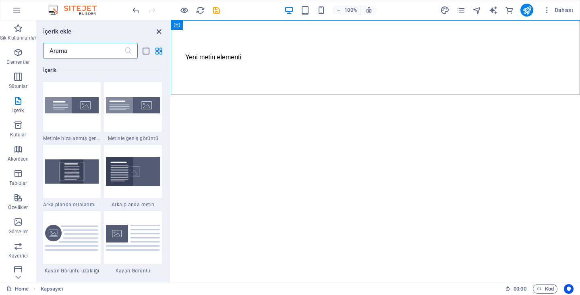
drag, startPoint x: 161, startPoint y: 34, endPoint x: 32, endPoint y: 177, distance: 193.2
click at [162, 33] on icon "close panel" at bounding box center [158, 31] width 9 height 9
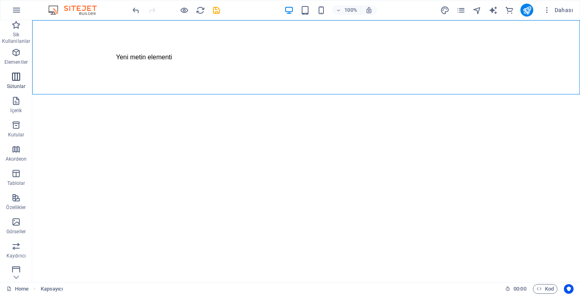
click at [17, 80] on icon "button" at bounding box center [16, 77] width 10 height 10
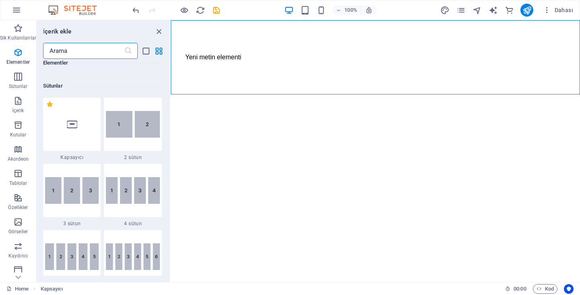
scroll to position [399, 0]
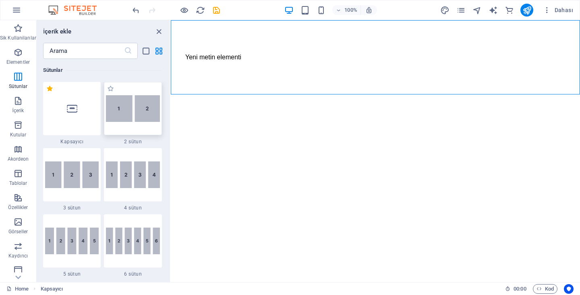
click at [135, 113] on img at bounding box center [133, 108] width 54 height 27
select select "rem"
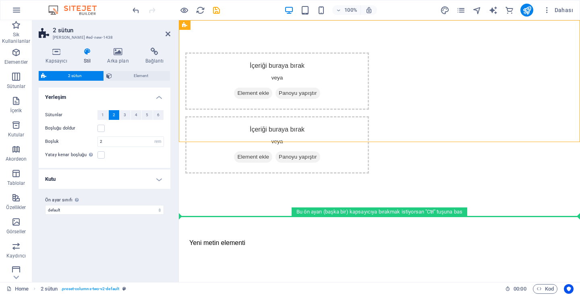
drag, startPoint x: 313, startPoint y: 125, endPoint x: 292, endPoint y: 225, distance: 103.0
click at [292, 225] on html "Skip to main content İçeriği buraya bırak veya Element ekle Panoyu yapıştır İçe…" at bounding box center [379, 150] width 401 height 260
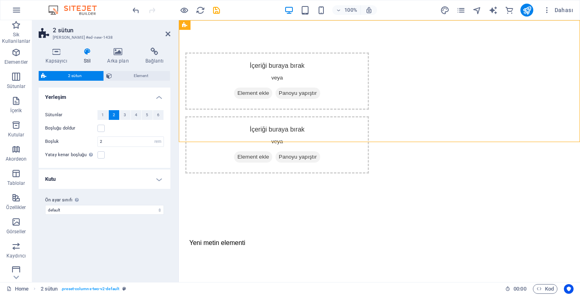
click at [231, 238] on div "Yeni metin elementi" at bounding box center [379, 243] width 381 height 10
click at [270, 206] on div "Yeni metin elementi" at bounding box center [379, 243] width 401 height 74
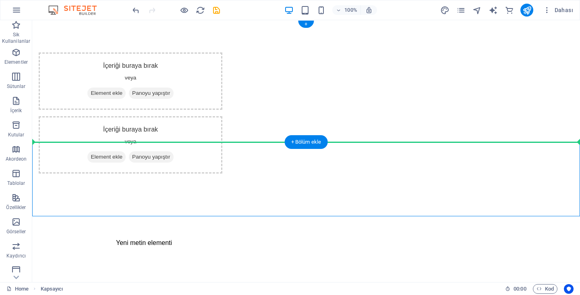
drag, startPoint x: 123, startPoint y: 172, endPoint x: 268, endPoint y: 110, distance: 157.6
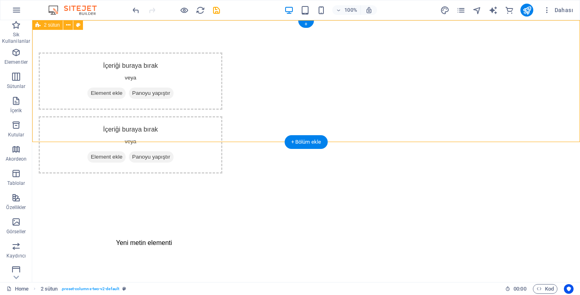
drag, startPoint x: 271, startPoint y: 139, endPoint x: 270, endPoint y: 61, distance: 78.2
click at [270, 61] on div "İçeriği buraya bırak veya Element ekle Panoyu yapıştır İçeriği buraya bırak vey…" at bounding box center [306, 112] width 548 height 185
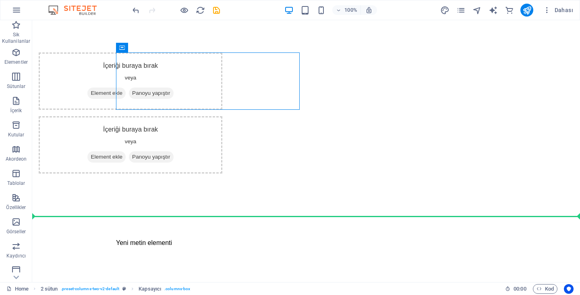
drag, startPoint x: 270, startPoint y: 91, endPoint x: 251, endPoint y: 220, distance: 130.4
click at [251, 220] on html "Skip to main content İçeriği buraya bırak veya Element ekle Panoyu yapıştır İçe…" at bounding box center [306, 150] width 548 height 260
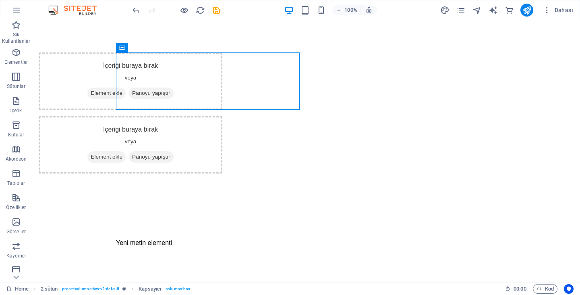
drag, startPoint x: 92, startPoint y: 77, endPoint x: 79, endPoint y: 236, distance: 160.1
click at [79, 236] on html "Skip to main content İçeriği buraya bırak veya Element ekle Panoyu yapıştır İçe…" at bounding box center [306, 150] width 548 height 260
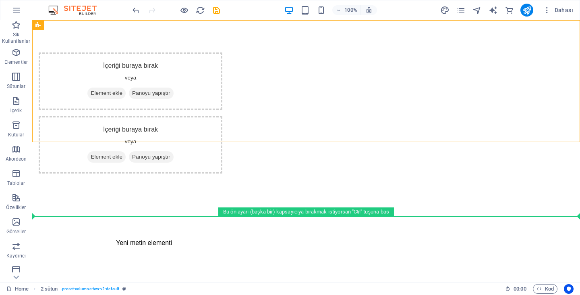
drag, startPoint x: 110, startPoint y: 84, endPoint x: 108, endPoint y: 233, distance: 148.4
click at [108, 233] on html "Skip to main content İçeriği buraya bırak veya Element ekle Panoyu yapıştır İçe…" at bounding box center [306, 150] width 548 height 260
click at [129, 258] on html "Skip to main content İçeriği buraya bırak veya Element ekle Panoyu yapıştır İçe…" at bounding box center [306, 150] width 548 height 260
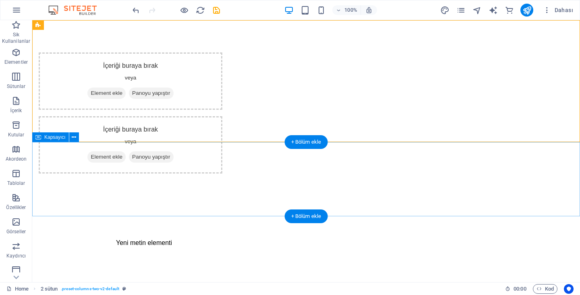
drag, startPoint x: 76, startPoint y: 98, endPoint x: 89, endPoint y: 218, distance: 120.0
click at [89, 218] on html "Skip to main content İçeriği buraya bırak veya Element ekle Panoyu yapıştır İçe…" at bounding box center [306, 150] width 548 height 260
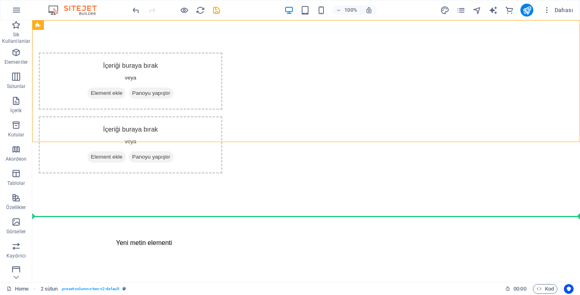
drag, startPoint x: 89, startPoint y: 69, endPoint x: 98, endPoint y: 234, distance: 165.1
click at [98, 234] on html "Skip to main content İçeriği buraya bırak veya Element ekle Panoyu yapıştır İçe…" at bounding box center [306, 150] width 548 height 260
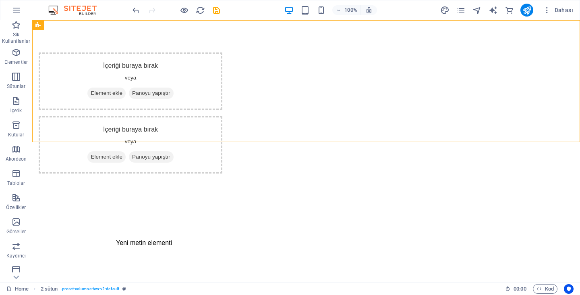
drag, startPoint x: 85, startPoint y: 103, endPoint x: 108, endPoint y: 241, distance: 140.5
click at [108, 241] on html "Skip to main content İçeriği buraya bırak veya Element ekle Panoyu yapıştır İçe…" at bounding box center [306, 150] width 548 height 260
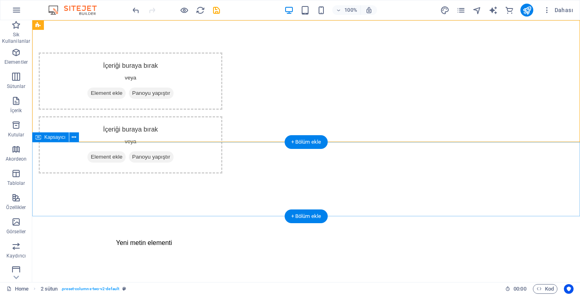
click at [110, 206] on div "Yeni metin elementi" at bounding box center [306, 243] width 548 height 74
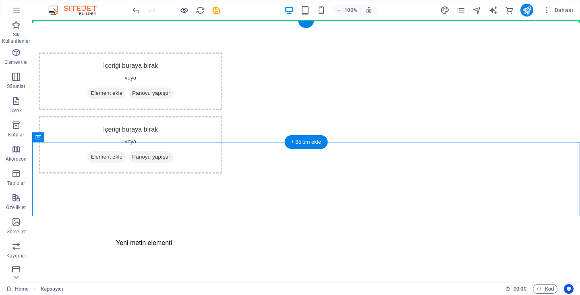
drag, startPoint x: 103, startPoint y: 170, endPoint x: 93, endPoint y: 74, distance: 96.1
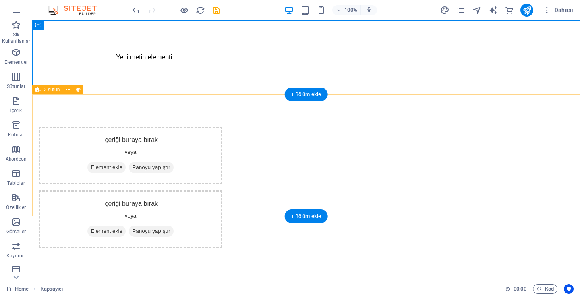
click at [123, 214] on div "İçeriği buraya bırak veya Element ekle Panoyu yapıştır İçeriği buraya bırak vey…" at bounding box center [306, 186] width 548 height 185
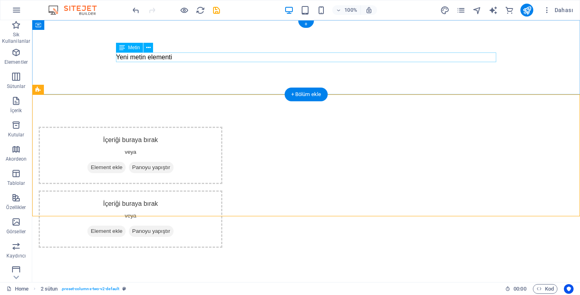
click at [162, 54] on div "Yeni metin elementi" at bounding box center [306, 57] width 381 height 10
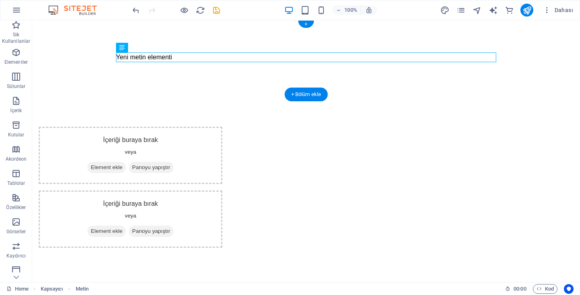
drag, startPoint x: 163, startPoint y: 59, endPoint x: 101, endPoint y: 61, distance: 62.1
click at [101, 61] on div "Yeni metin elementi" at bounding box center [306, 57] width 548 height 74
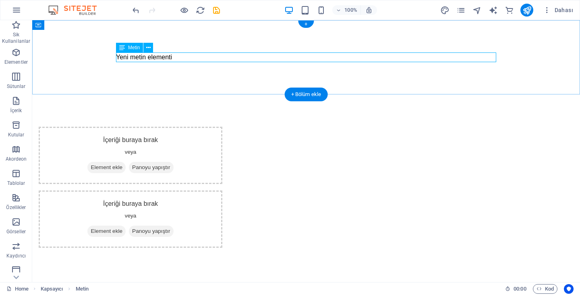
drag, startPoint x: 124, startPoint y: 58, endPoint x: 67, endPoint y: 67, distance: 57.9
click at [67, 67] on div "Yeni metin elementi" at bounding box center [306, 57] width 548 height 74
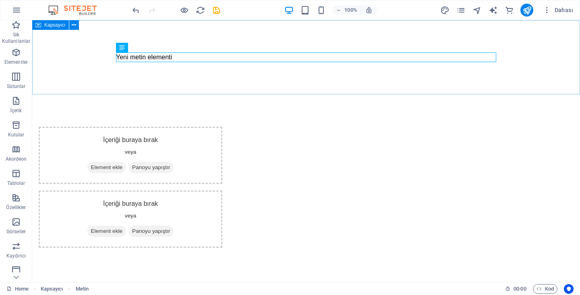
click at [56, 21] on div "Kapsayıcı" at bounding box center [50, 25] width 37 height 10
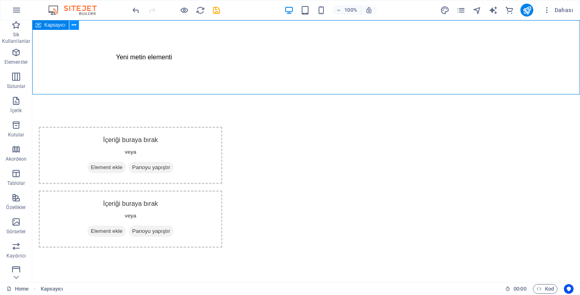
click at [71, 24] on button at bounding box center [74, 25] width 10 height 10
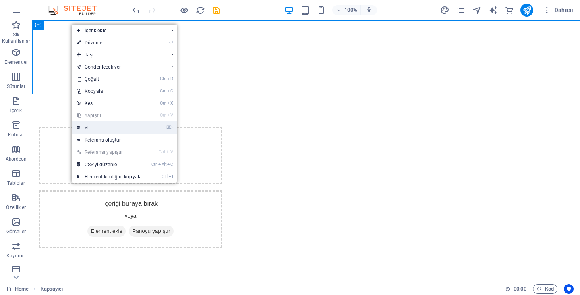
click at [87, 127] on link "⌦ Sil" at bounding box center [109, 127] width 75 height 12
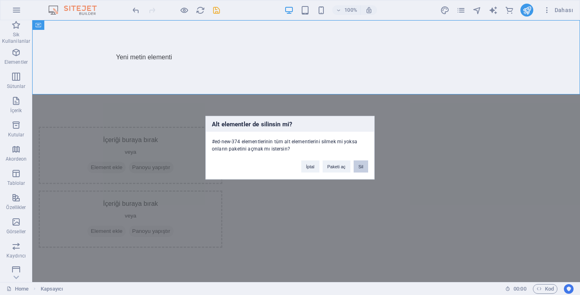
drag, startPoint x: 363, startPoint y: 160, endPoint x: 83, endPoint y: 122, distance: 282.7
click at [363, 160] on button "Sil" at bounding box center [361, 166] width 15 height 12
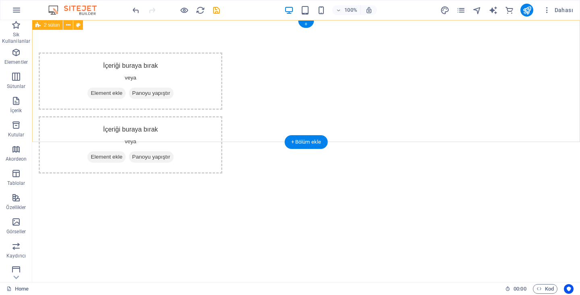
click at [83, 93] on div "İçeriği buraya bırak veya Element ekle Panoyu yapıştır İçeriği buraya bırak vey…" at bounding box center [306, 112] width 548 height 185
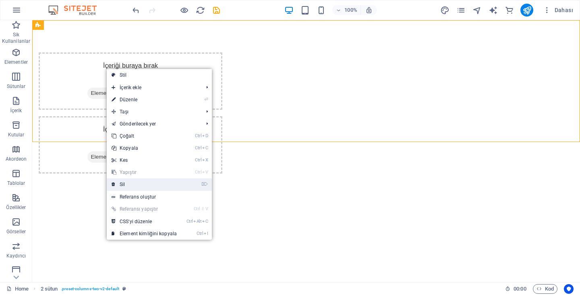
click at [139, 181] on link "⌦ Sil" at bounding box center [144, 184] width 75 height 12
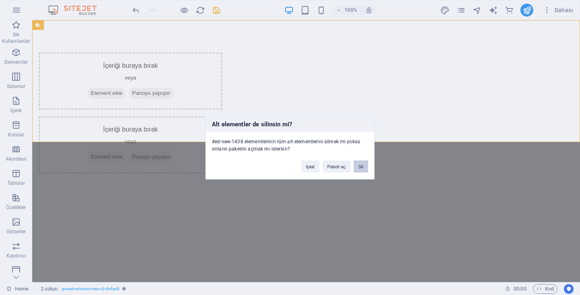
drag, startPoint x: 366, startPoint y: 162, endPoint x: 334, endPoint y: 142, distance: 38.0
click at [366, 162] on button "Sil" at bounding box center [361, 166] width 15 height 12
